Goal: Task Accomplishment & Management: Use online tool/utility

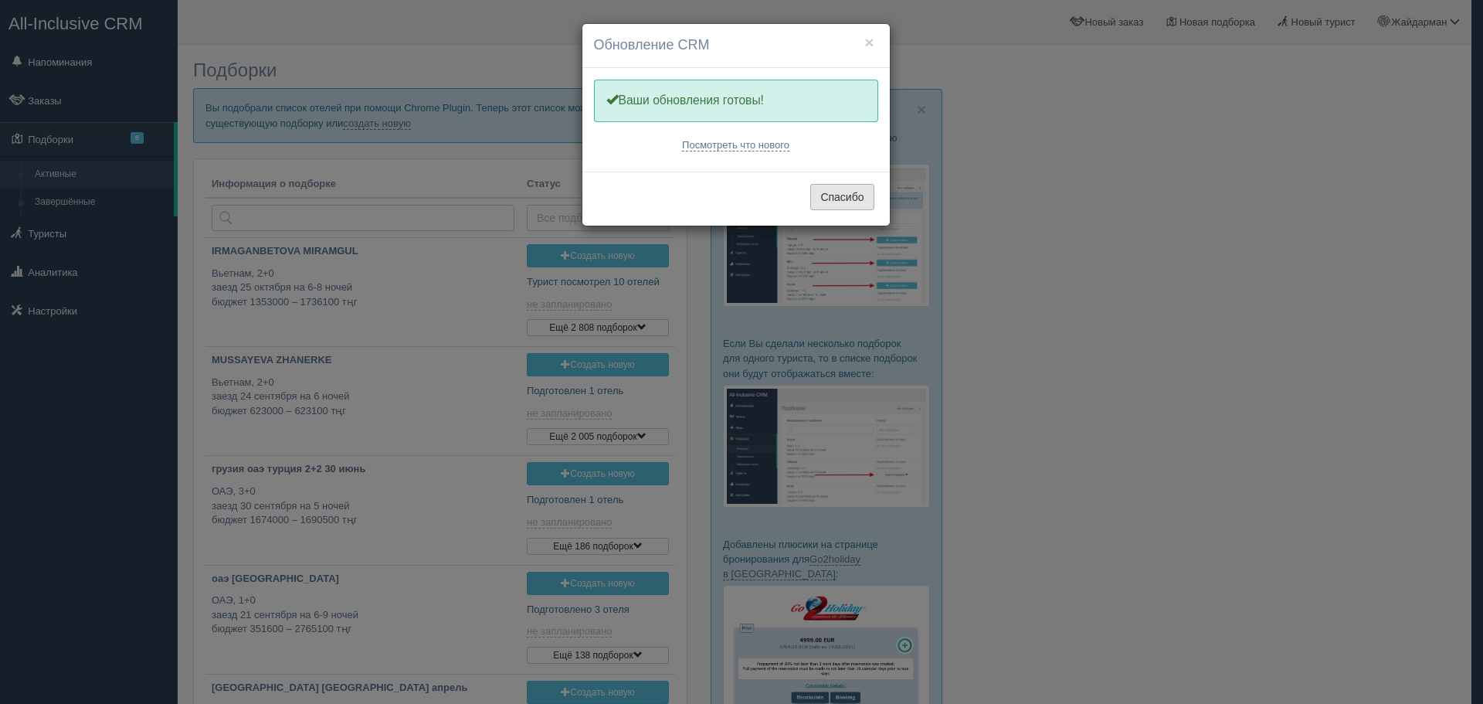
click at [855, 205] on button "Спасибо" at bounding box center [841, 197] width 63 height 26
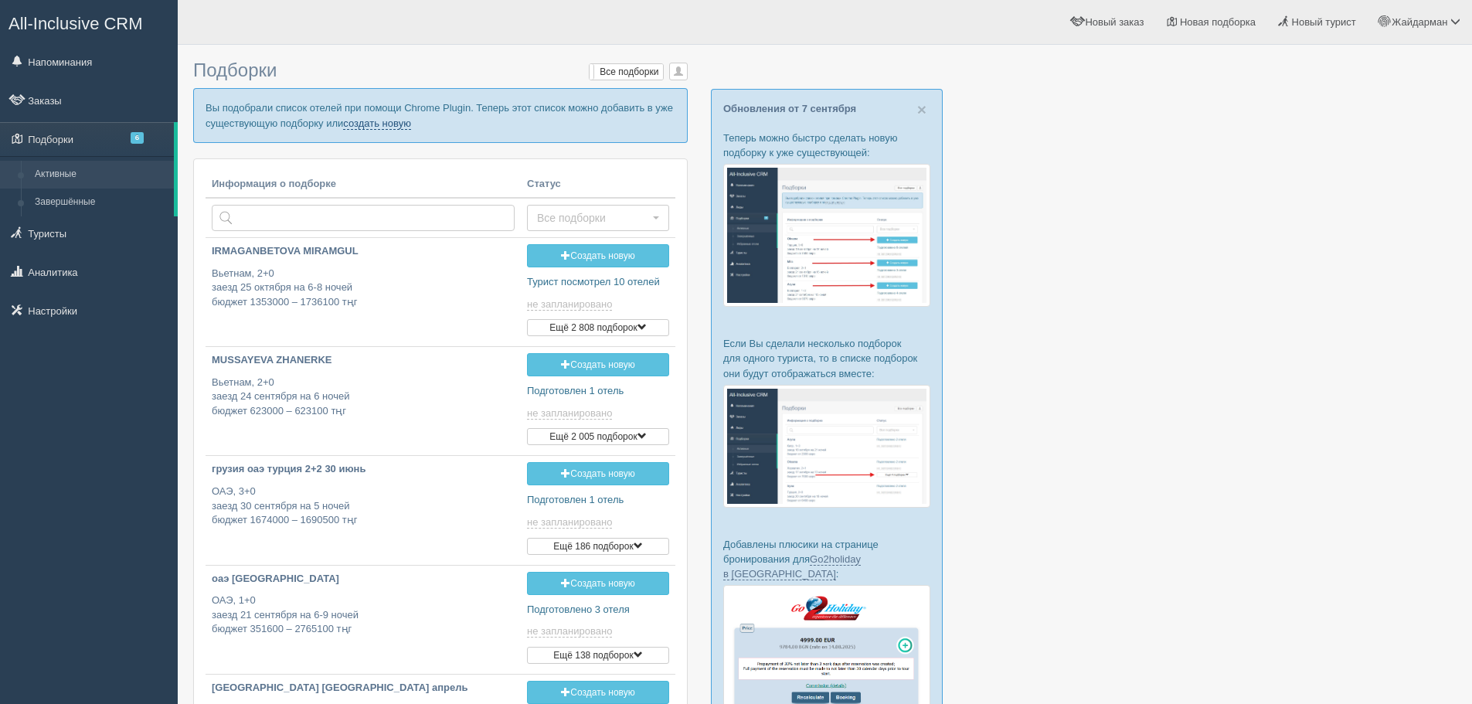
click at [379, 127] on link "создать новую" at bounding box center [377, 123] width 68 height 12
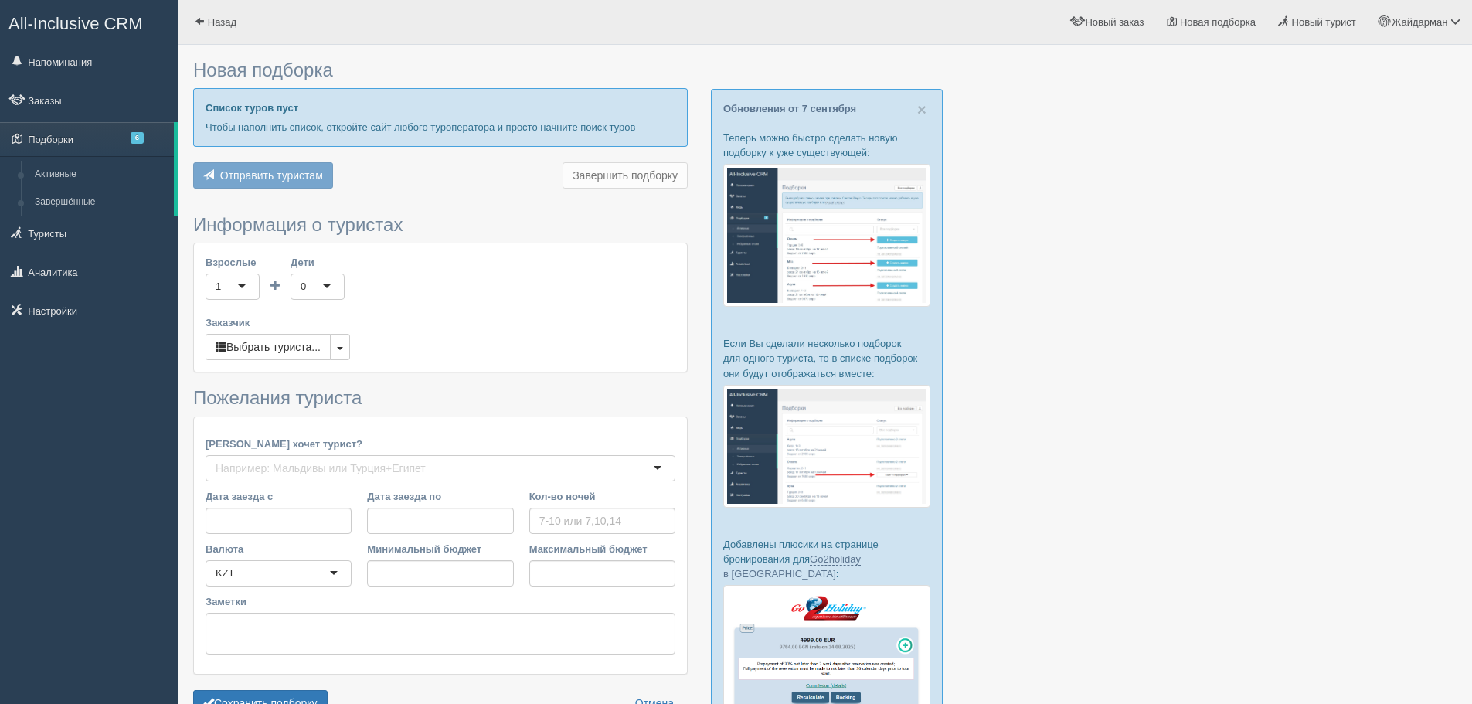
type input "6-7"
type input "607100"
type input "734700"
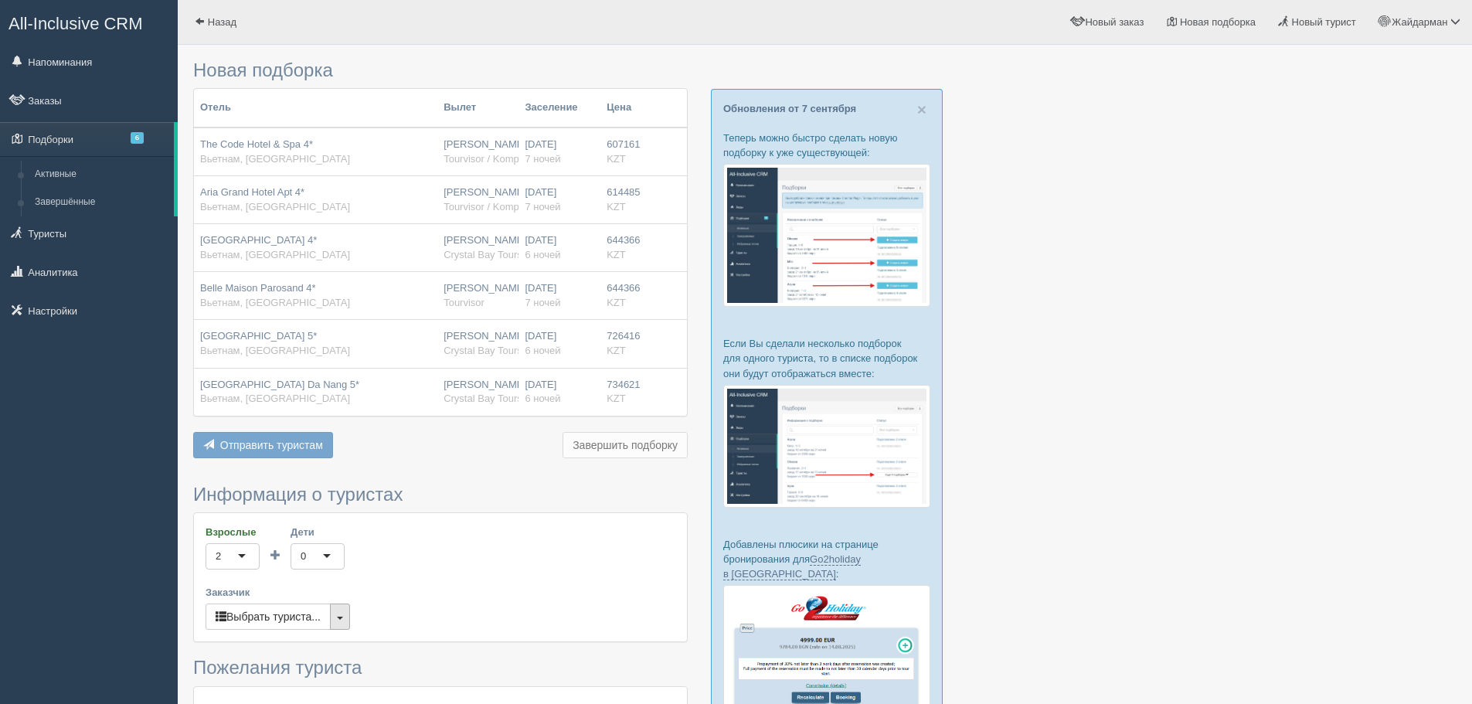
click at [339, 620] on button "button" at bounding box center [340, 616] width 20 height 26
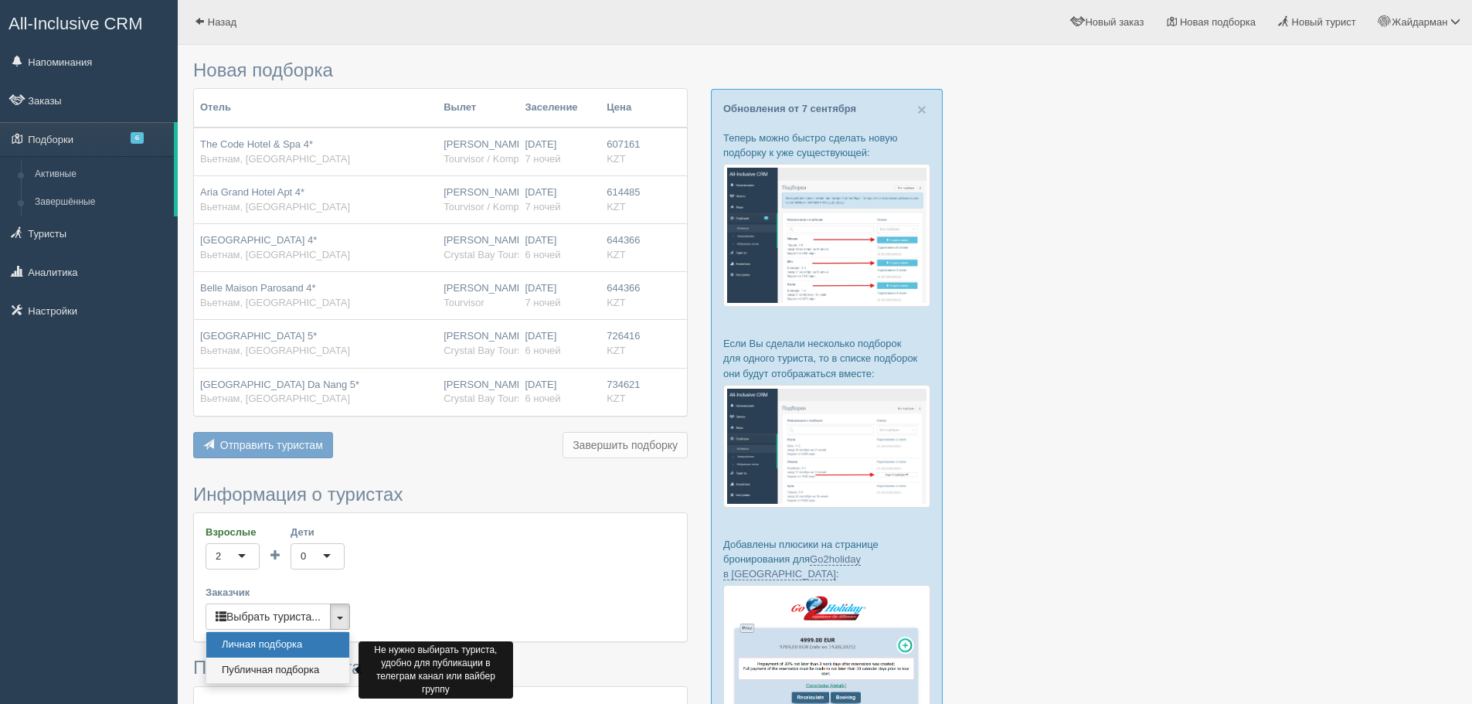
click at [305, 661] on link "Публичная подборка" at bounding box center [277, 670] width 143 height 25
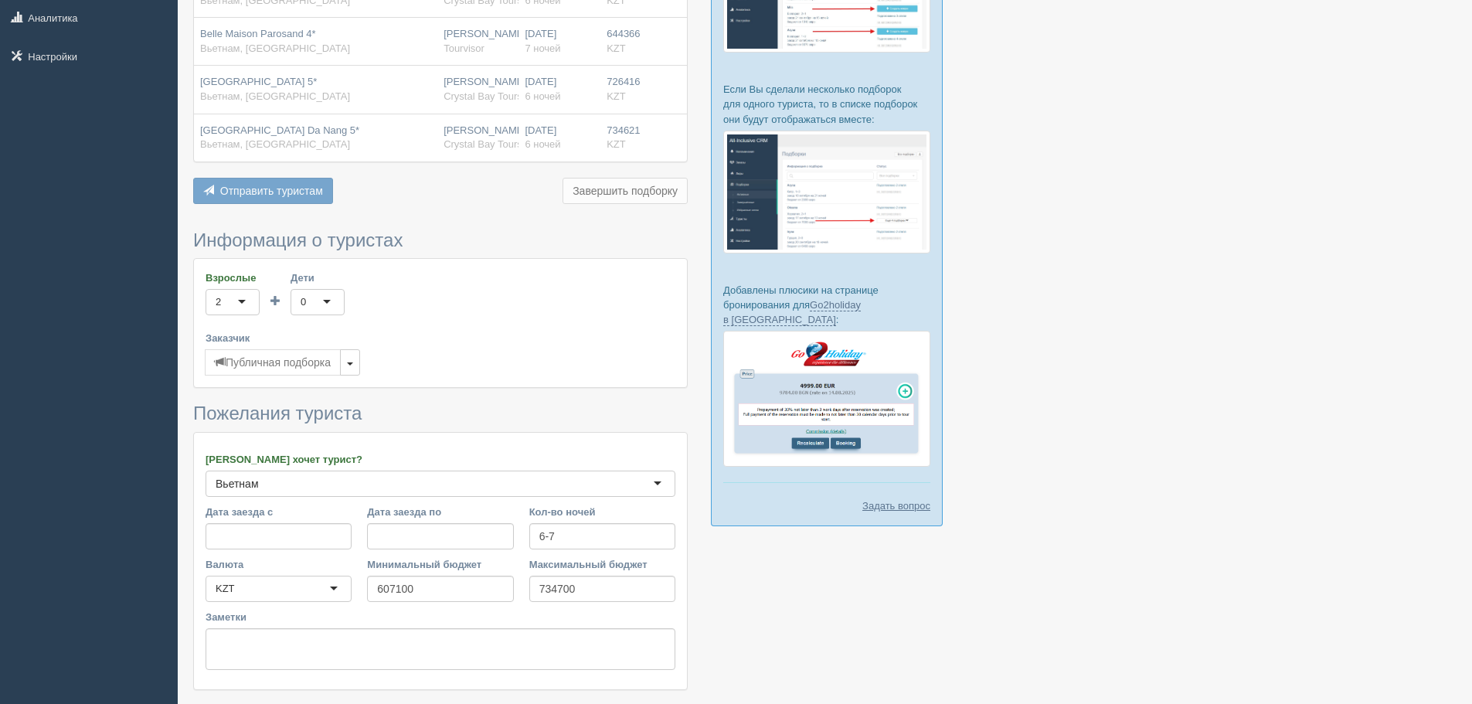
scroll to position [360, 0]
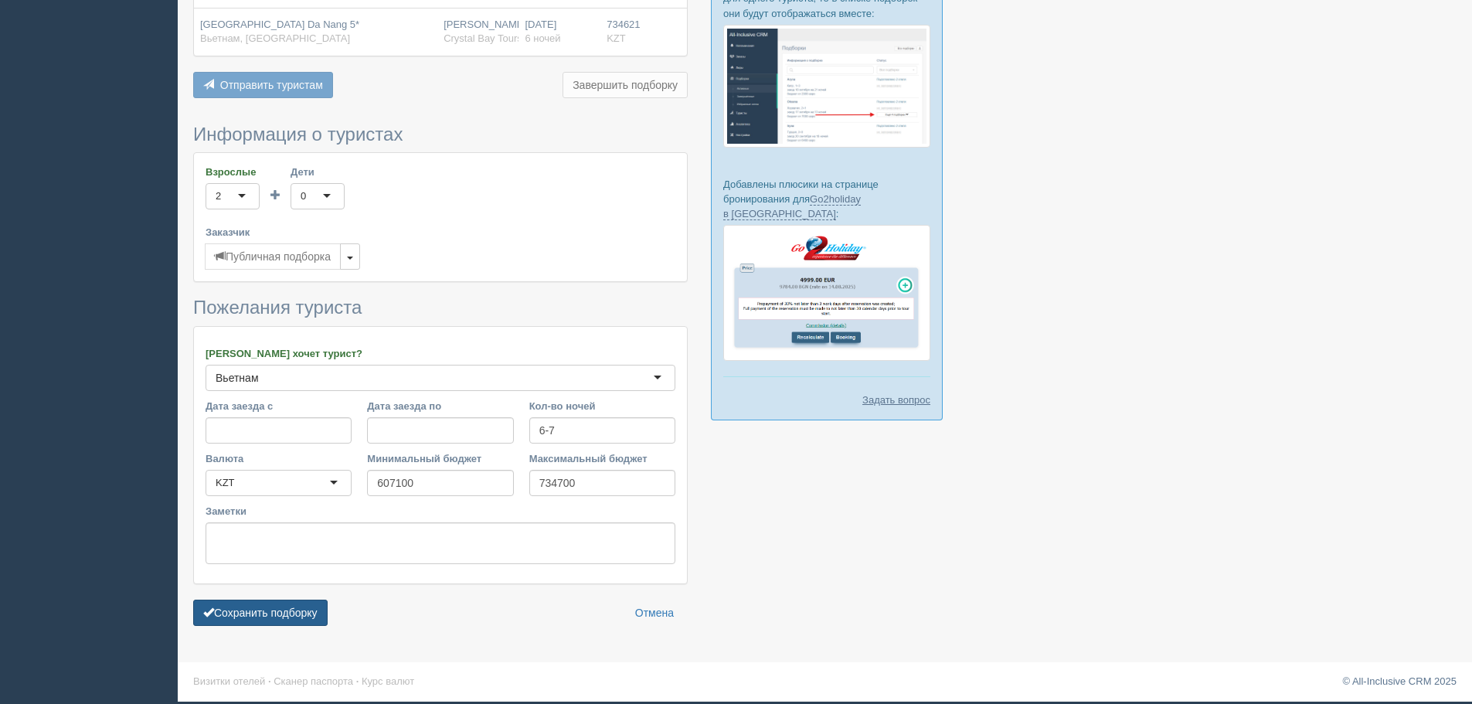
click at [279, 613] on button "Сохранить подборку" at bounding box center [260, 613] width 134 height 26
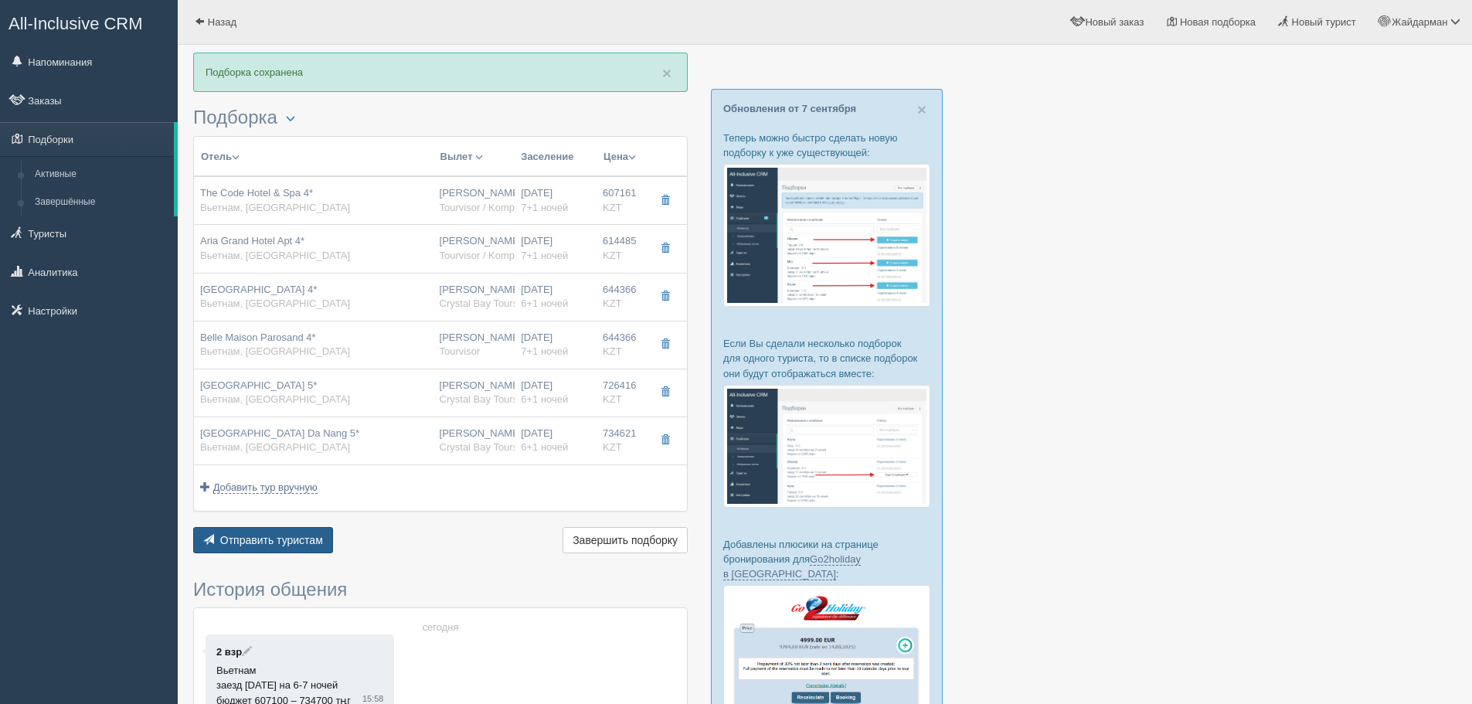
click at [298, 538] on span "Отправить туристам" at bounding box center [271, 540] width 103 height 12
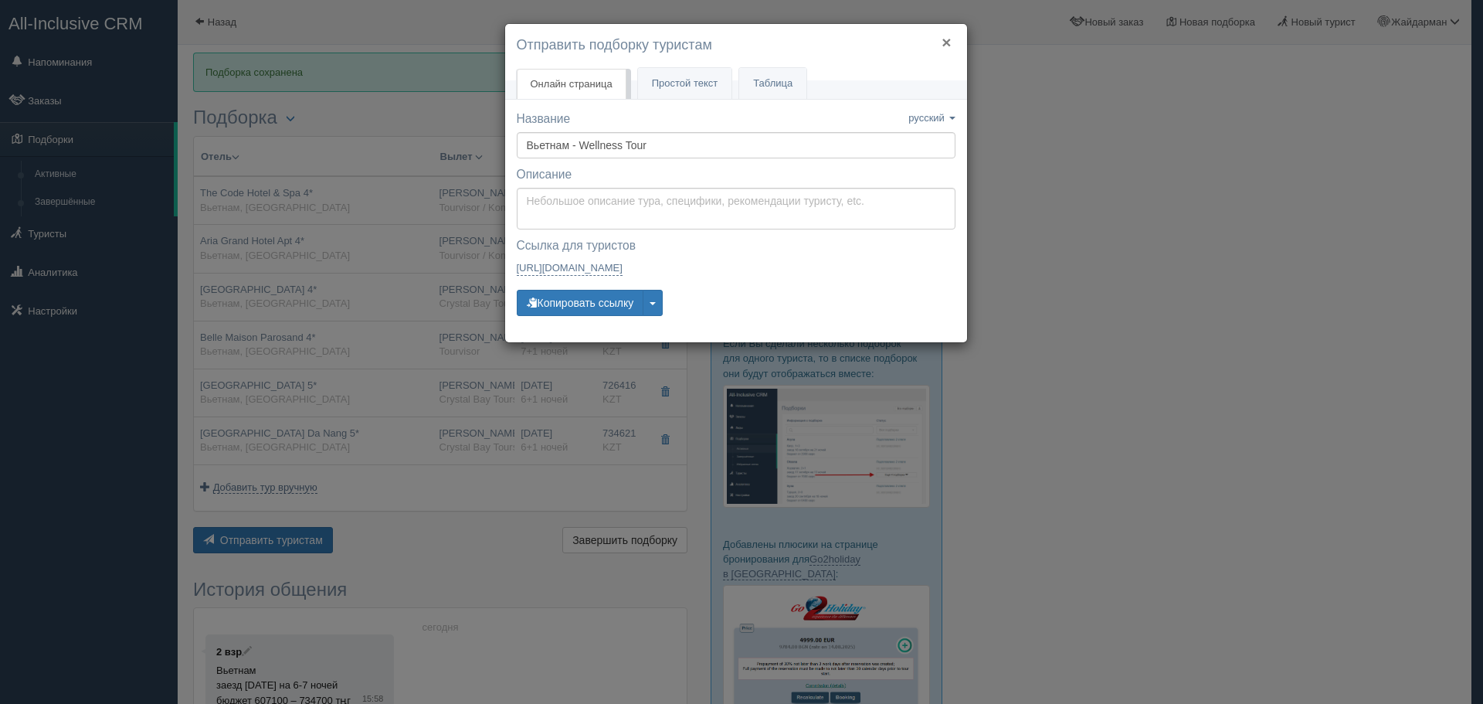
click at [950, 37] on button "×" at bounding box center [946, 42] width 9 height 16
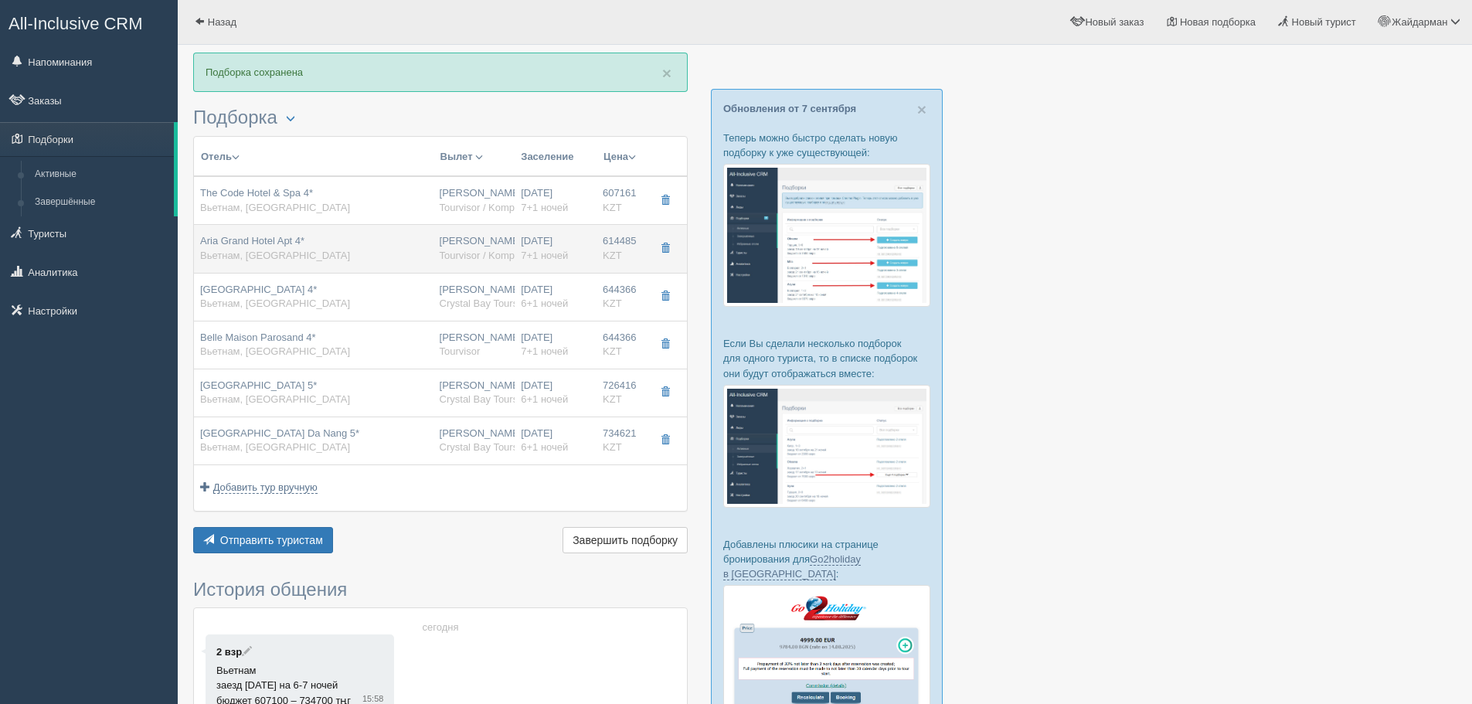
click at [467, 250] on span "Tourvisor / Kompas (KZ)" at bounding box center [494, 256] width 108 height 12
type input "Aria Grand Hotel Apt 4*"
type input "https://www.bing.com/search?q=Aria%20Grand%20Hotel%20Apt%204*&qs=n&form=QBRE&sp…"
type input "Вьетнам"
type input "Дананг"
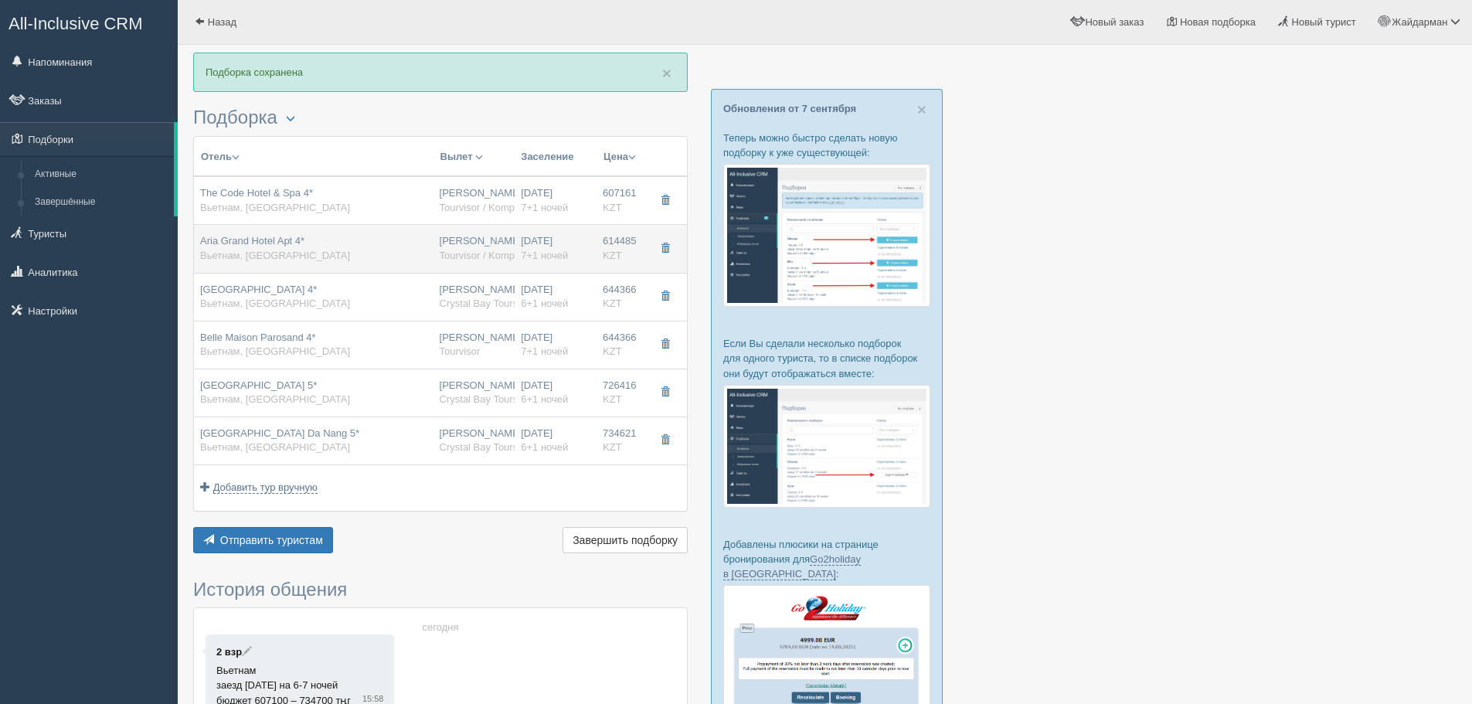
type input "614485.00"
type input "[PERSON_NAME]"
type input "Дананг DAD"
type input "22:40"
type input "08:05"
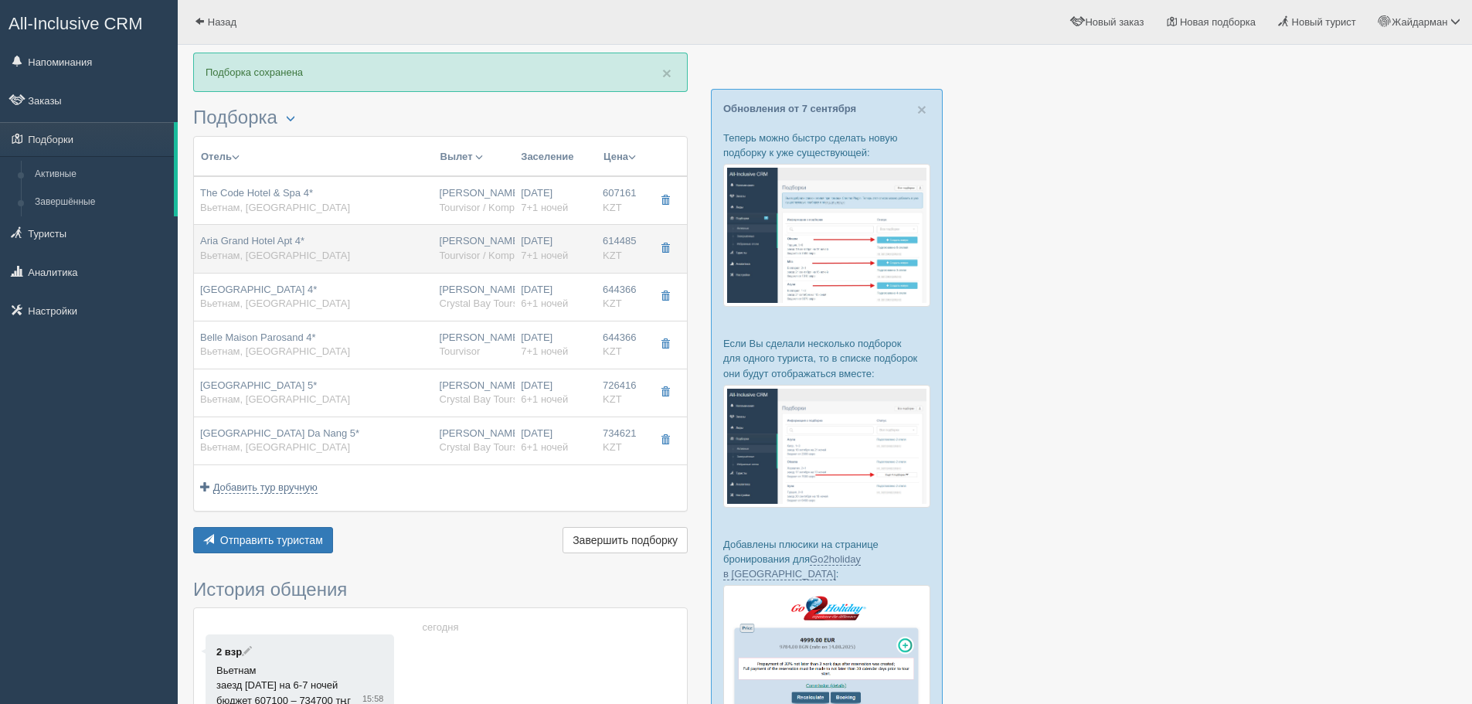
type input "VietJet Air"
type input "15:20"
type input "21:05"
type input "7+1"
type input "deluxe"
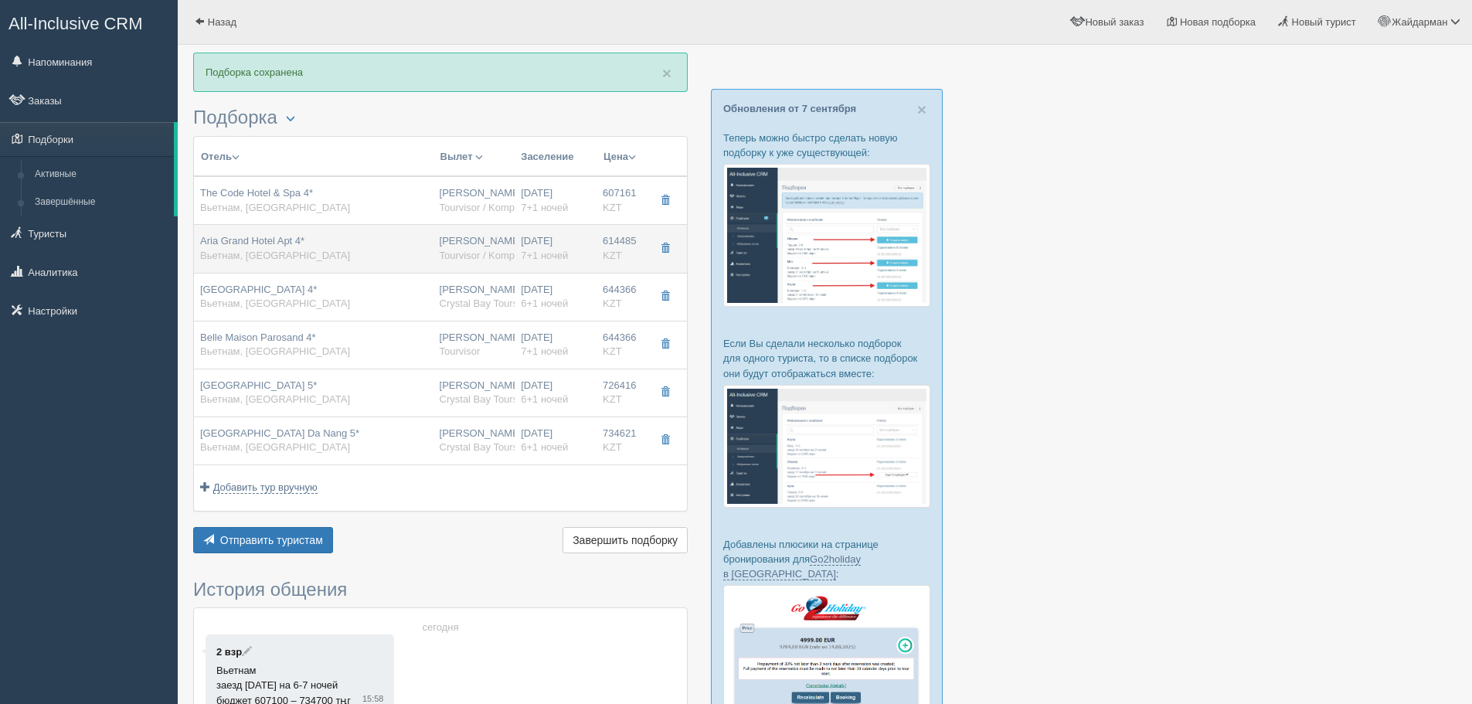
type input "BB - Только завтрак"
type input "Tourvisor / Kompas (KZ)"
type input "https://tourvisor.ru/countries#!/hotel=aria-grand-hotel-apt"
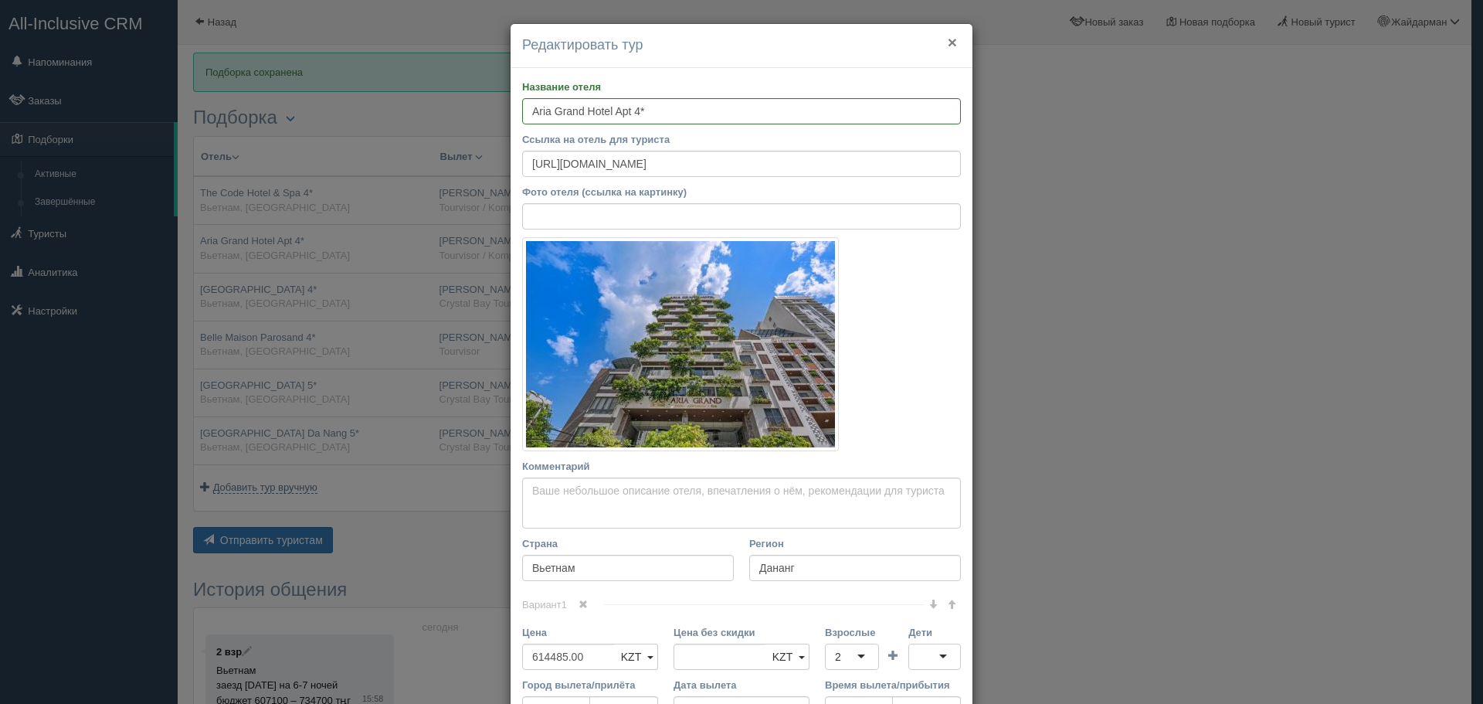
click at [948, 40] on button "×" at bounding box center [952, 42] width 9 height 16
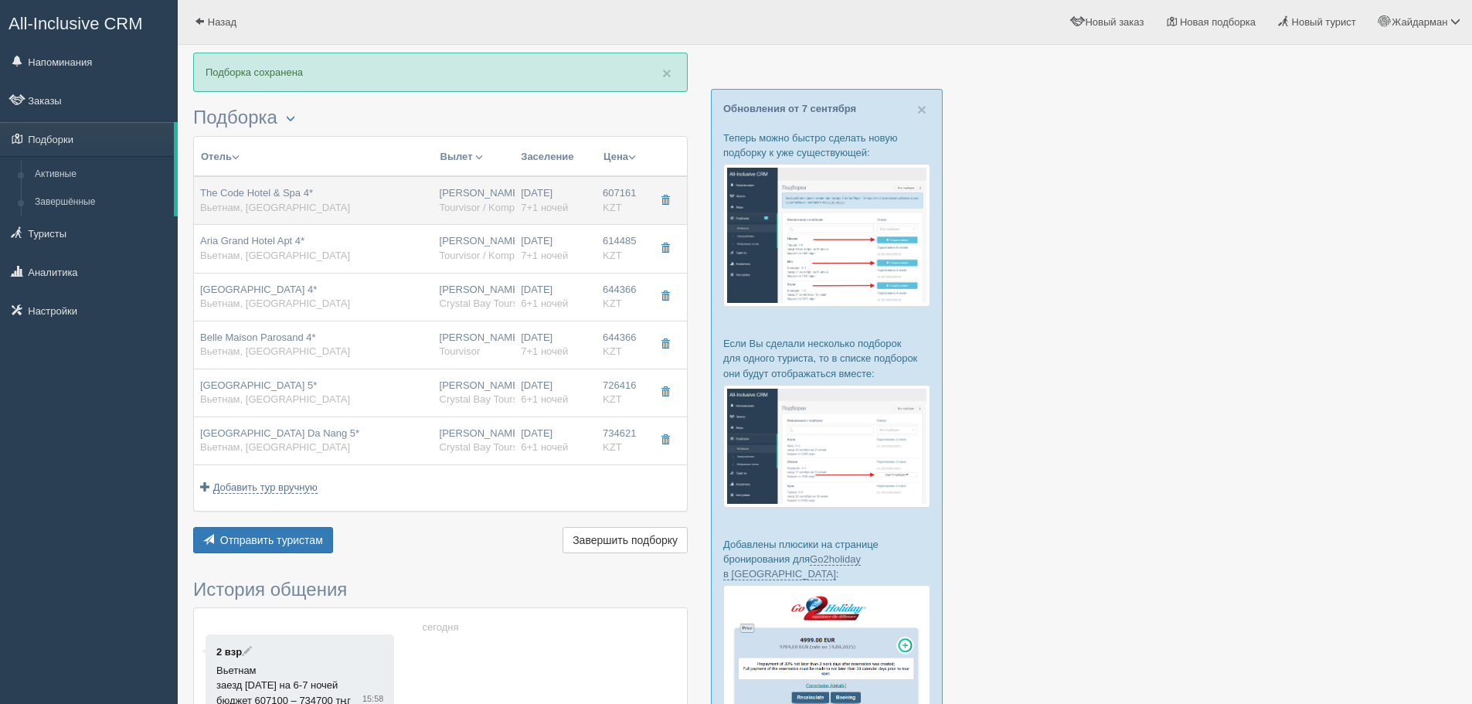
click at [402, 207] on div "The Code Hotel & Spa 4* Вьетнам, Дананг" at bounding box center [313, 200] width 227 height 29
type input "The Code Hotel & Spa 4*"
type input "607161.00"
type input "22:40"
type input "08:05"
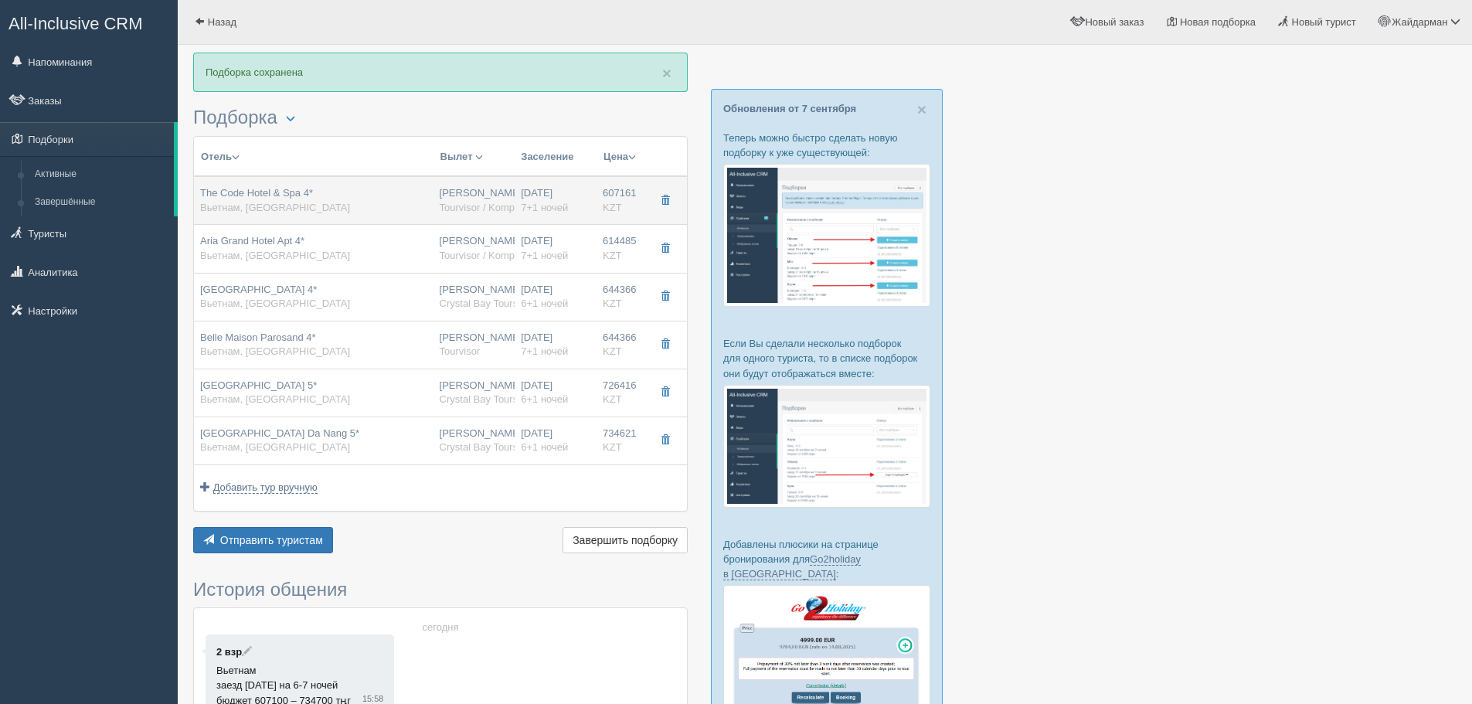
type input "15:20"
type input "21:05"
type input "superior"
type input "https://tourvisor.ru/countries#!/hotel=the-code-hotel-spa"
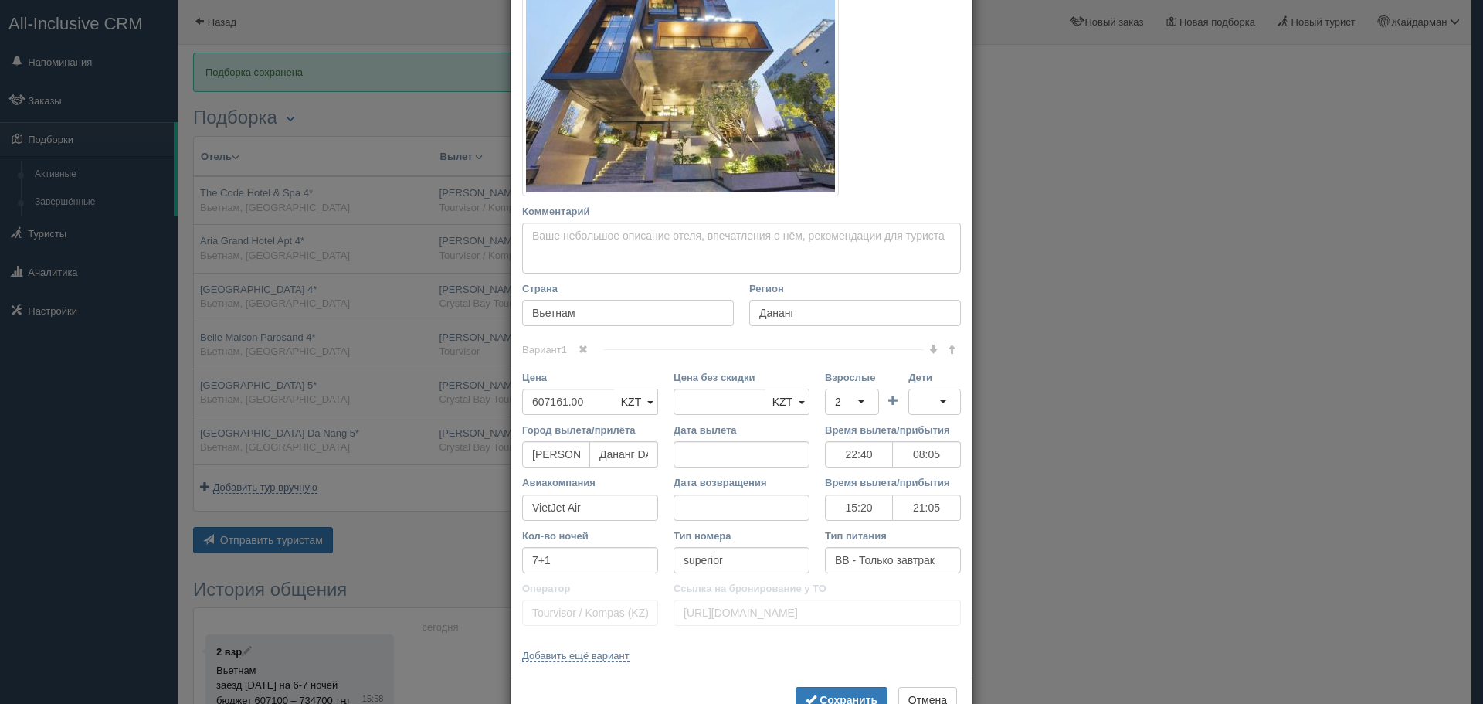
scroll to position [304, 0]
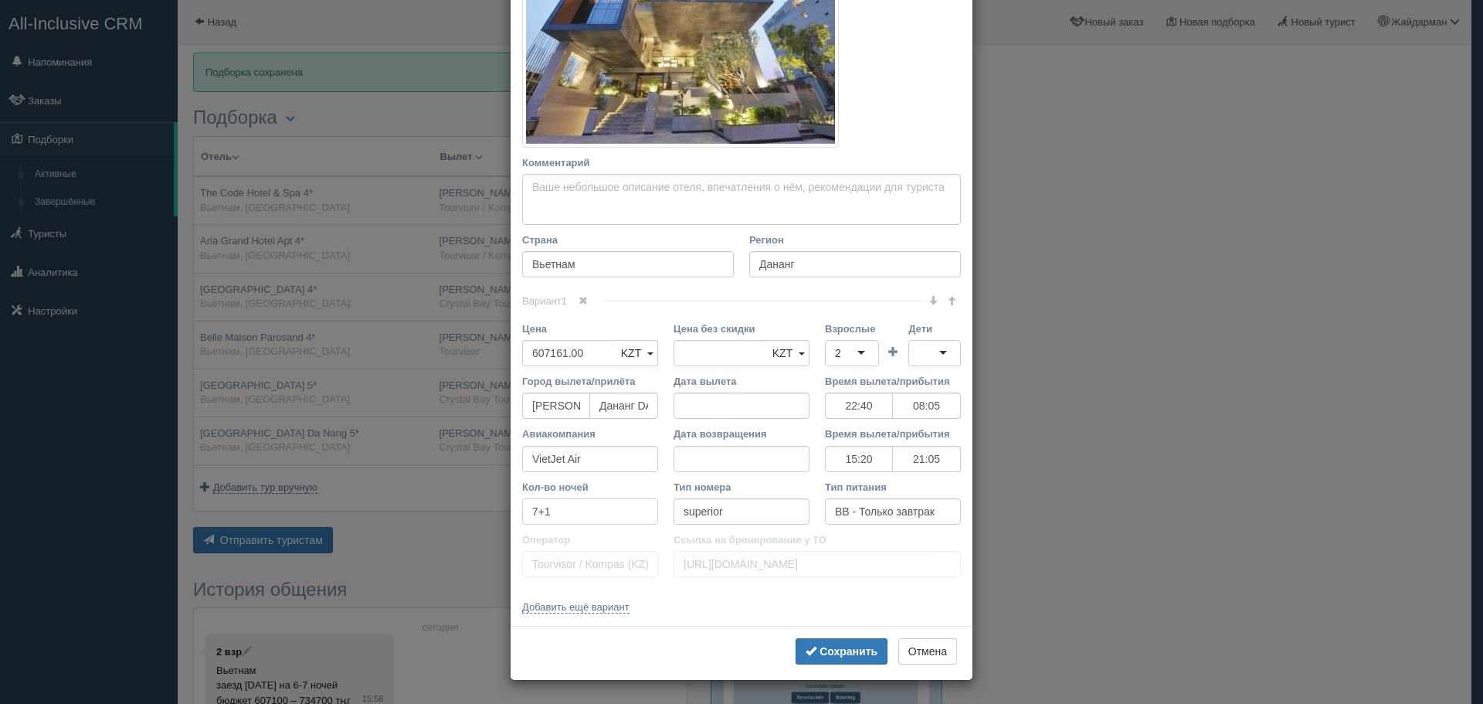
click at [531, 511] on input "7+1" at bounding box center [590, 511] width 136 height 26
type input "6+1"
drag, startPoint x: 702, startPoint y: 459, endPoint x: 710, endPoint y: 460, distance: 8.6
click at [702, 459] on input "Дата возвращения" at bounding box center [742, 459] width 136 height 26
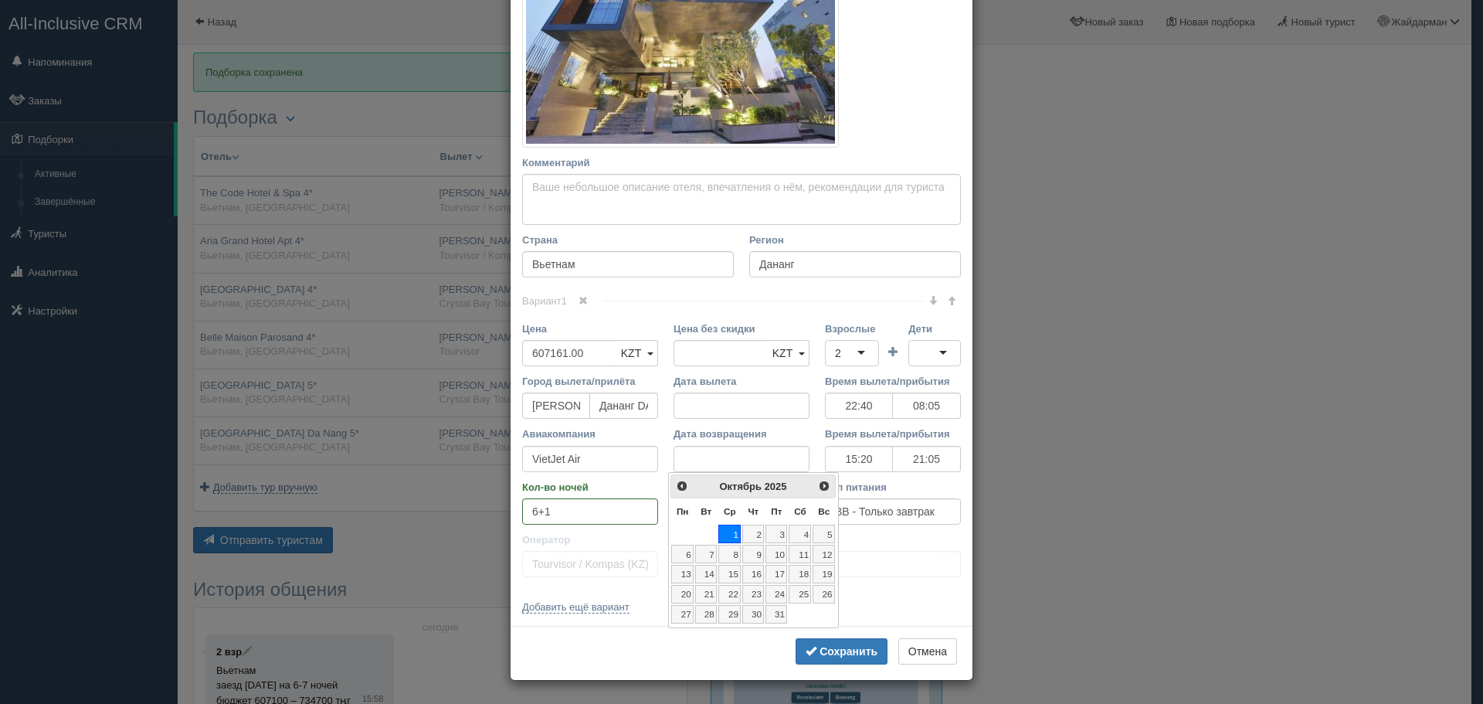
click at [893, 609] on div "Название отеля The Code Hotel & Spa 4* Ссылка на отель для туриста Фото отеля (…" at bounding box center [742, 194] width 462 height 861
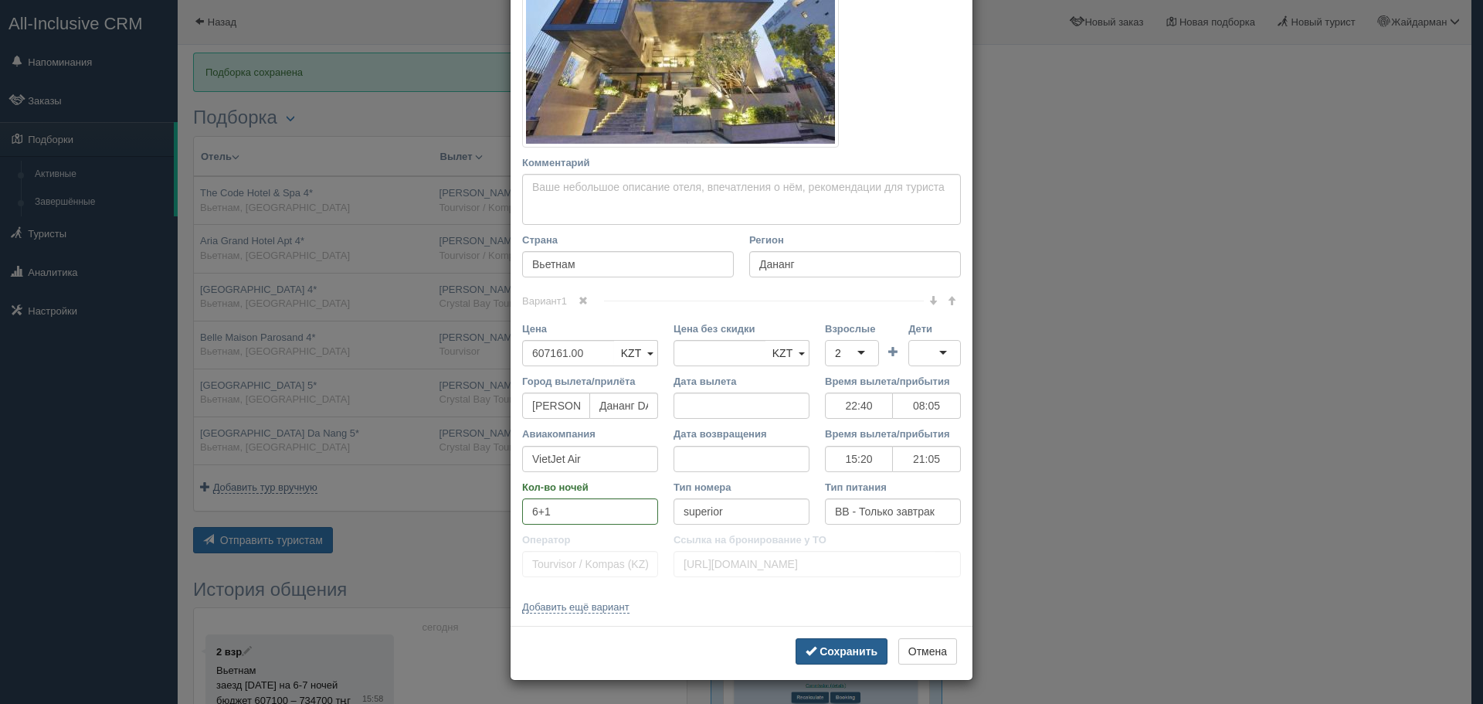
click at [845, 650] on b "Сохранить" at bounding box center [849, 651] width 58 height 12
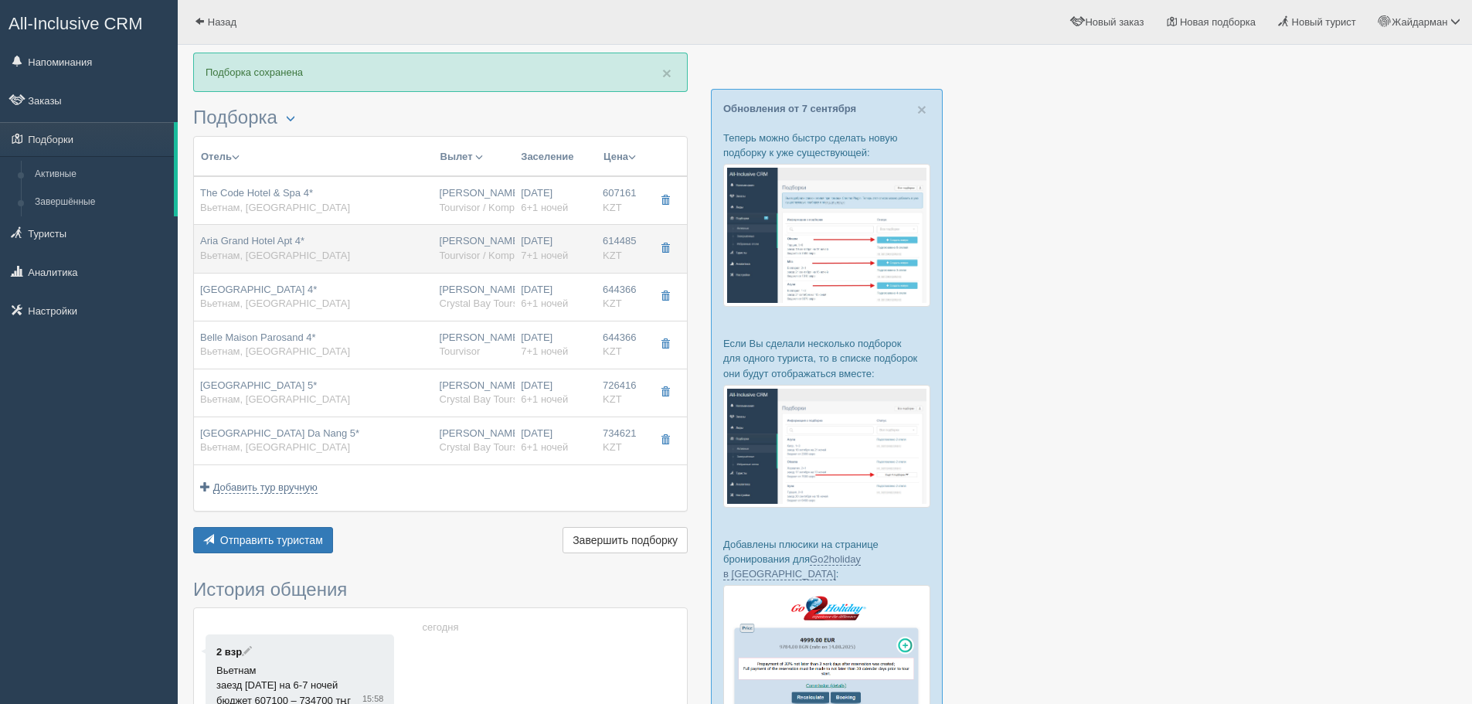
click at [533, 247] on div "24.09.2025 7+1 ночей" at bounding box center [556, 248] width 70 height 29
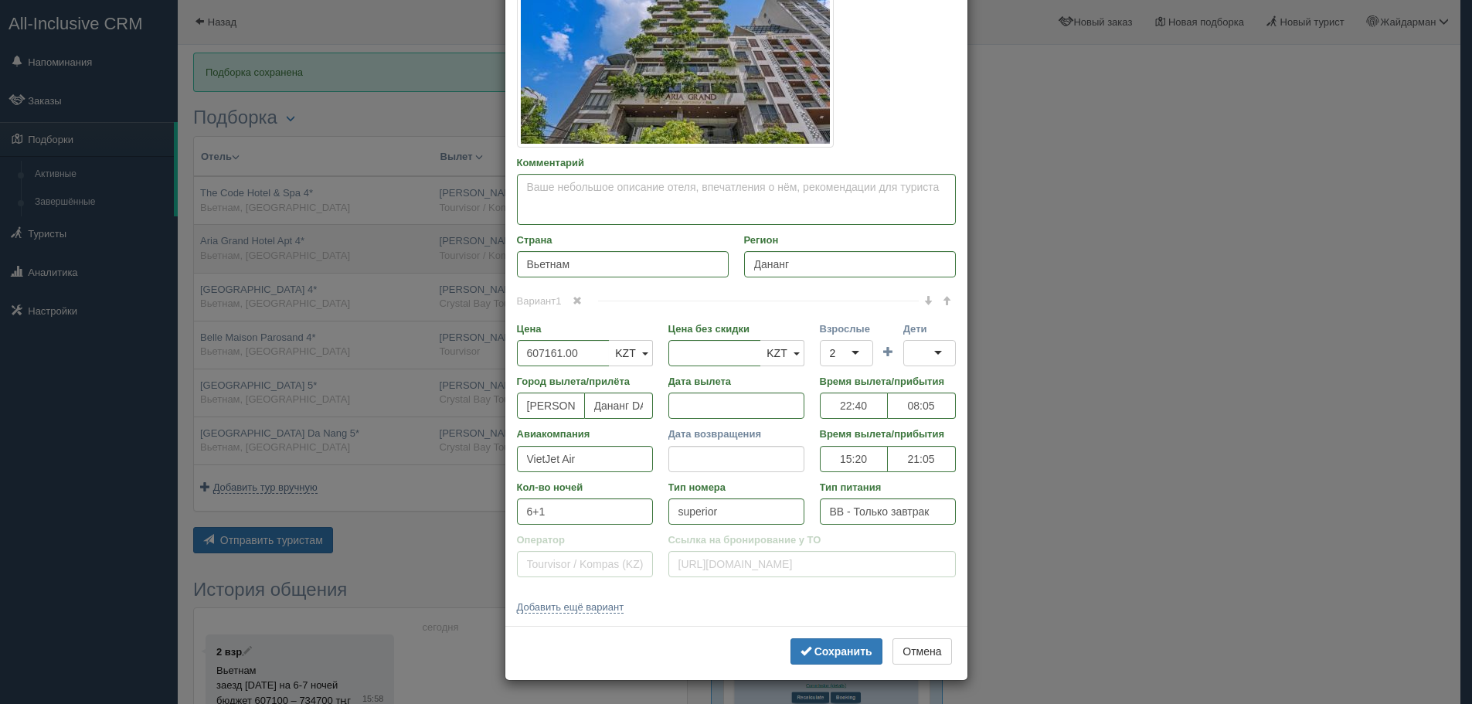
type input "Aria Grand Hotel Apt 4*"
type input "https://www.bing.com/search?q=Aria%20Grand%20Hotel%20Apt%204*&qs=n&form=QBRE&sp…"
type input "614485.00"
type input "22:40"
type input "08:05"
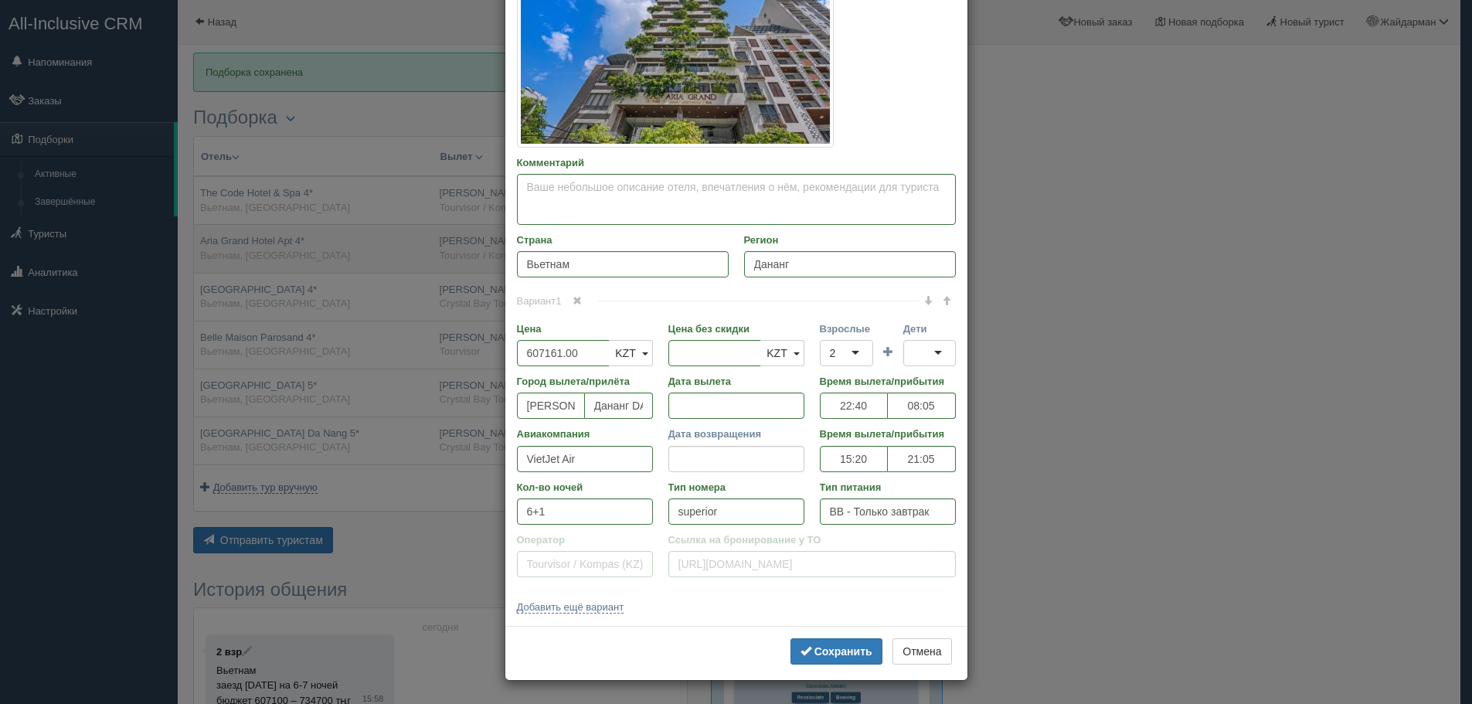
type input "15:20"
type input "21:05"
type input "7+1"
type input "deluxe"
type input "https://tourvisor.ru/countries#!/hotel=aria-grand-hotel-apt"
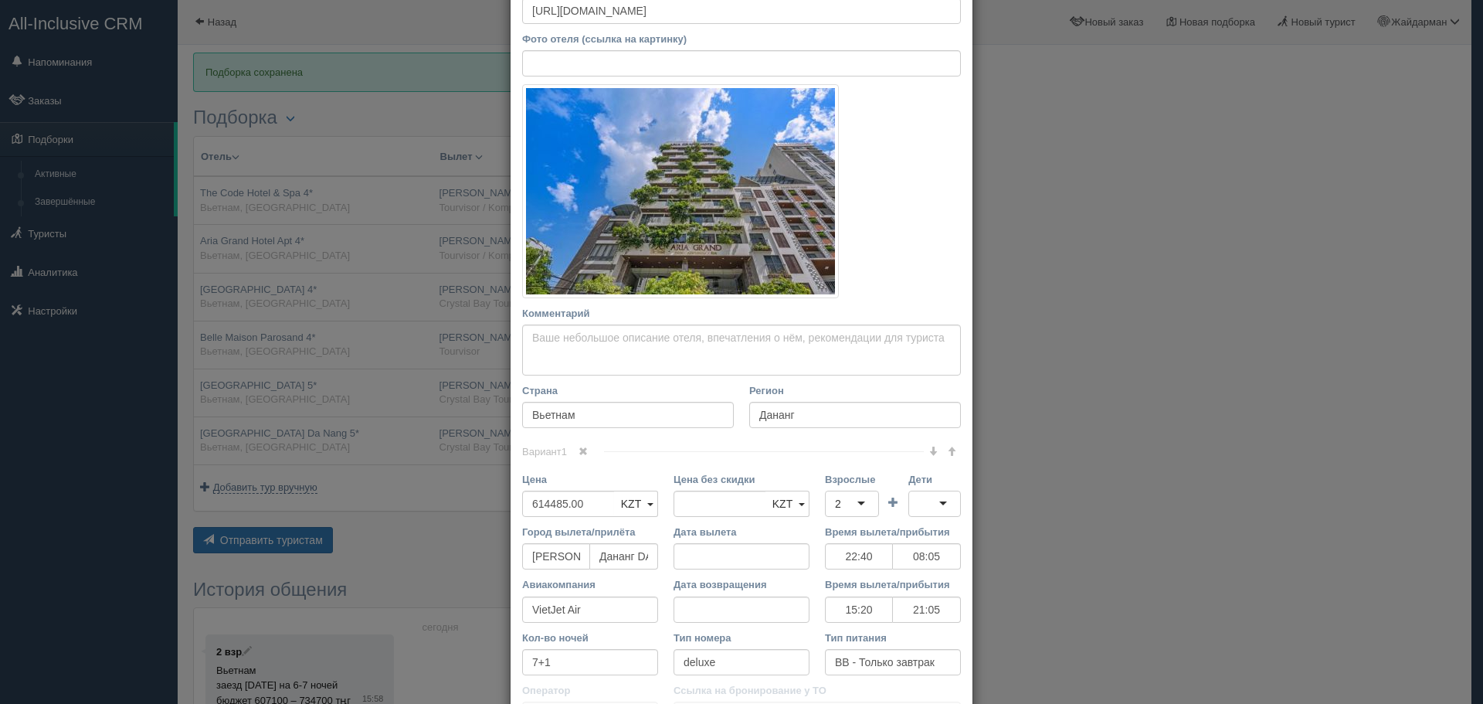
scroll to position [155, 0]
click at [532, 659] on input "7+1" at bounding box center [590, 660] width 136 height 26
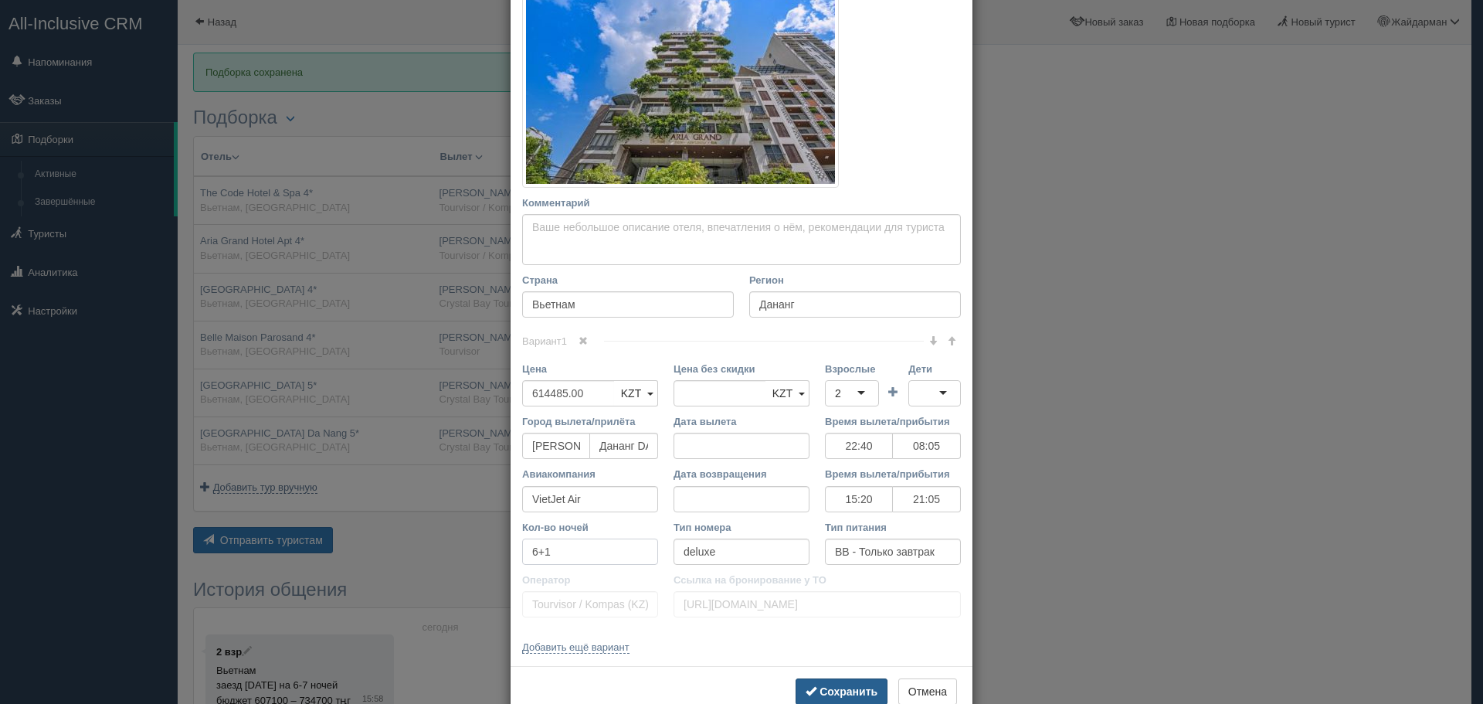
scroll to position [304, 0]
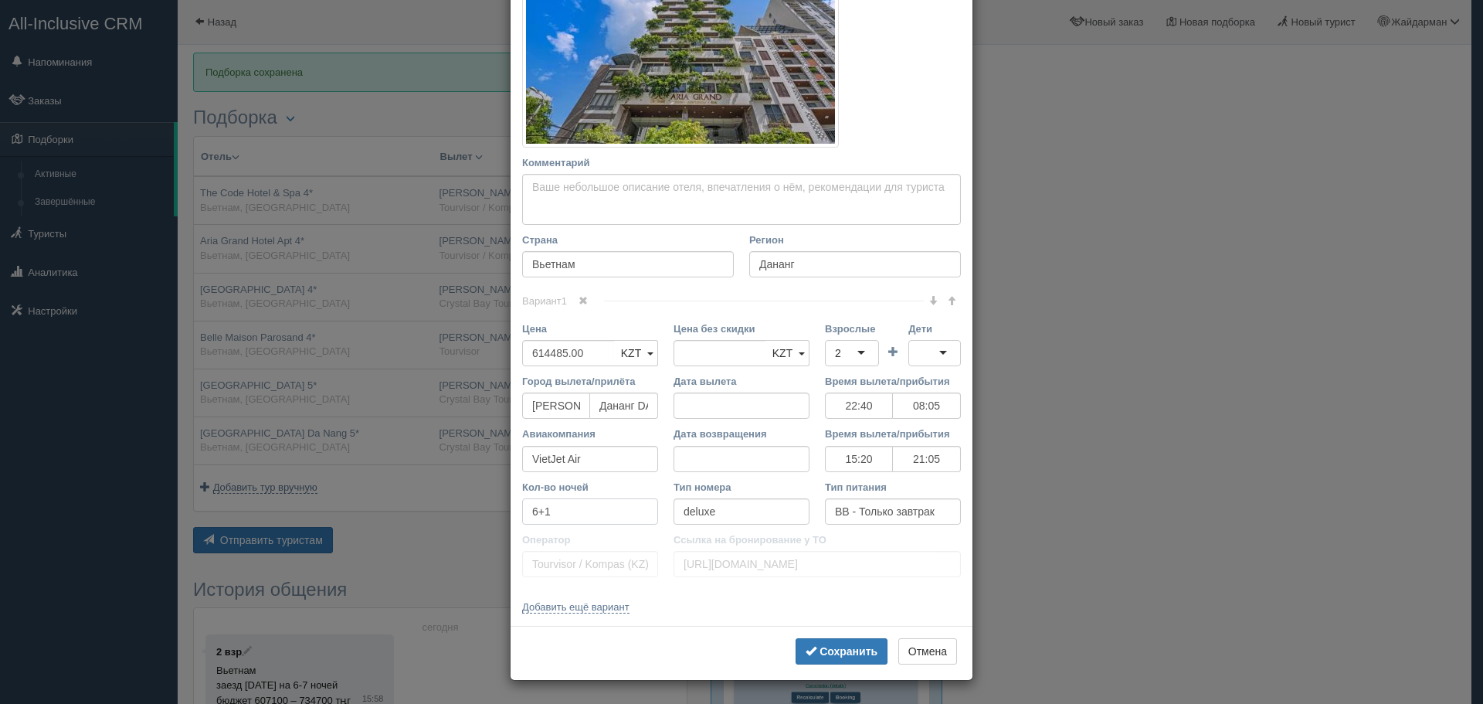
type input "6+1"
click at [764, 464] on input "Дата возвращения" at bounding box center [742, 459] width 136 height 26
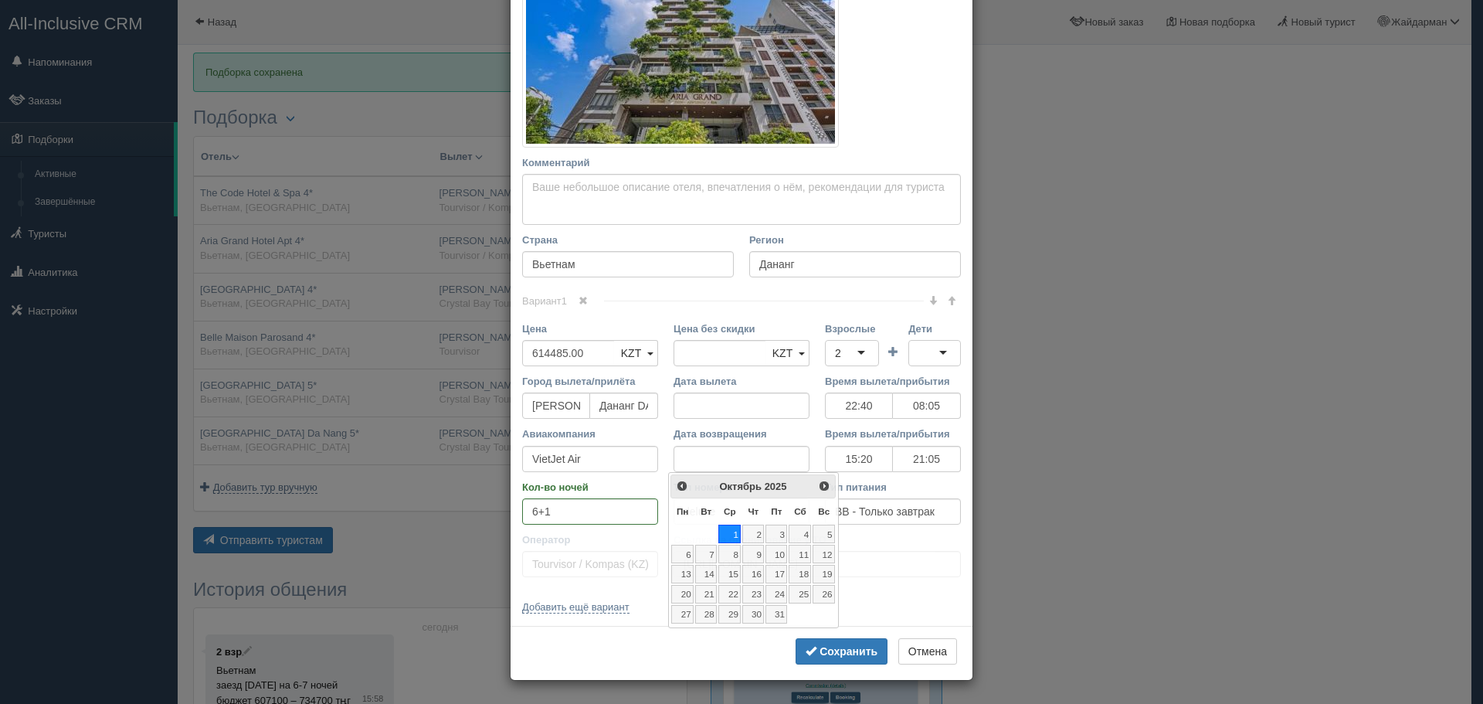
click at [877, 598] on div "Название отеля Aria Grand Hotel Apt 4* Ссылка на отель для туриста https://www.…" at bounding box center [742, 194] width 462 height 861
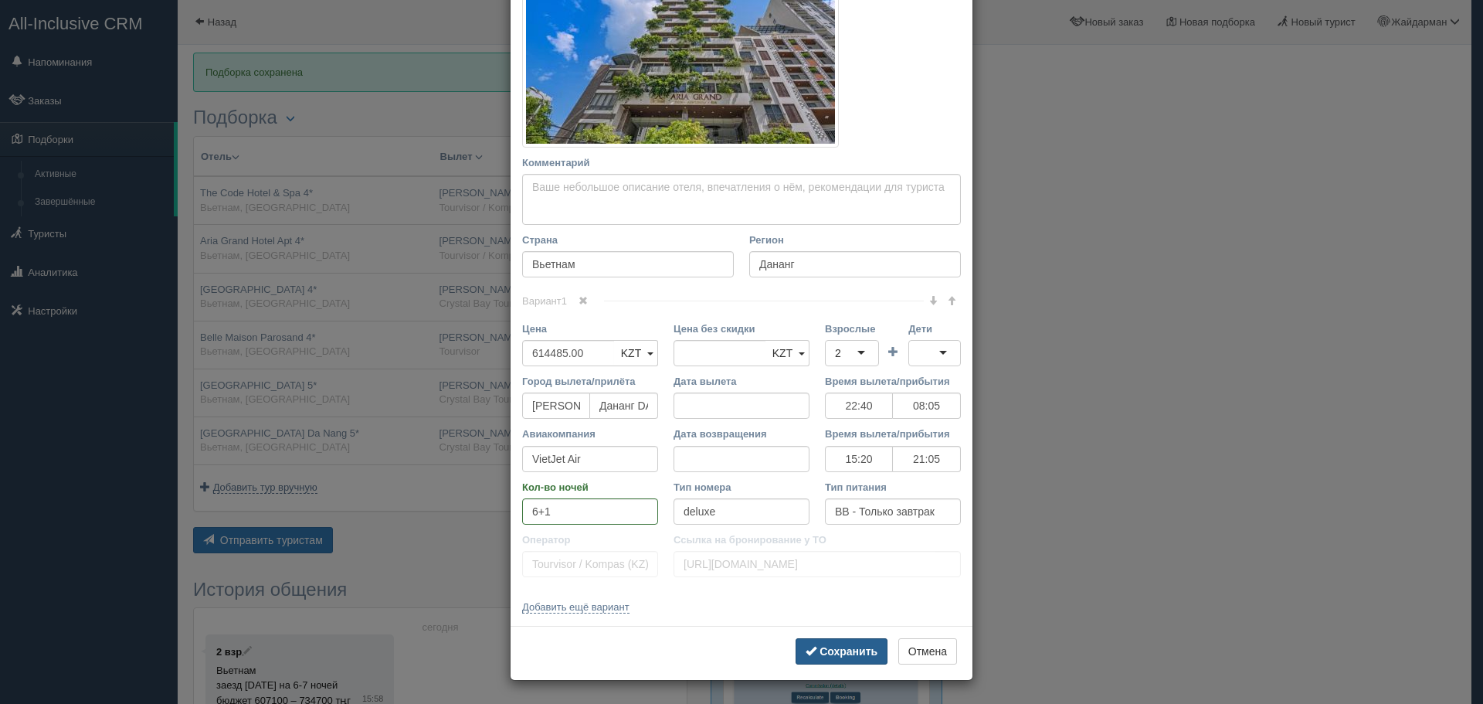
click at [837, 653] on b "Сохранить" at bounding box center [849, 651] width 58 height 12
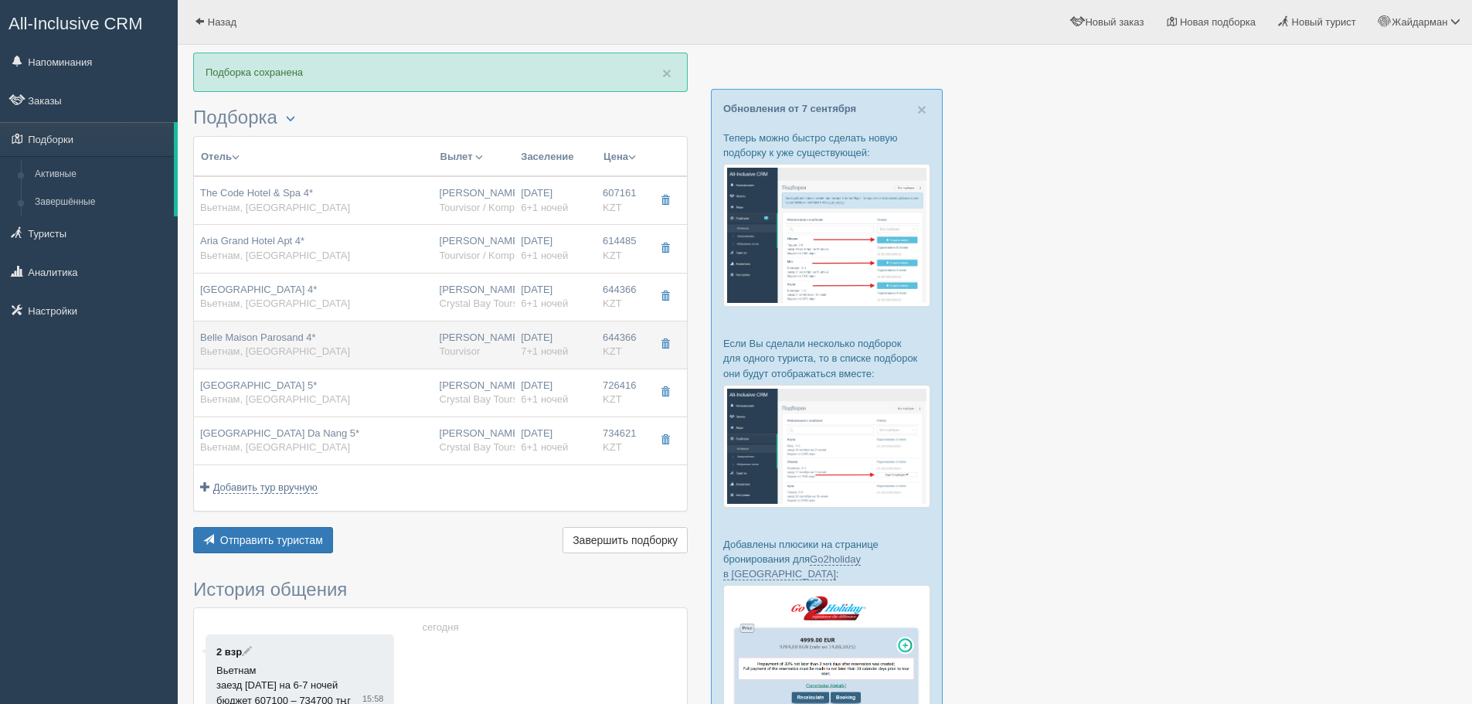
click at [519, 359] on td "24.09.2025 7+1 ночей" at bounding box center [556, 345] width 82 height 48
type input "Belle Maison Parosand 4*"
type input "[URL][DOMAIN_NAME]"
type input "644366.00"
type input "22:40"
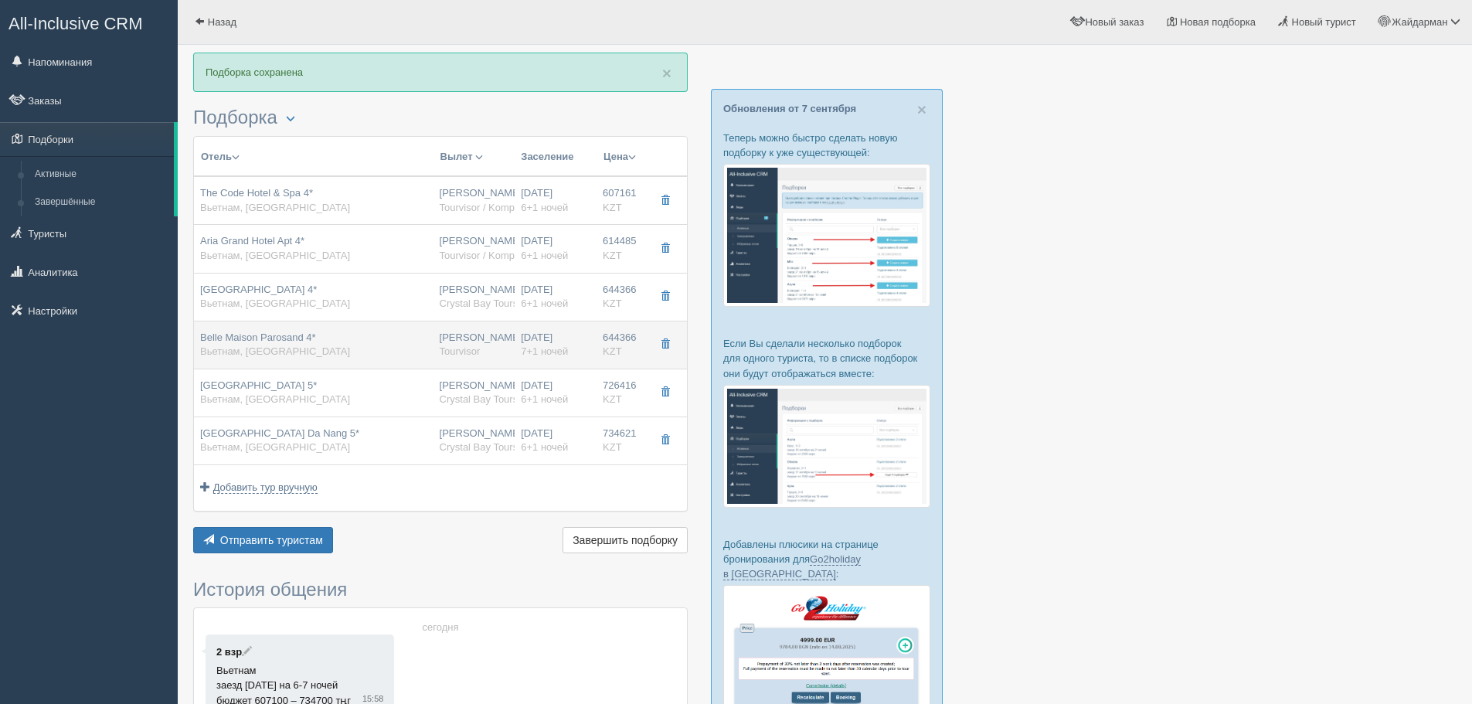
type input "08:05"
type input "15:20"
type input "21:05"
type input "7+1"
type input "Tourvisor"
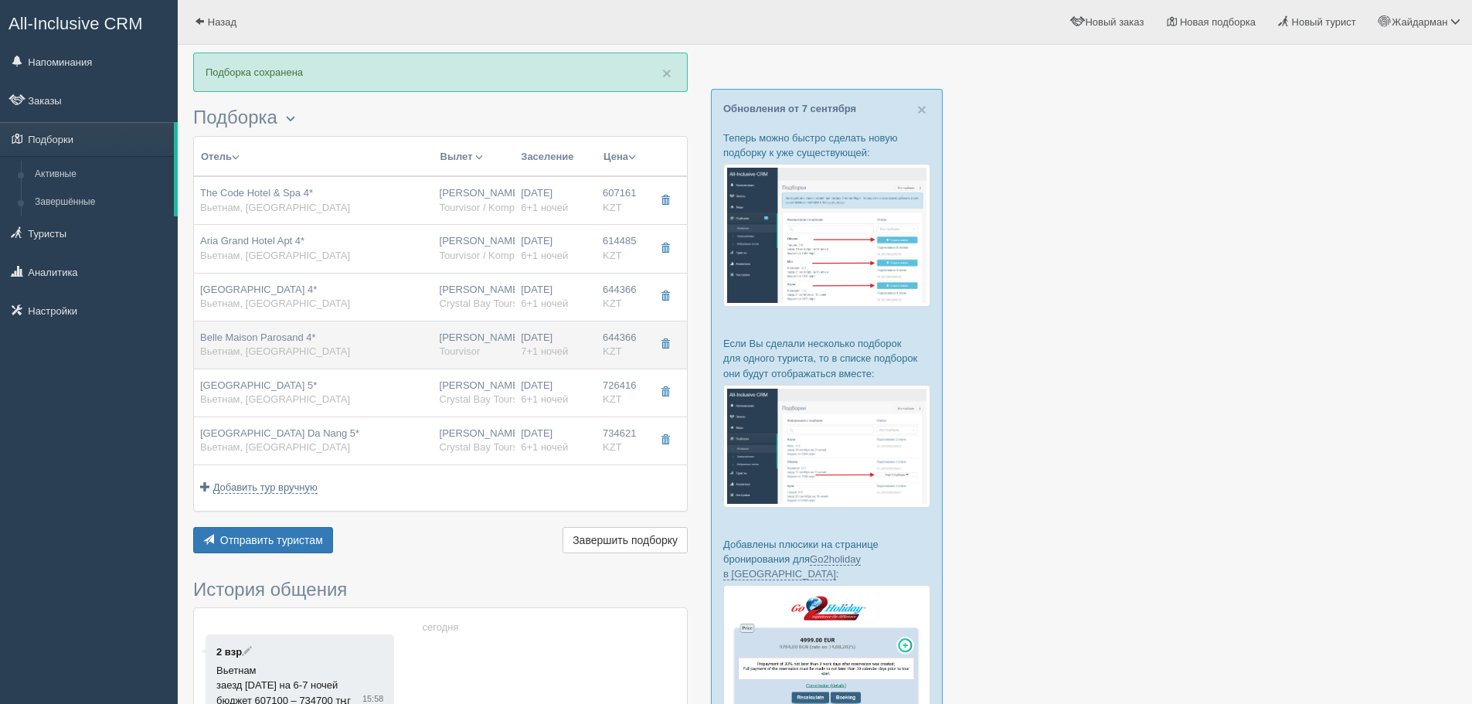
type input "[URL][DOMAIN_NAME]"
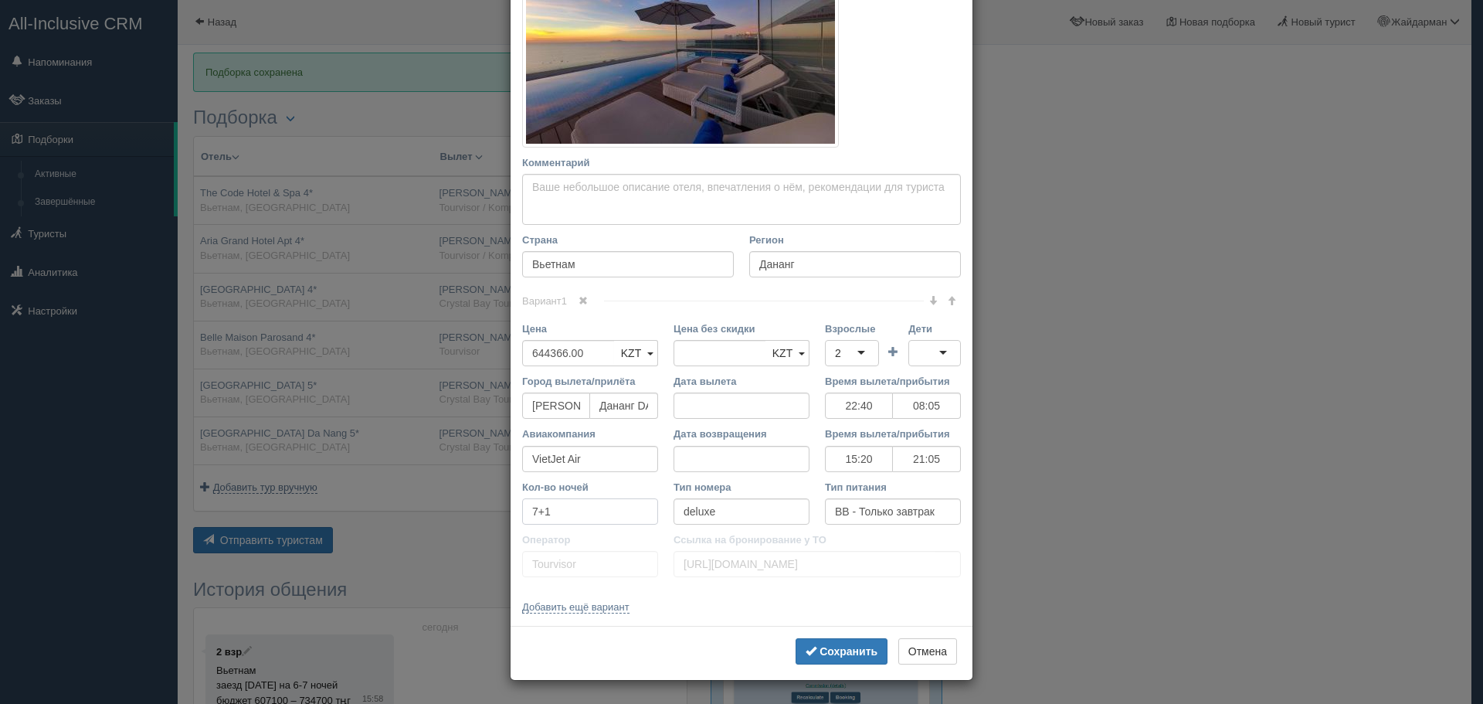
click at [532, 513] on input "7+1" at bounding box center [590, 511] width 136 height 26
type input "6+1"
click at [831, 656] on b "Сохранить" at bounding box center [849, 651] width 58 height 12
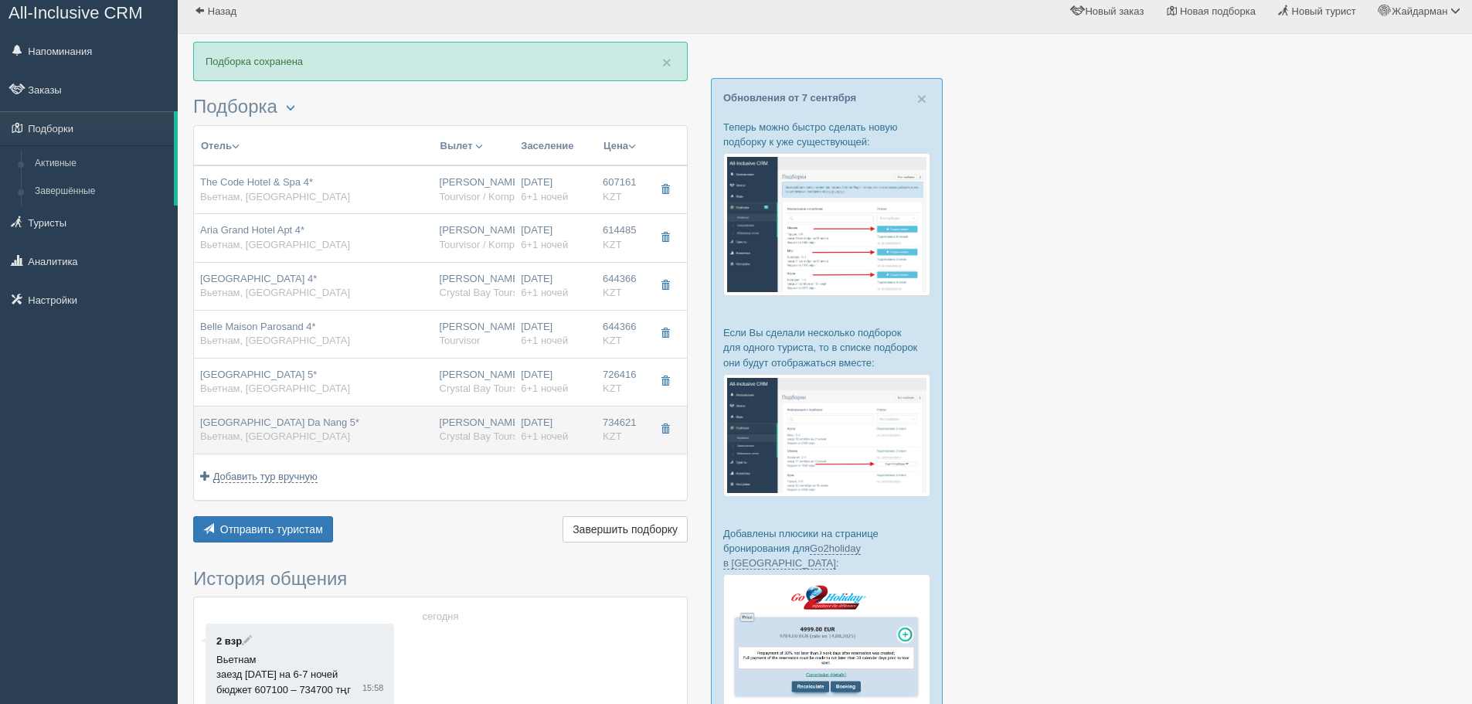
scroll to position [0, 0]
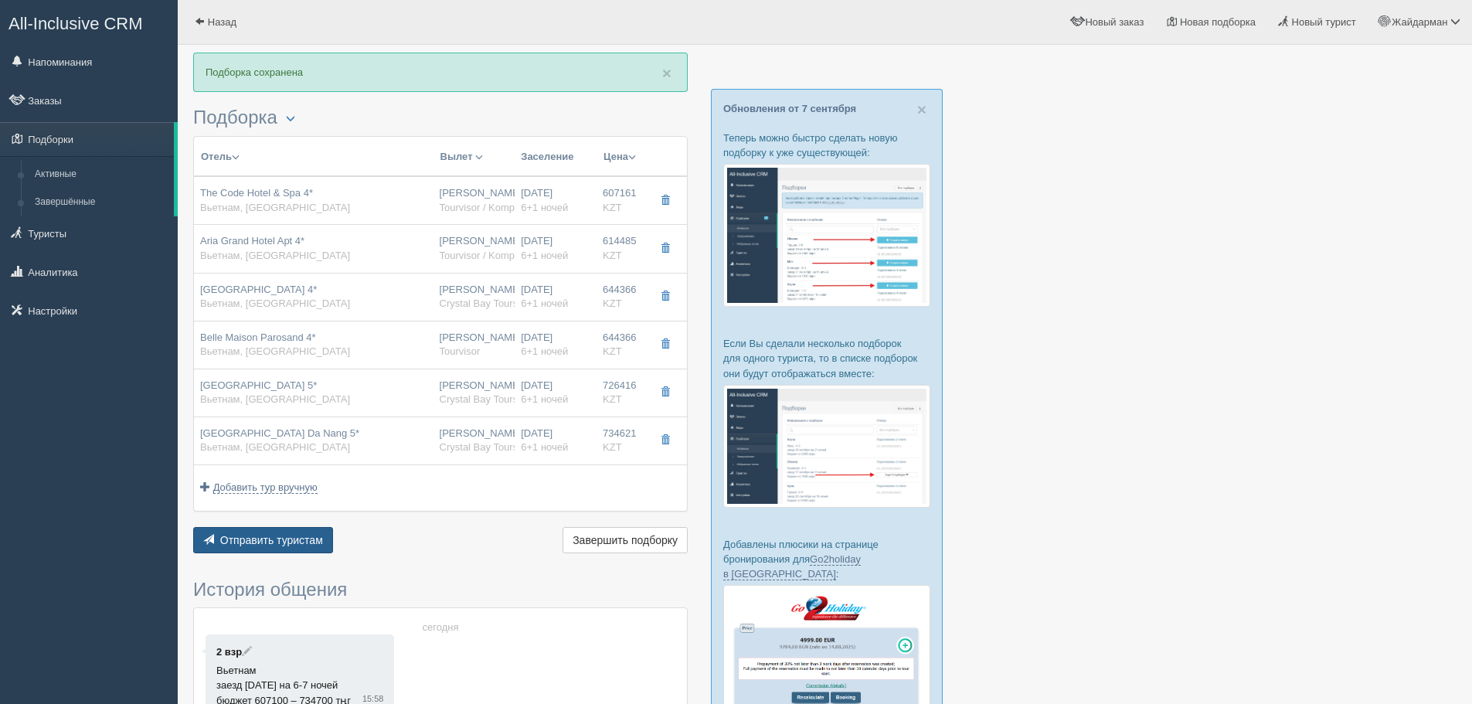
click at [300, 531] on button "Отправить туристам Отправить" at bounding box center [263, 540] width 140 height 26
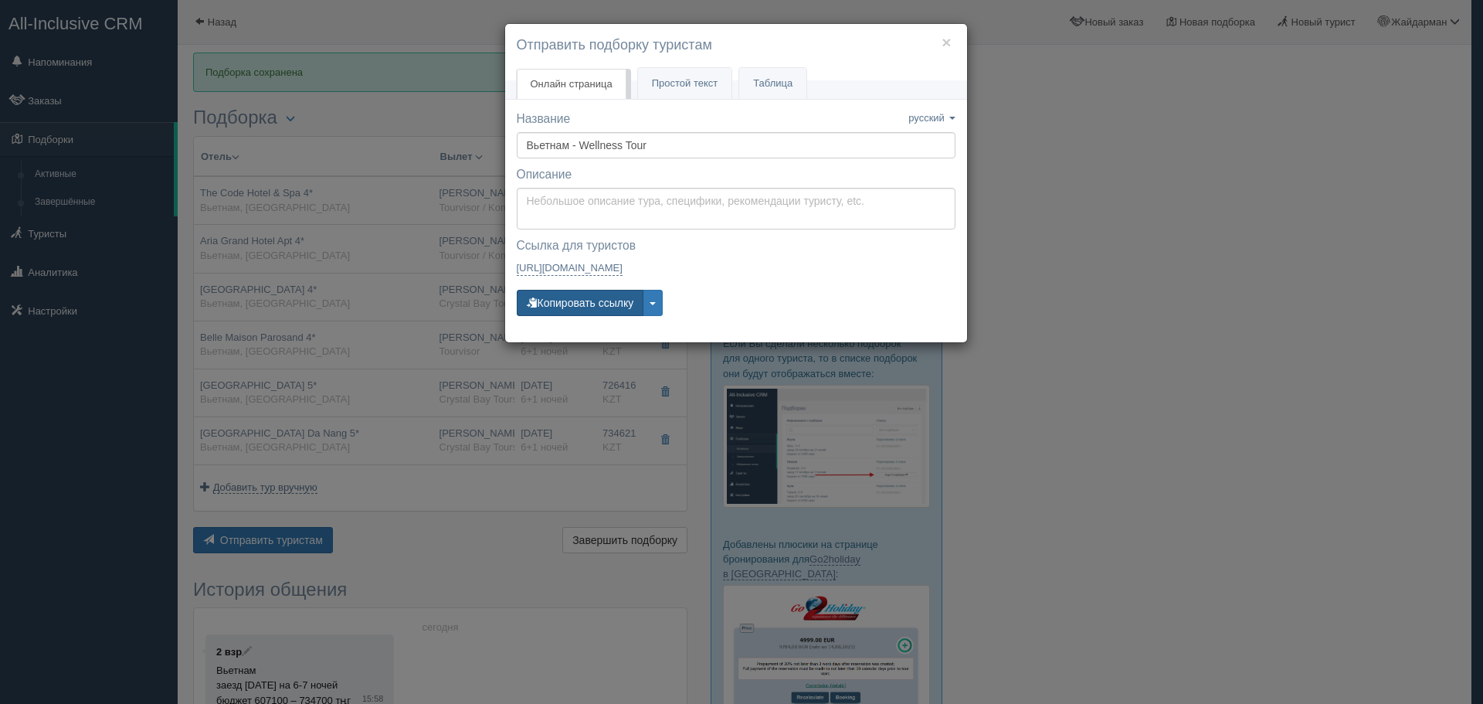
click at [584, 302] on button "Копировать ссылку" at bounding box center [580, 303] width 127 height 26
click at [949, 34] on button "×" at bounding box center [946, 42] width 9 height 16
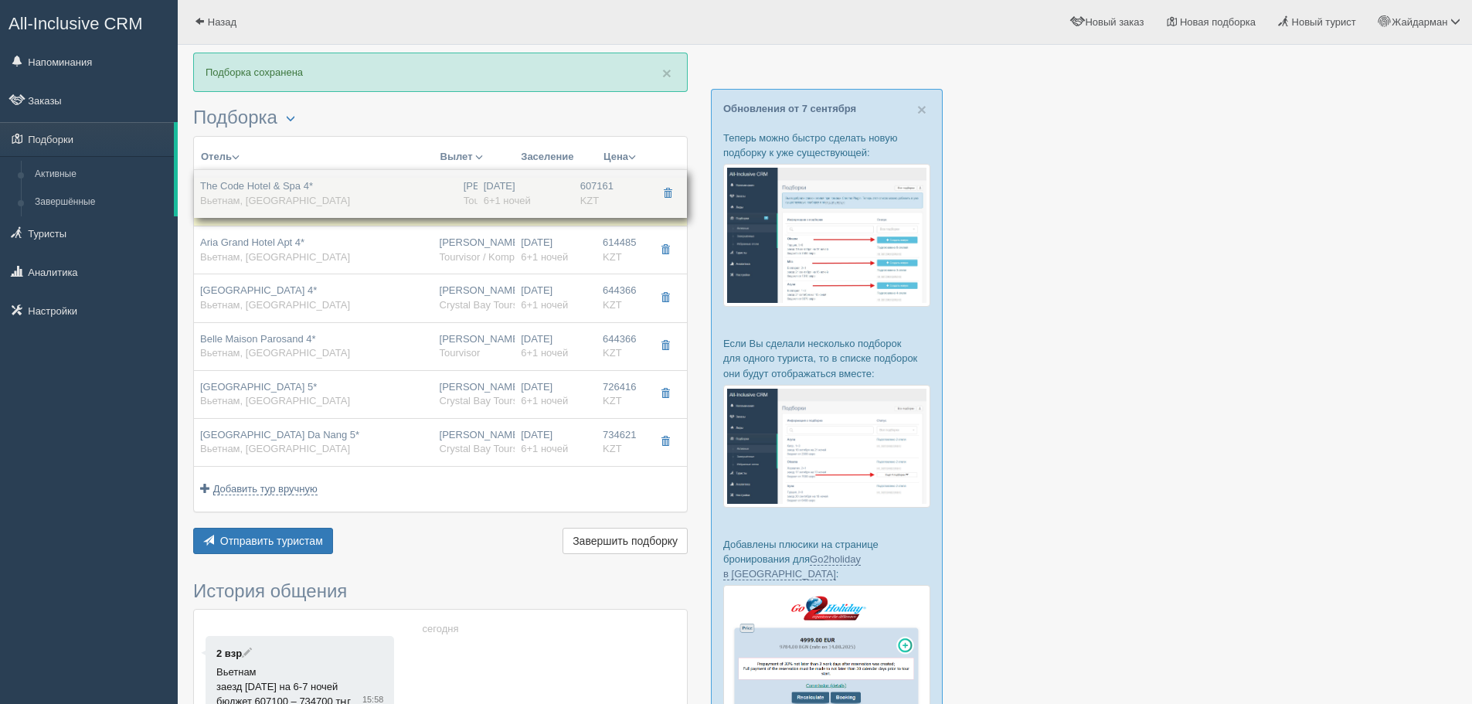
drag, startPoint x: 344, startPoint y: 196, endPoint x: 235, endPoint y: 189, distance: 109.2
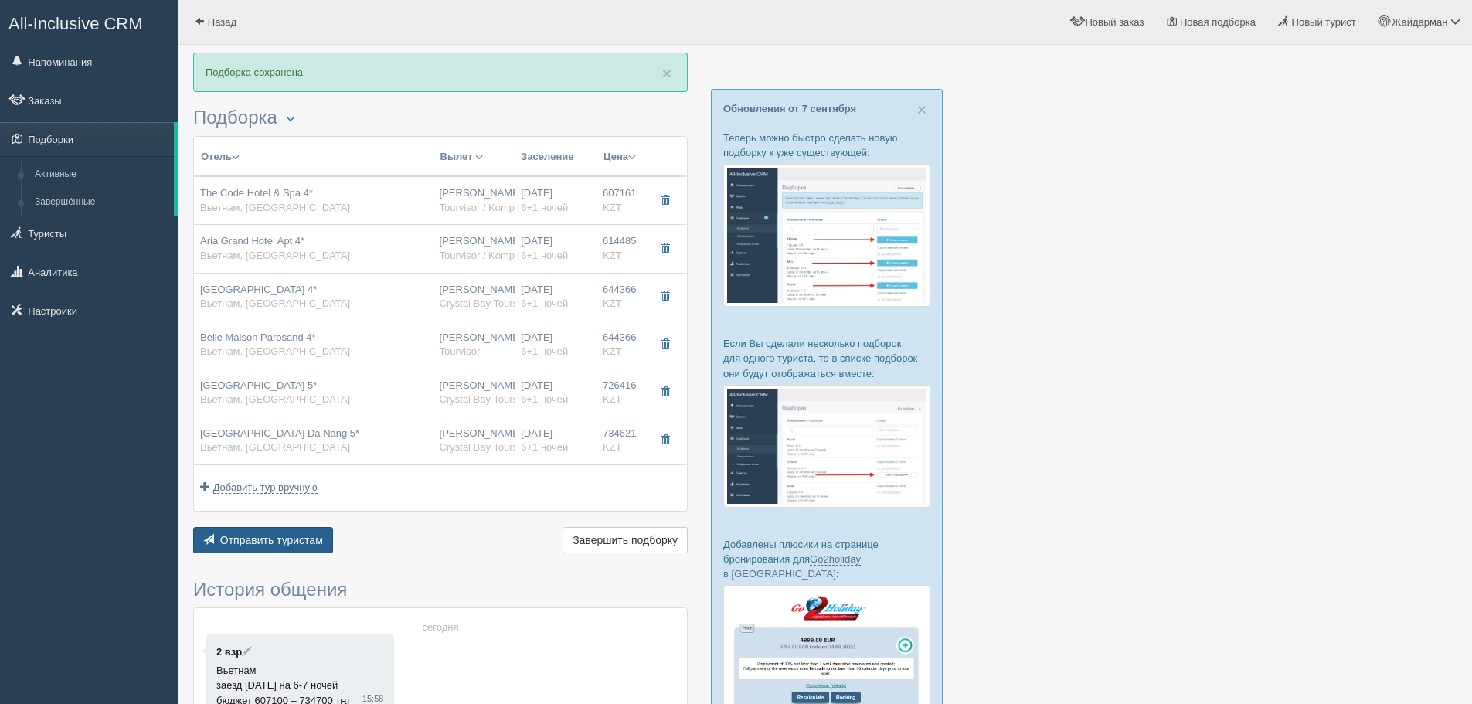
click at [257, 542] on span "Отправить туристам" at bounding box center [271, 540] width 103 height 12
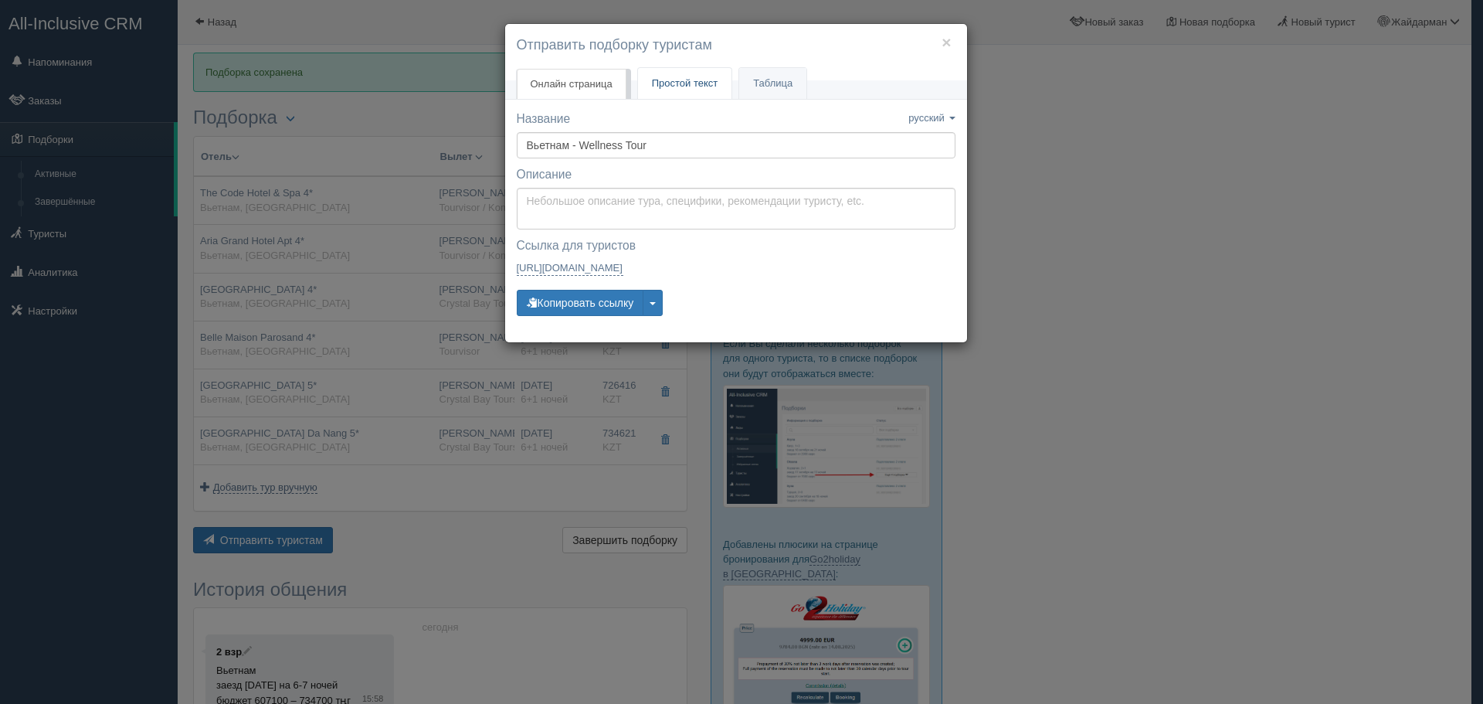
click at [688, 85] on span "Простой текст" at bounding box center [685, 83] width 66 height 12
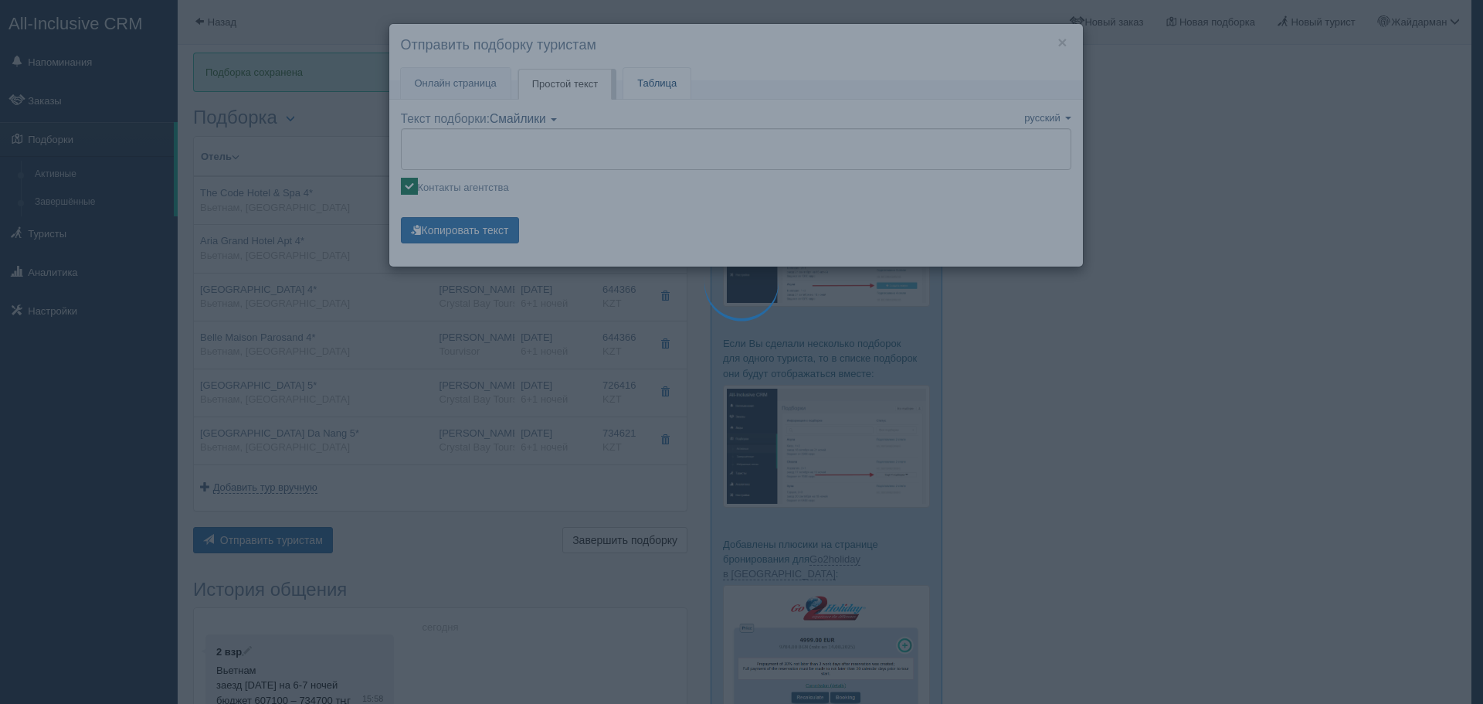
type textarea "🌞 Добрый день! Предлагаем Вам рассмотреть следующие варианты: 🌎 Вьетнам, Дананг…"
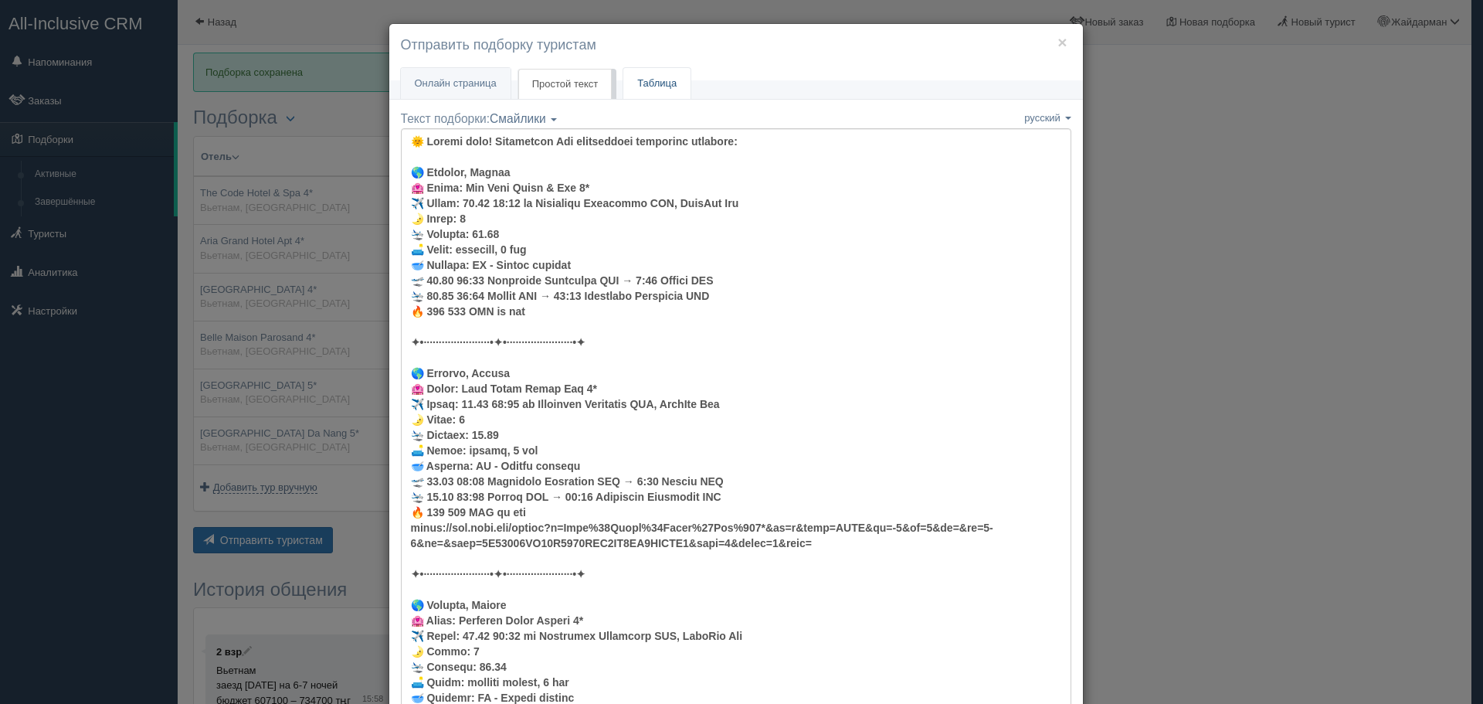
click at [666, 83] on link "Таблица" at bounding box center [657, 84] width 67 height 32
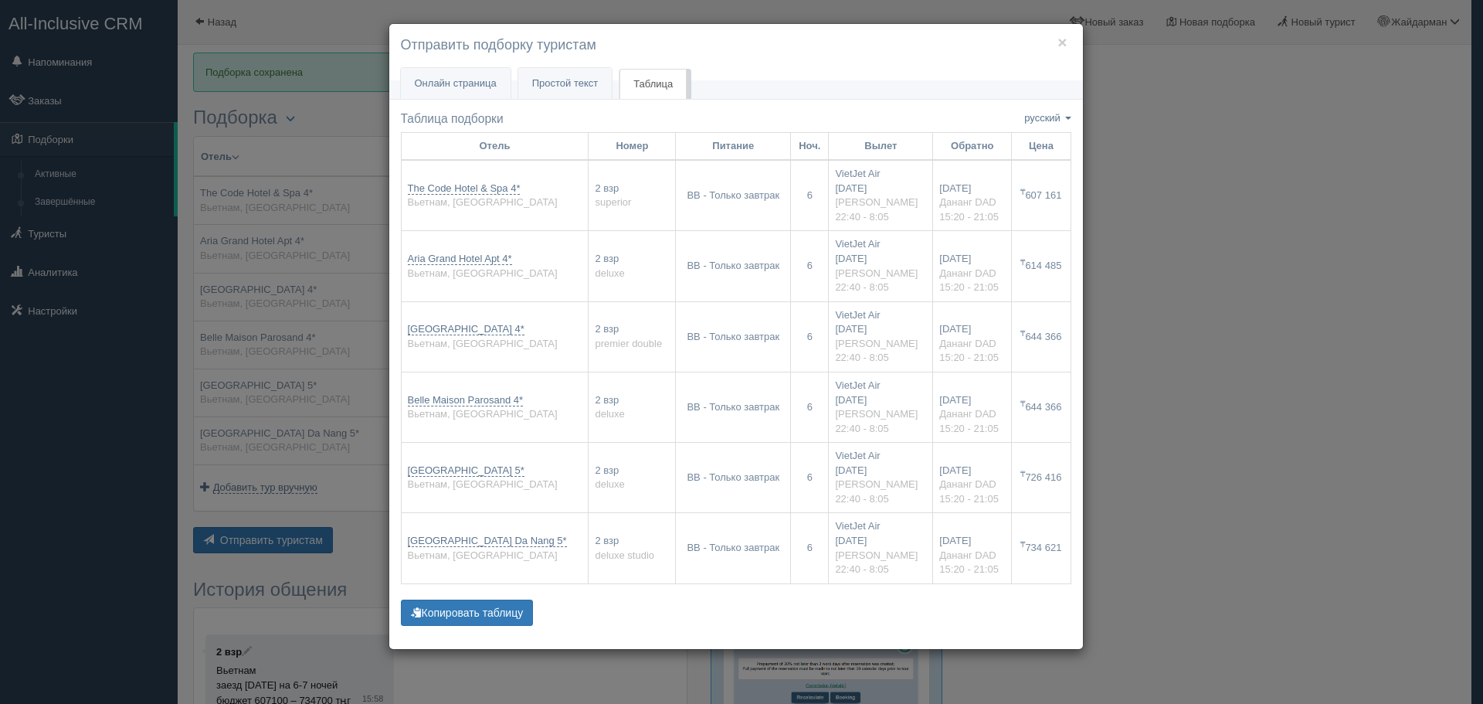
drag, startPoint x: 508, startPoint y: 567, endPoint x: 403, endPoint y: 389, distance: 206.7
click at [403, 389] on tbody "The Code Hotel & Spa 4* Вьетнам, Дананг 2 взр superior BB - Только завтрак 6 ₸ ₸" at bounding box center [736, 371] width 670 height 423
click at [526, 250] on td "Aria Grand Hotel Apt 4* Вьетнам, Дананг" at bounding box center [495, 266] width 188 height 70
drag, startPoint x: 551, startPoint y: 187, endPoint x: 377, endPoint y: 178, distance: 174.1
click at [377, 178] on div "× Отправить подборку туристам Онлайн страница Онлайн Простой текст Текст Таблица" at bounding box center [741, 352] width 1483 height 704
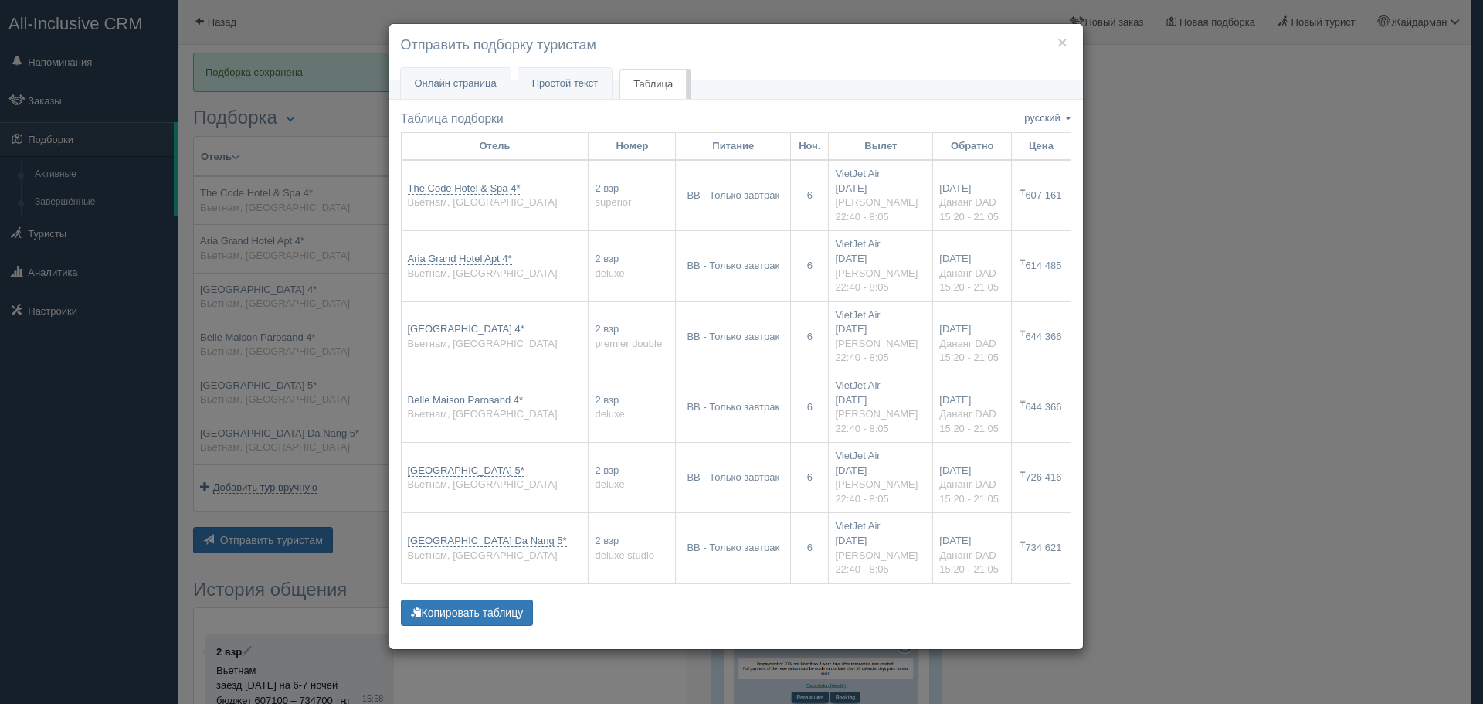
click at [474, 221] on td "The Code Hotel & Spa 4* Вьетнам, Дананг" at bounding box center [495, 195] width 188 height 71
drag, startPoint x: 535, startPoint y: 190, endPoint x: 405, endPoint y: 189, distance: 130.6
click at [405, 189] on td "The Code Hotel & Spa 4* Вьетнам, Дананг" at bounding box center [495, 195] width 188 height 71
copy link "The Code Hotel & Spa 4*"
drag, startPoint x: 501, startPoint y: 184, endPoint x: 1231, endPoint y: 158, distance: 729.8
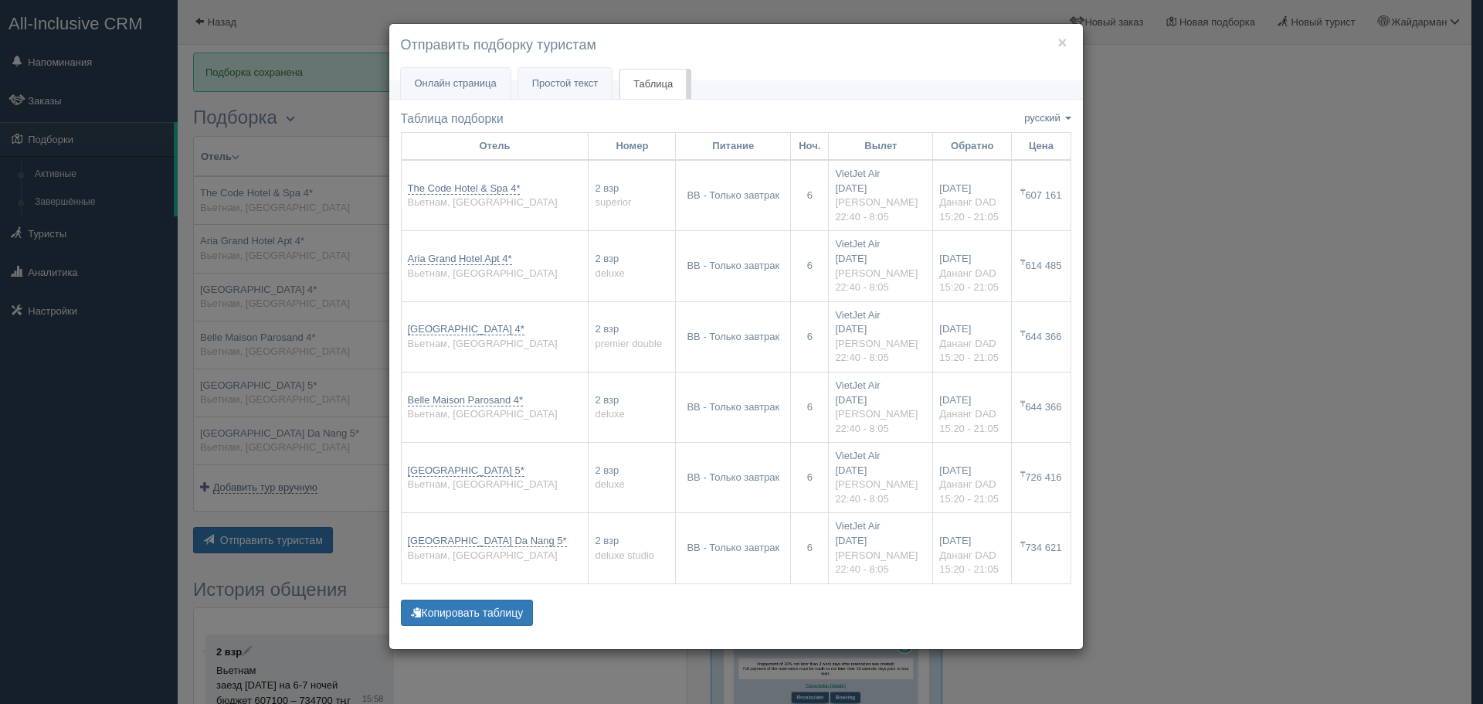
click at [1231, 158] on div "× Отправить подборку туристам Онлайн страница Онлайн Простой текст Текст Таблица" at bounding box center [741, 352] width 1483 height 704
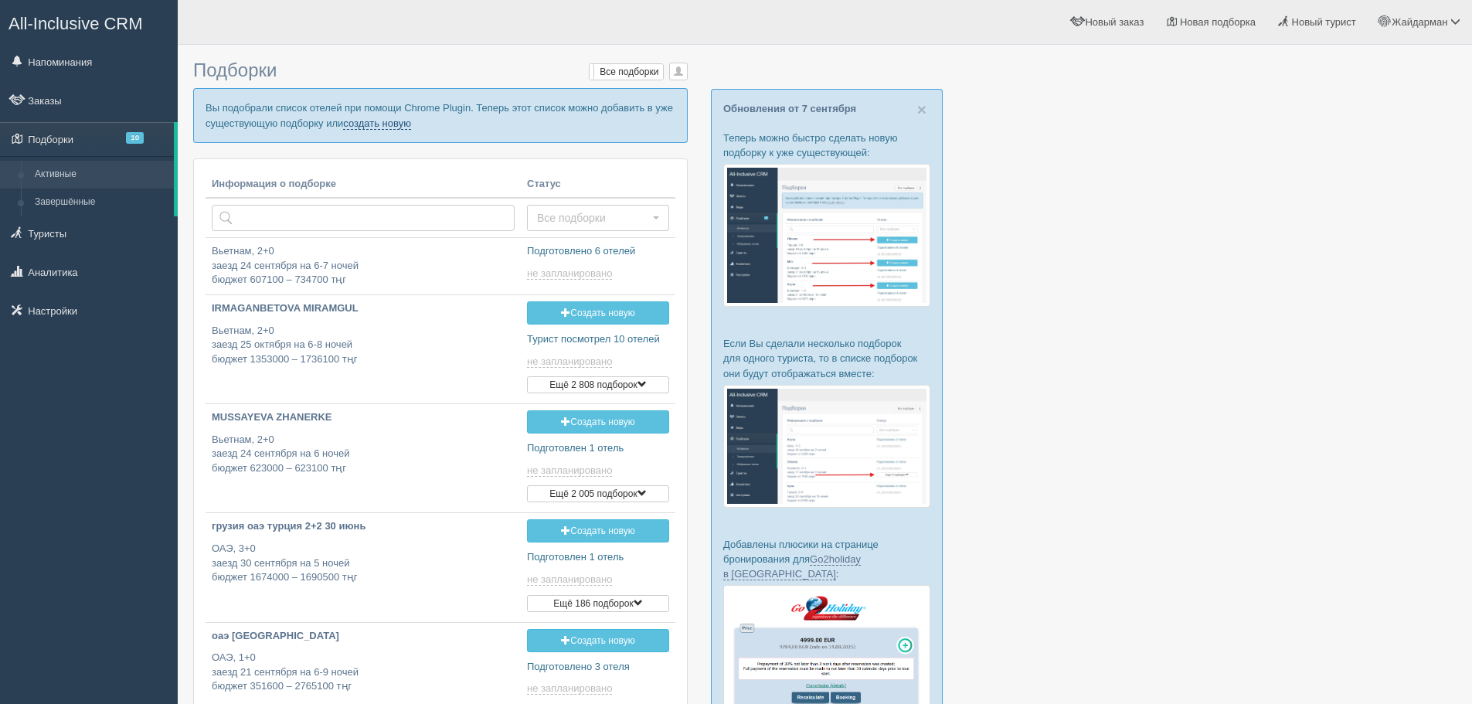
click at [389, 121] on link "создать новую" at bounding box center [377, 123] width 68 height 12
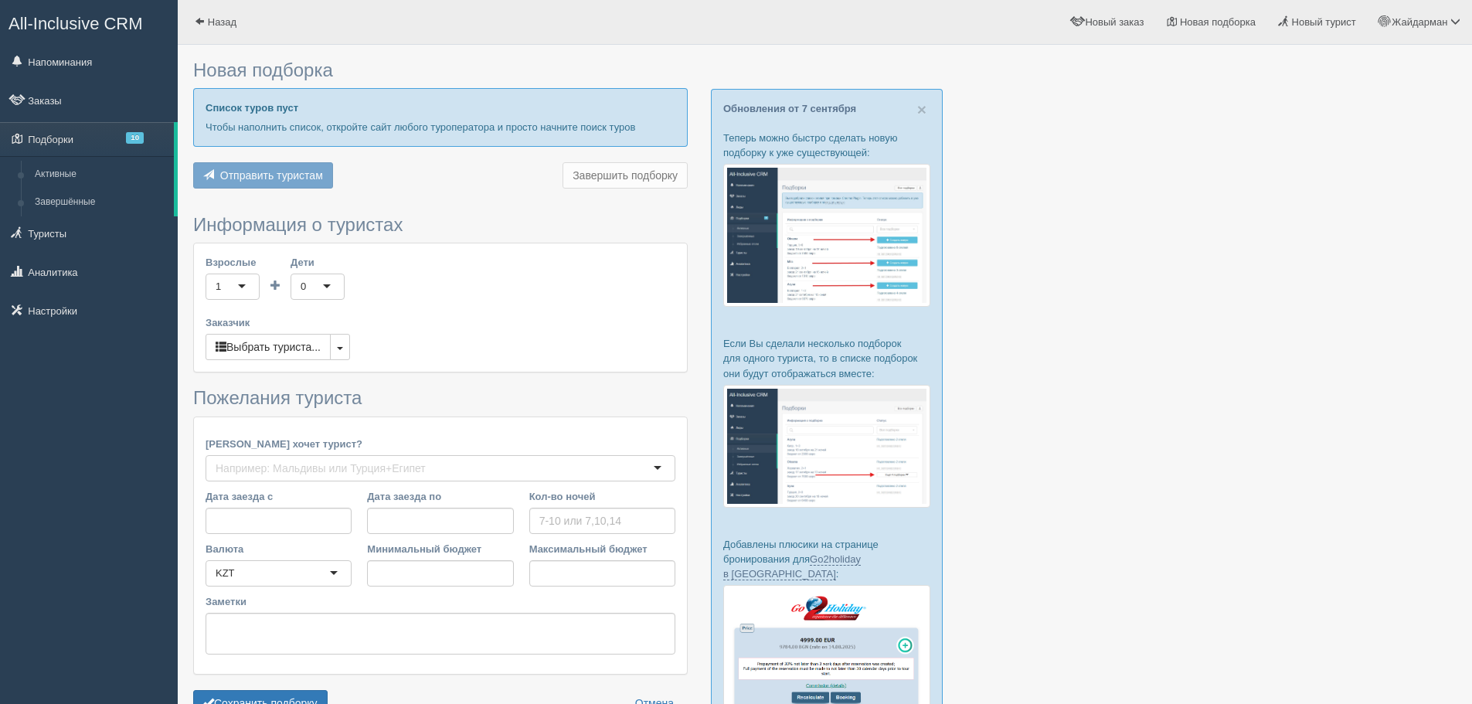
type input "9-10"
type input "1536500"
type input "2436000"
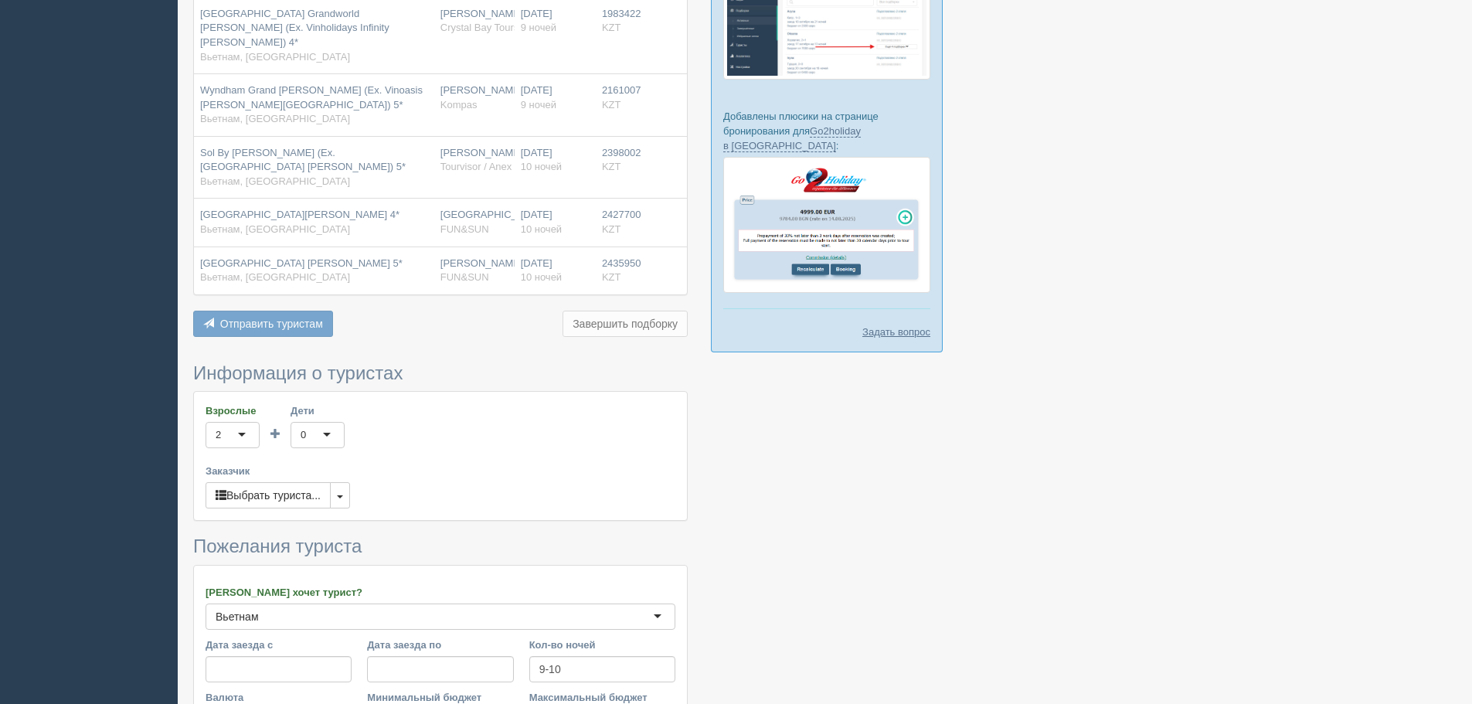
scroll to position [464, 0]
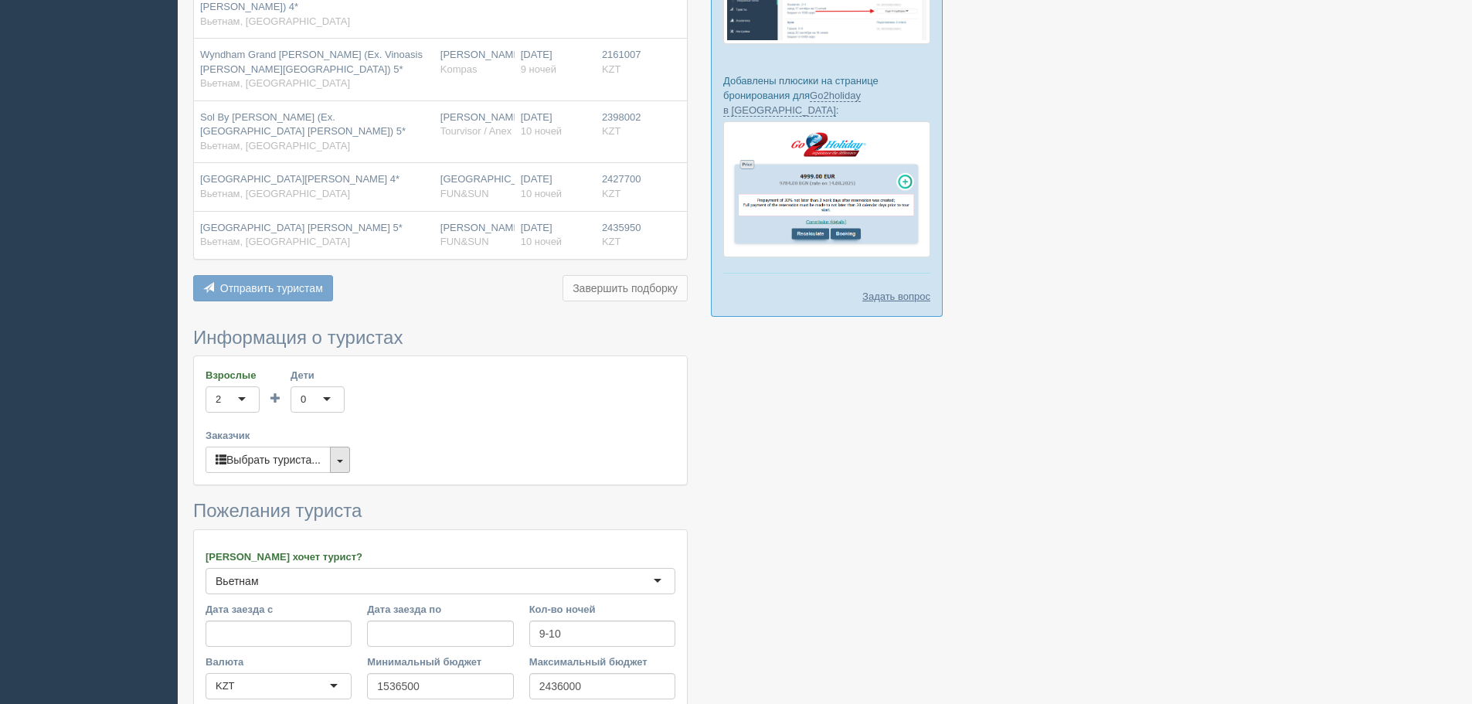
click at [348, 447] on button "button" at bounding box center [340, 460] width 20 height 26
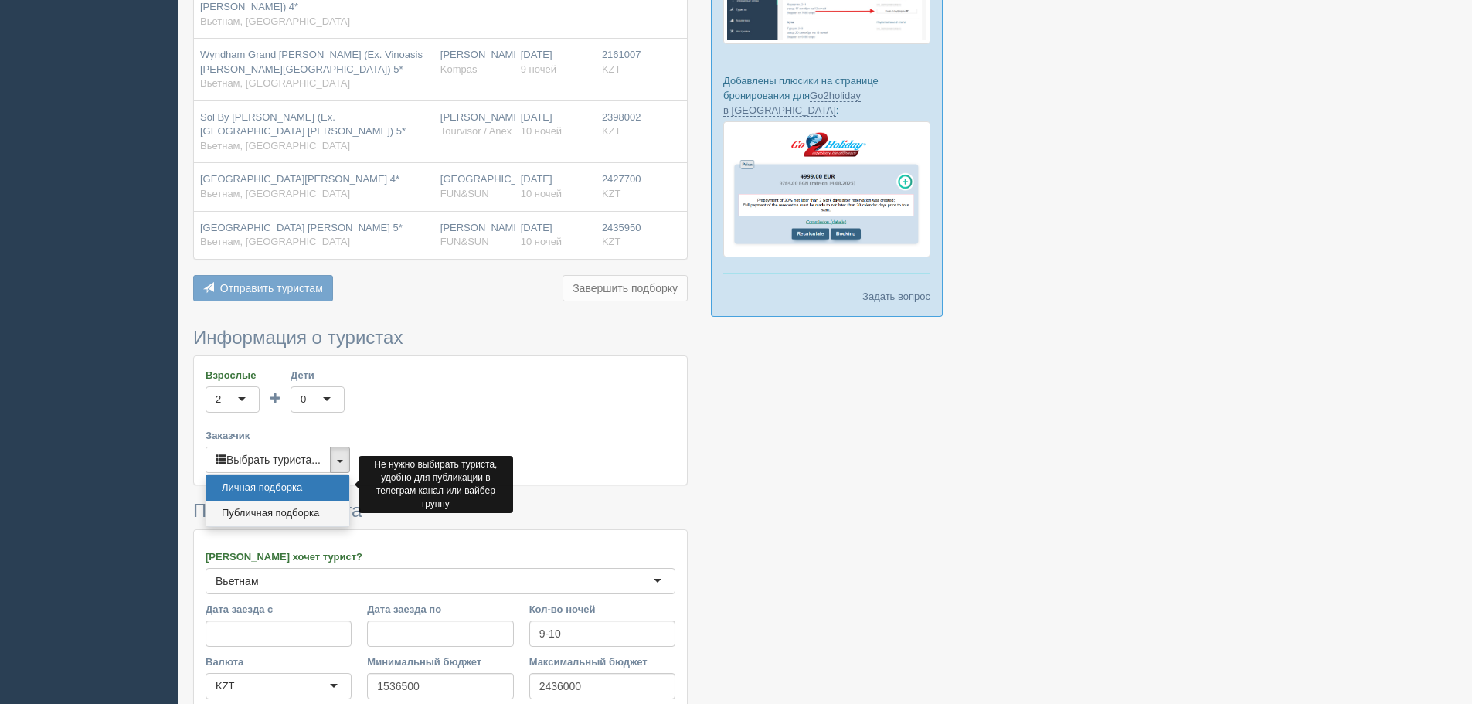
click at [315, 501] on link "Публичная подборка" at bounding box center [277, 513] width 143 height 25
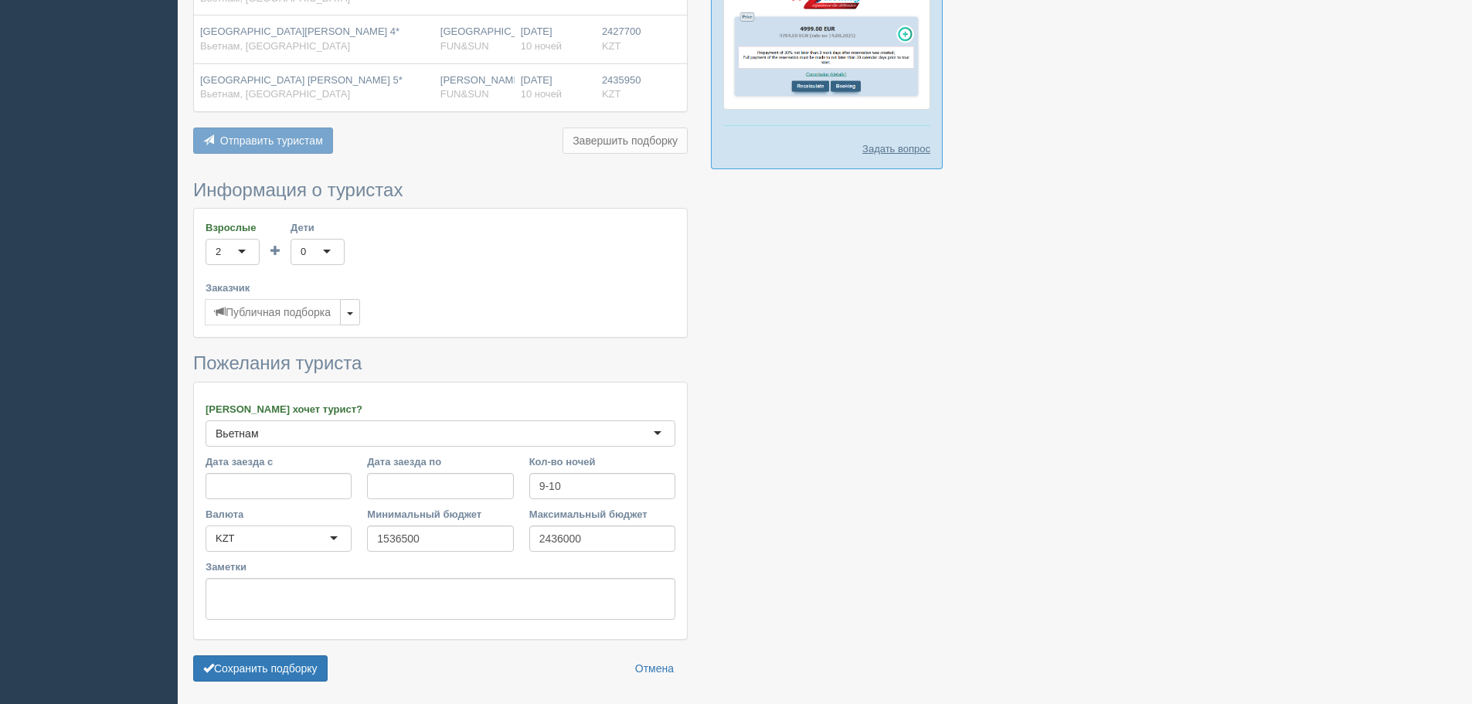
scroll to position [638, 0]
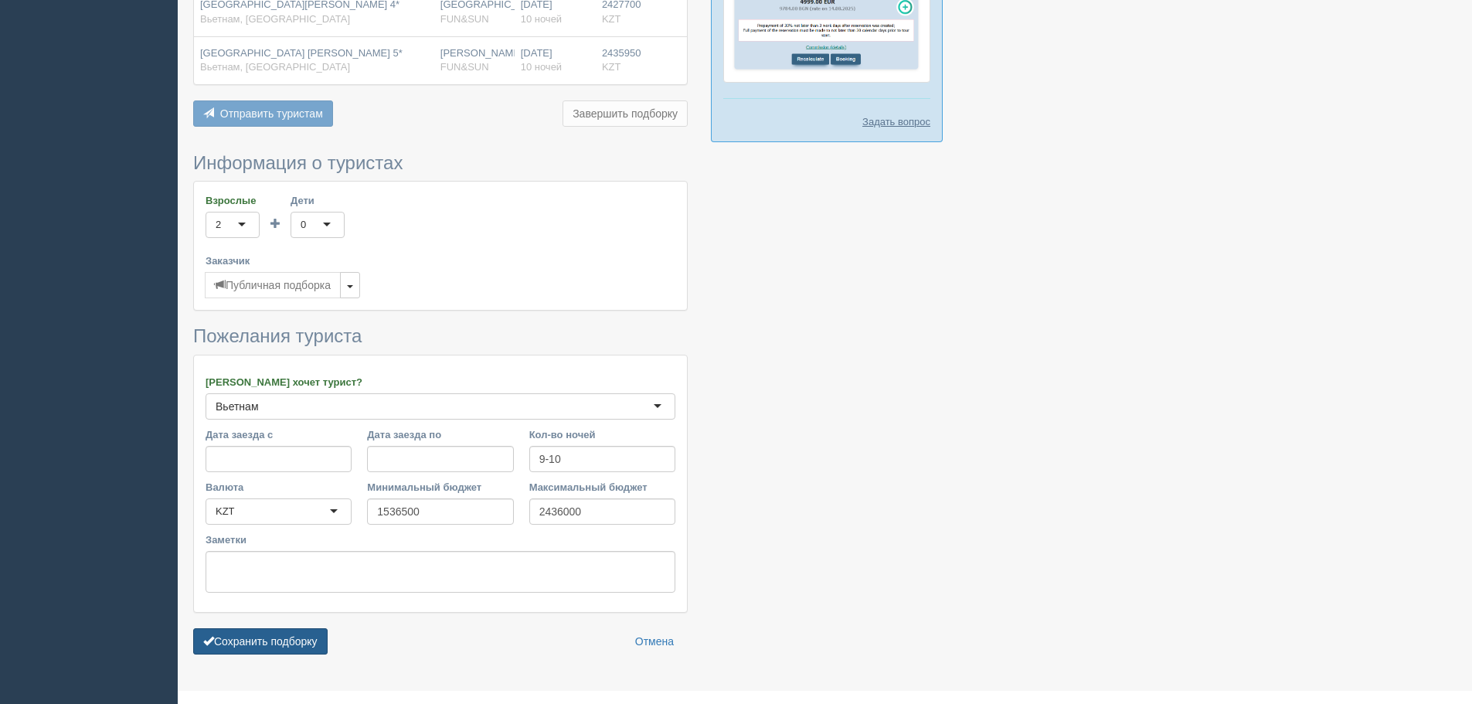
click at [291, 628] on button "Сохранить подборку" at bounding box center [260, 641] width 134 height 26
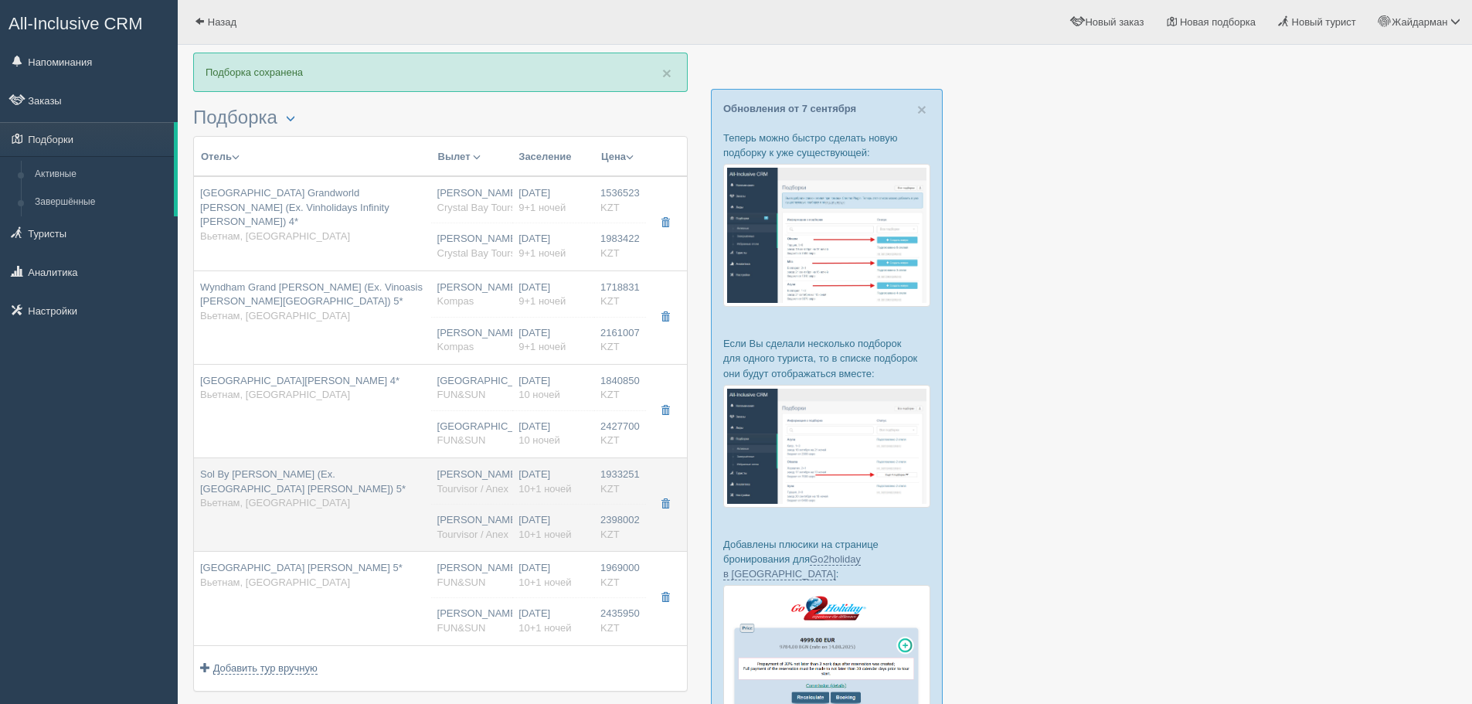
scroll to position [77, 0]
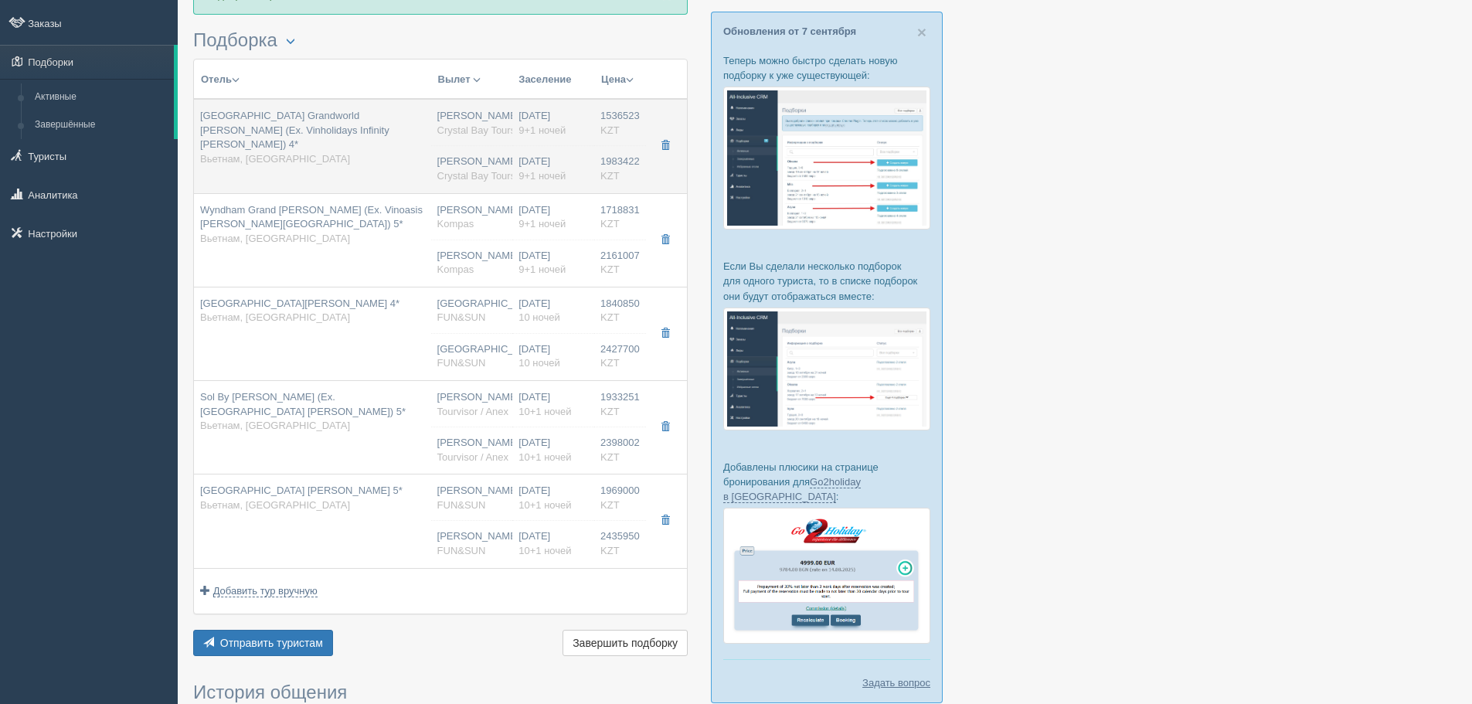
click at [494, 157] on div "Нурсултан Назарбаев NQZ Crystal Bay Tours" at bounding box center [472, 169] width 70 height 29
type input "Wyndham Garden Grandworld Phu Quoc (Ex. Vinholidays Infinity Phu Quoc) 4*"
type input "https://www.booking.com/hotel/vn/wyndham-garden-phuquoc.ru.html"
type input "Вьетнам"
type input "Фукуок"
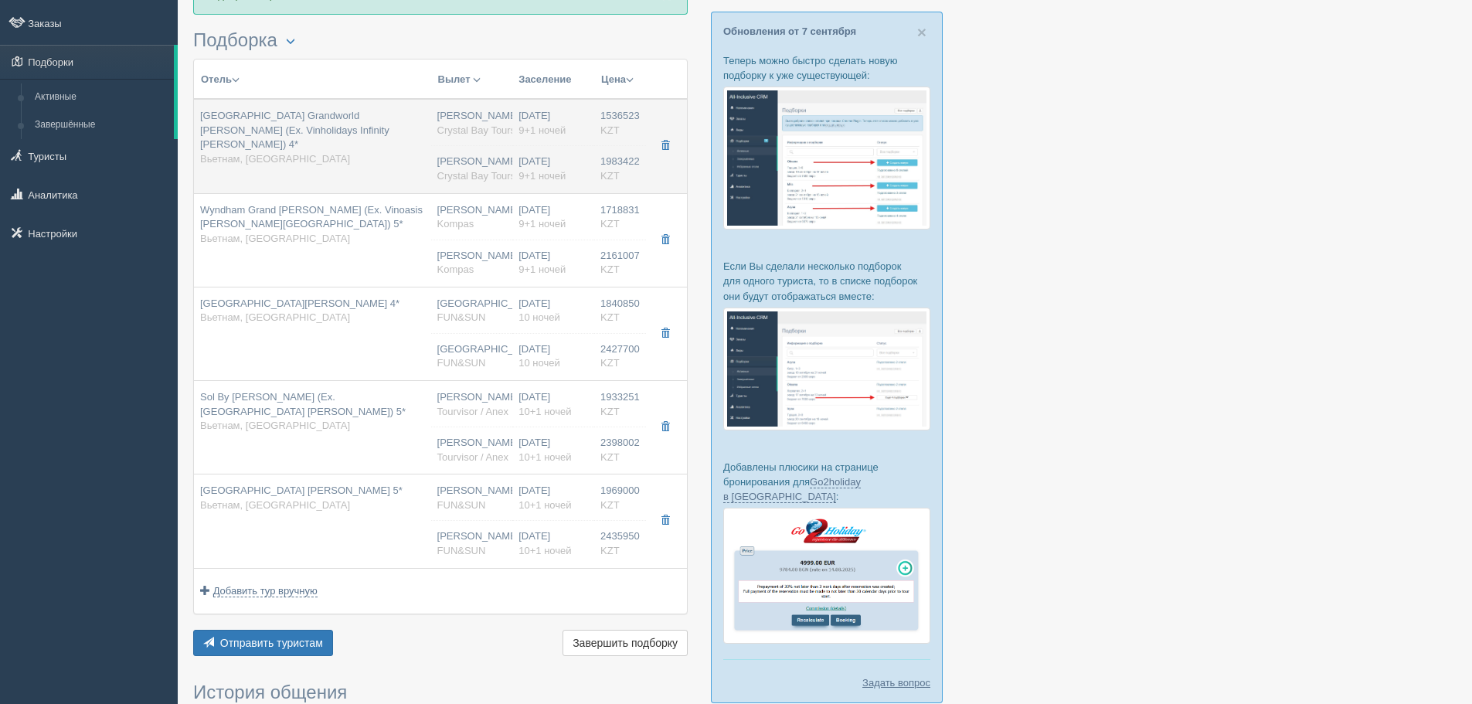
type input "1536523.00"
type input "[PERSON_NAME]"
type input "Фукуок PQC"
type input "22:40"
type input "08:40"
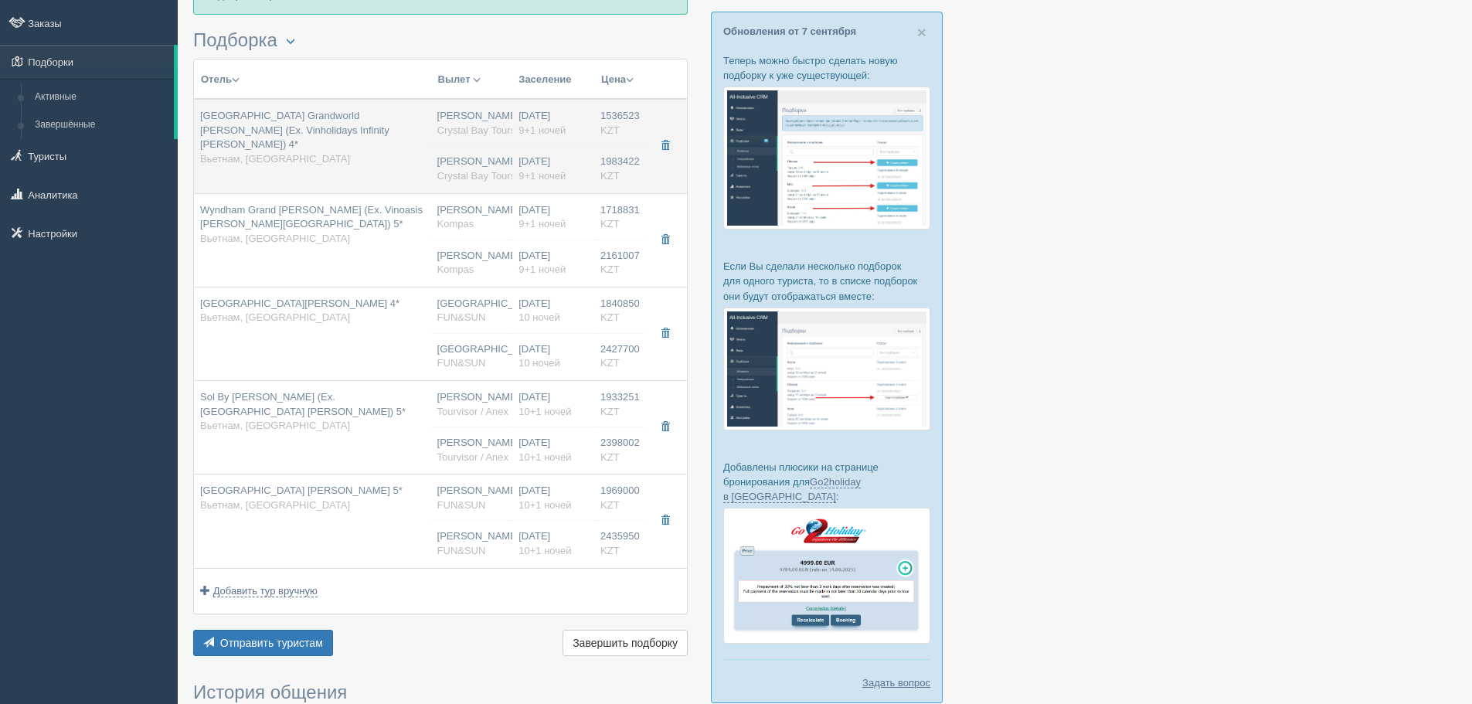
type input "VietJet Air"
type input "14:40"
type input "21:05"
type input "9+1"
type input "superior garden view"
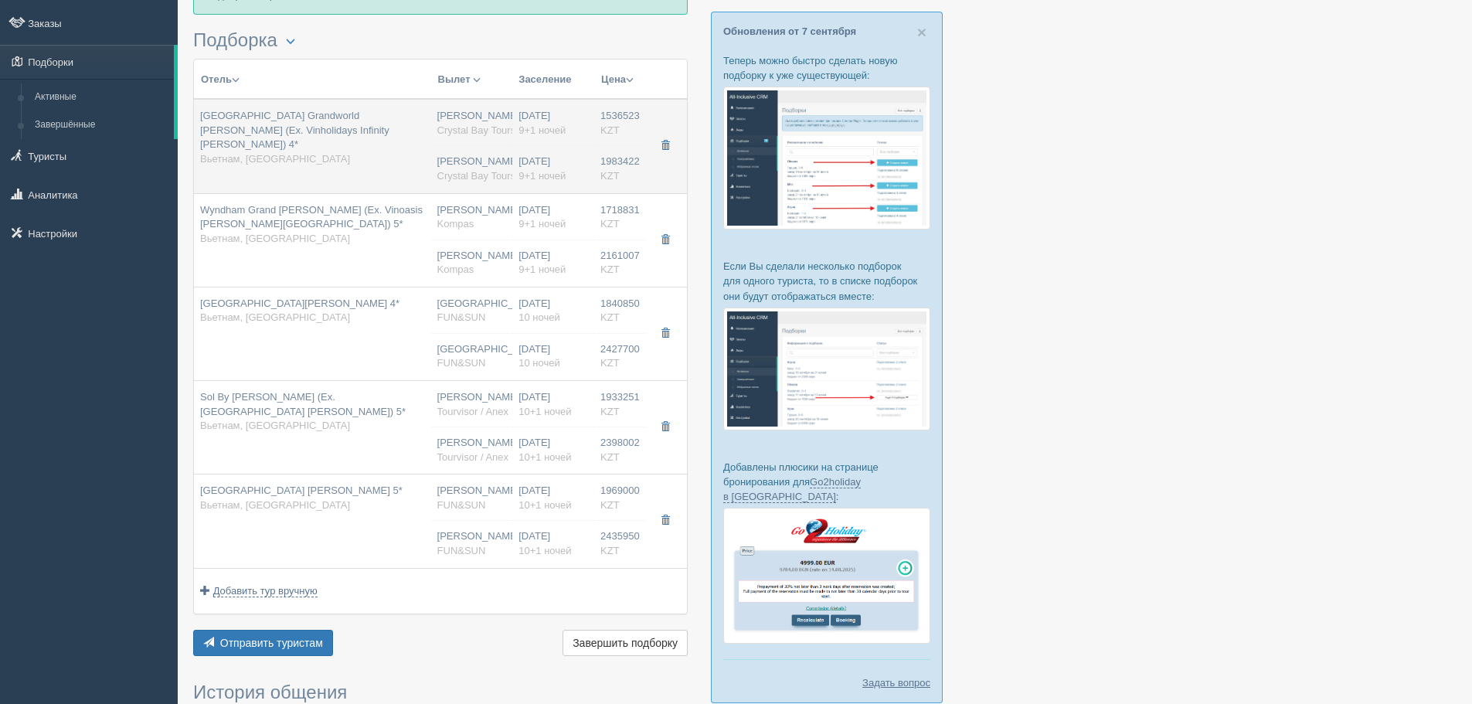
type input "AI - Все Включено"
type input "Crystal Bay Tours"
type input "https://tourvisor.ru/countries#!/hotel=vinholidays-infinity-phu-quoc"
type input "1983422.00"
type input "[PERSON_NAME]"
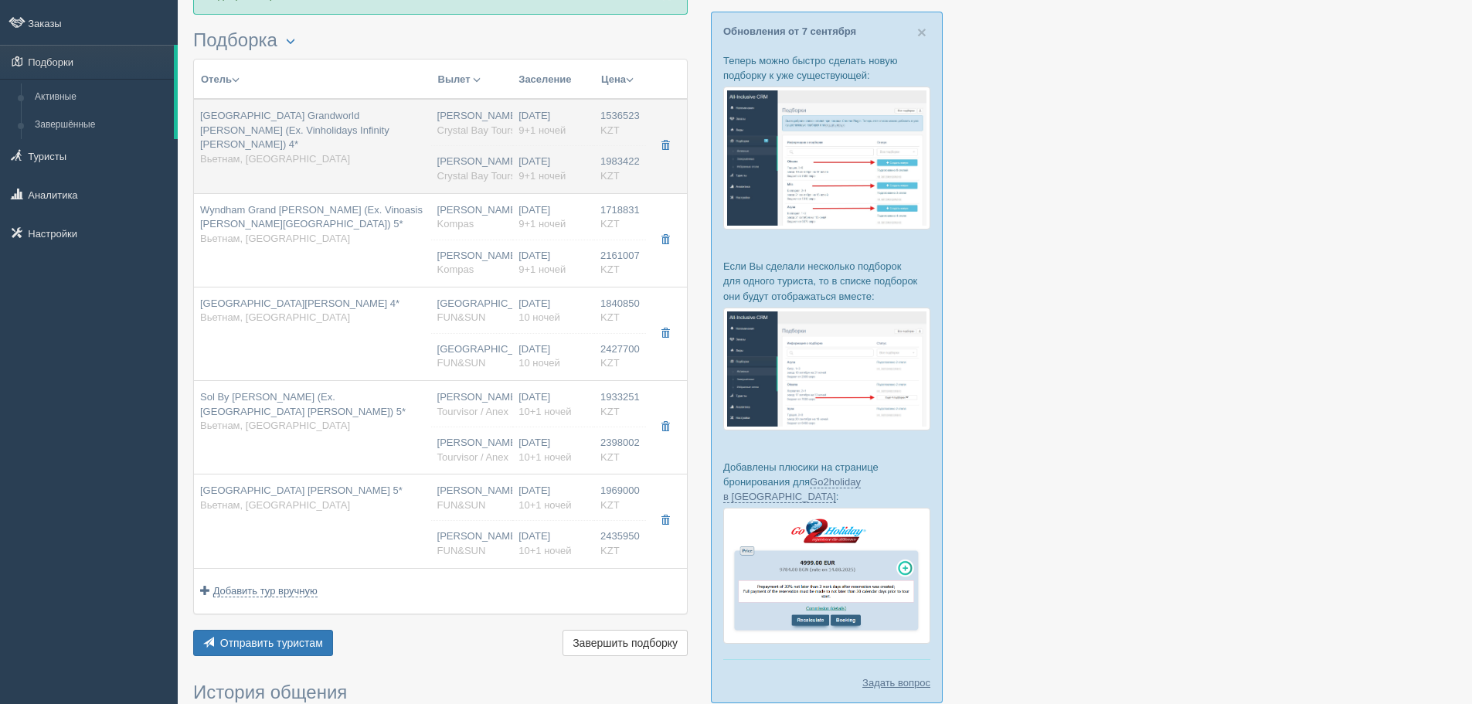
type input "Фукуок PQC"
type input "22:40"
type input "08:40"
type input "VietJet Air"
type input "14:40"
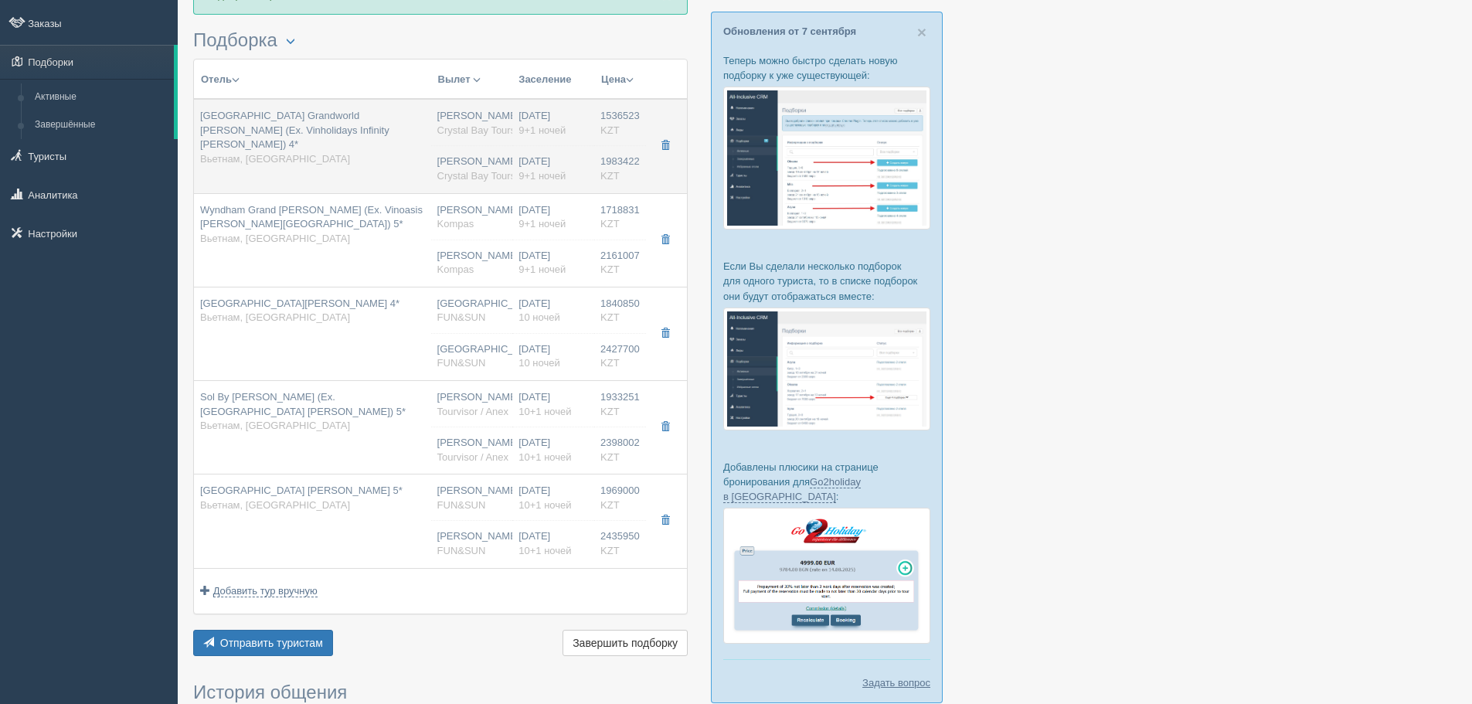
type input "21:05"
type input "9+1"
type input "superior garden view"
type input "AI - Все Включено"
type input "Crystal Bay Tours"
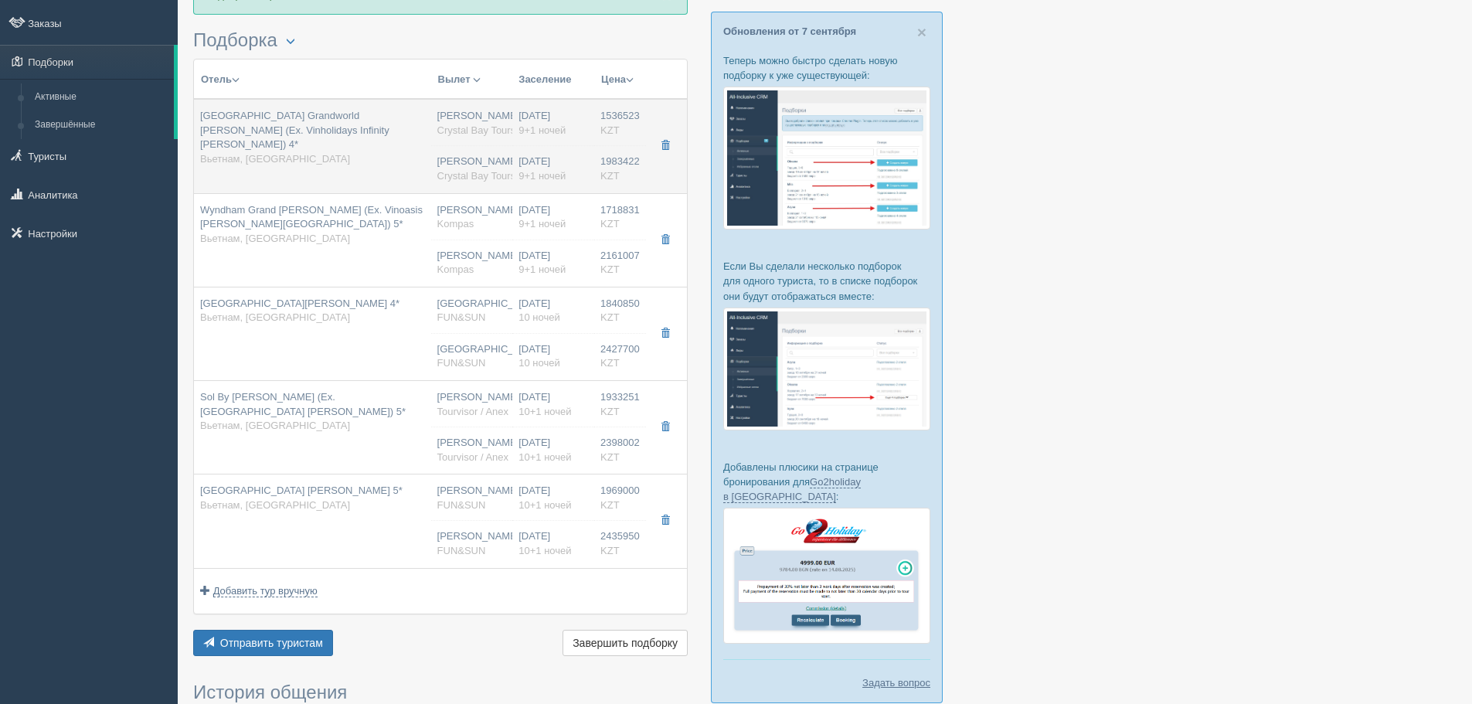
type input "https://tourvisor.ru/countries#!/hotel=vinholidays-infinity-phu-quoc"
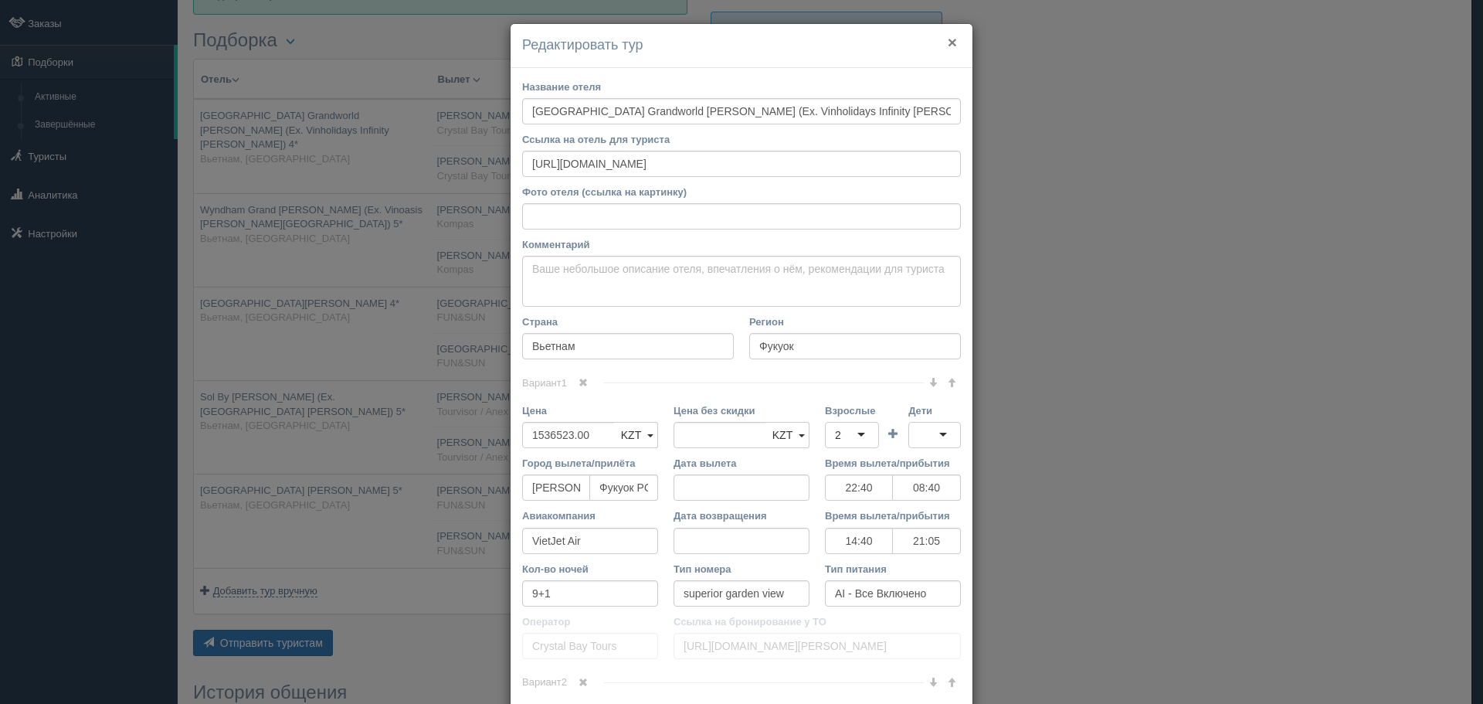
click at [948, 38] on button "×" at bounding box center [952, 42] width 9 height 16
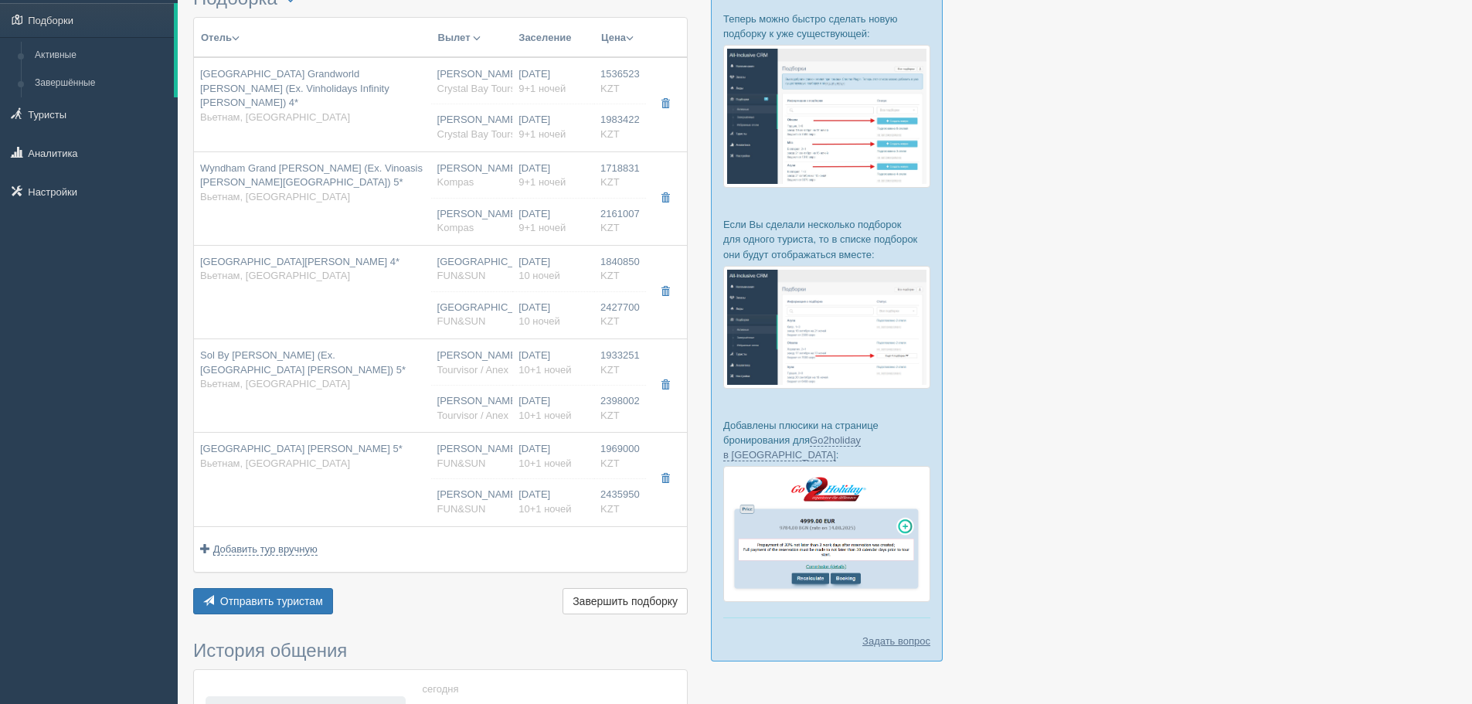
scroll to position [155, 0]
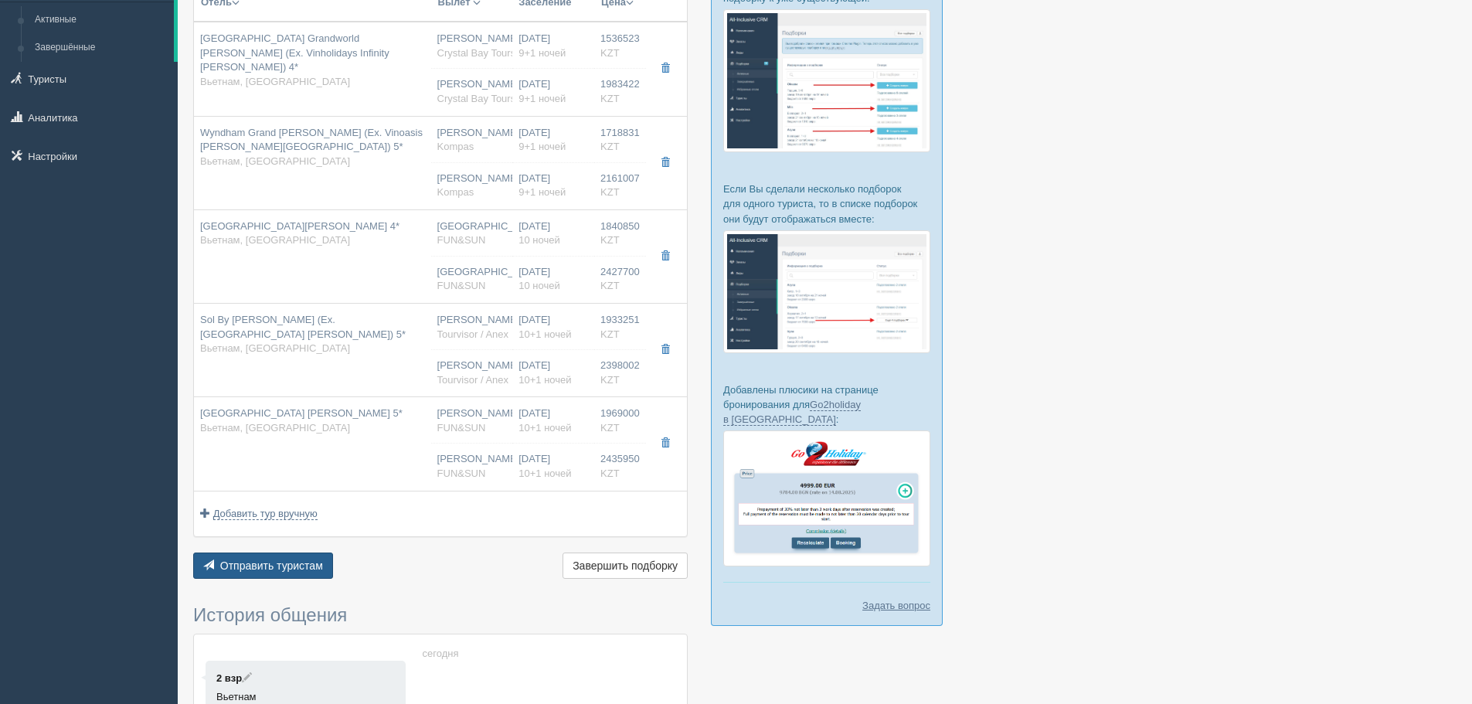
click at [294, 569] on span "Отправить туристам" at bounding box center [271, 565] width 103 height 12
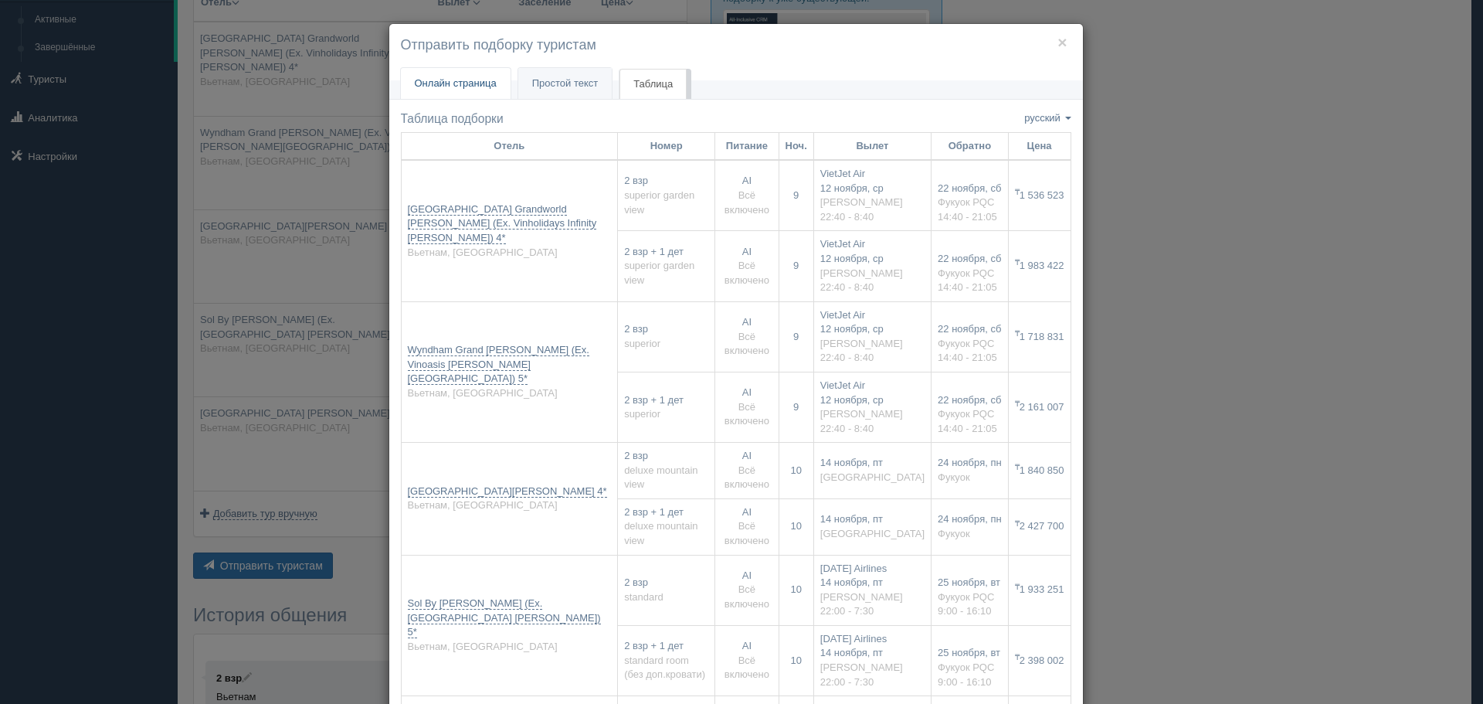
click at [451, 81] on span "Онлайн страница" at bounding box center [456, 83] width 82 height 12
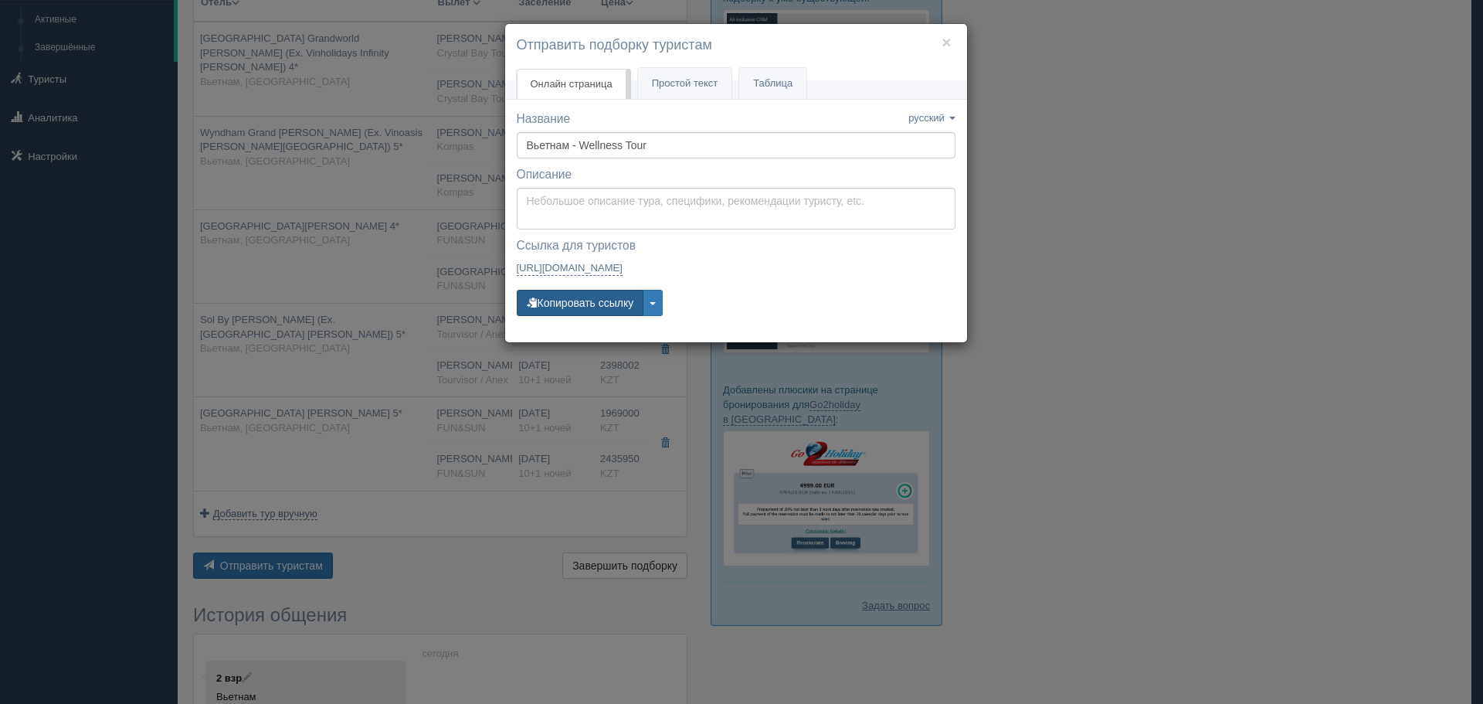
click at [572, 304] on button "Копировать ссылку" at bounding box center [580, 303] width 127 height 26
click at [944, 41] on button "×" at bounding box center [946, 42] width 9 height 16
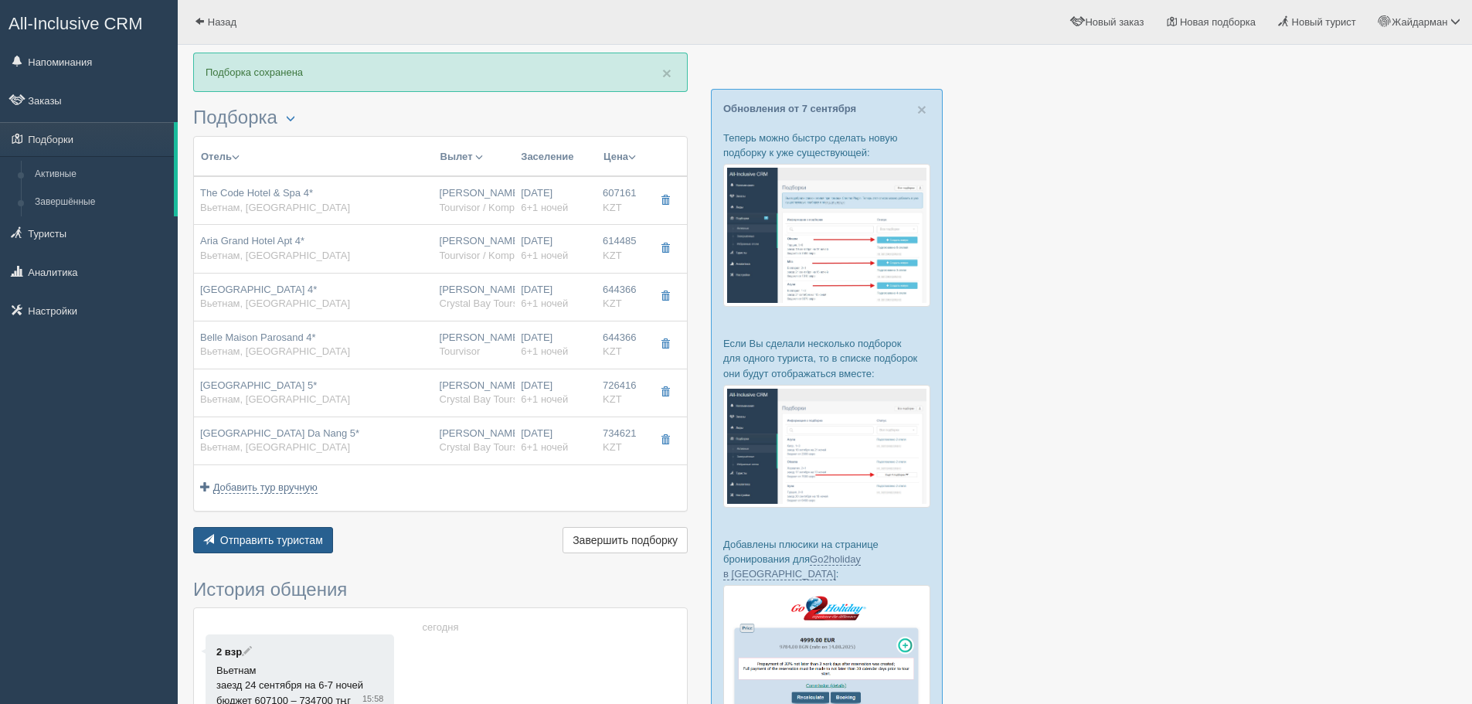
click at [258, 539] on span "Отправить туристам" at bounding box center [271, 540] width 103 height 12
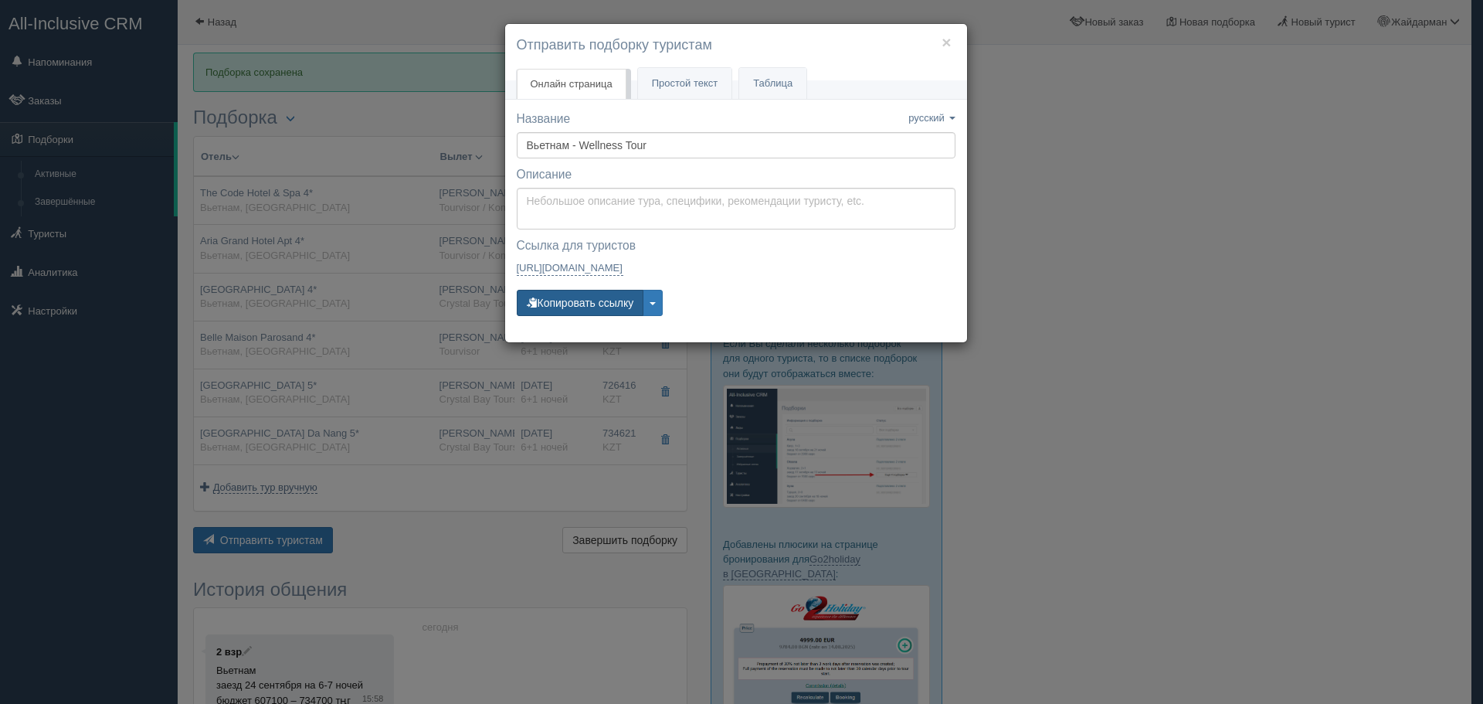
click at [575, 304] on button "Копировать ссылку" at bounding box center [580, 303] width 127 height 26
click at [597, 304] on button "Копировать ссылку" at bounding box center [580, 303] width 127 height 26
